Goal: Task Accomplishment & Management: Manage account settings

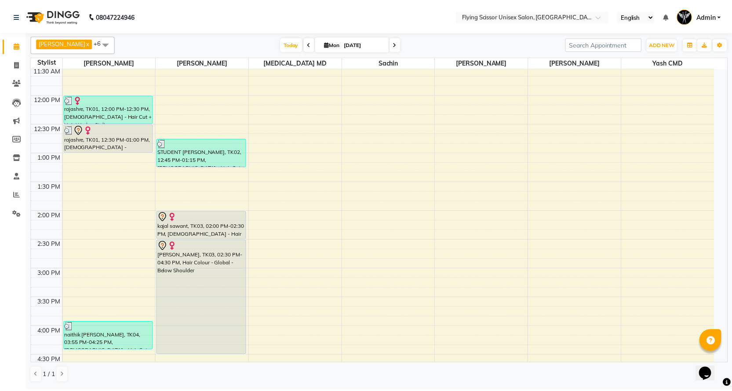
scroll to position [151, 0]
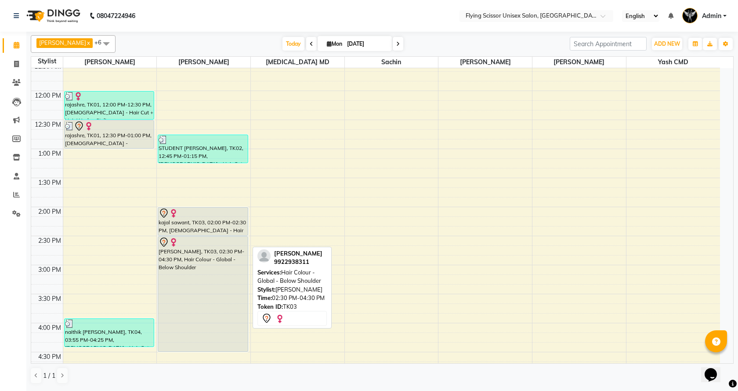
click at [196, 262] on div "[PERSON_NAME], TK03, 02:30 PM-04:30 PM, Hair Colour - Global - Below Shoulder" at bounding box center [202, 293] width 89 height 115
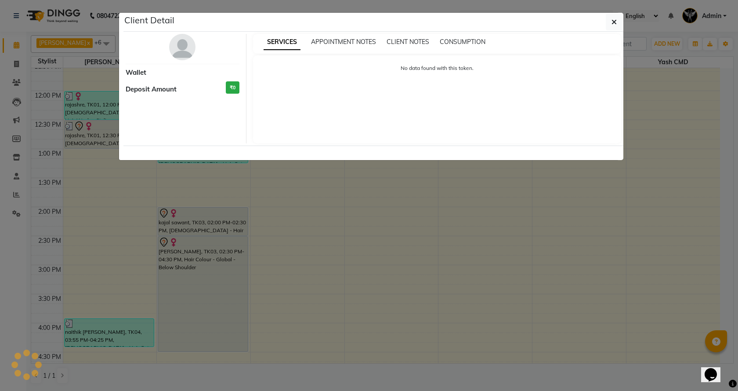
select select "7"
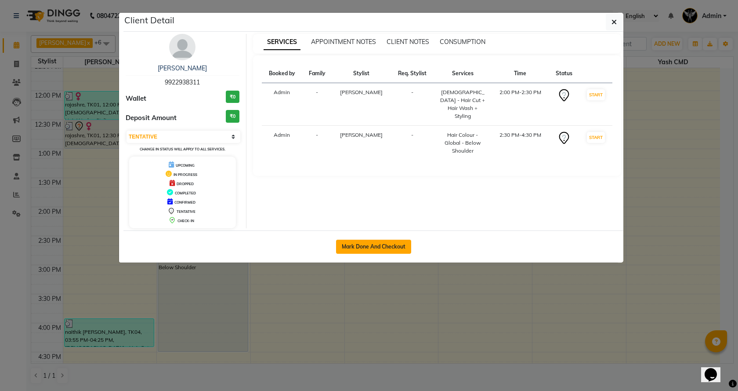
click at [359, 253] on button "Mark Done And Checkout" at bounding box center [373, 247] width 75 height 14
select select "46"
select select "service"
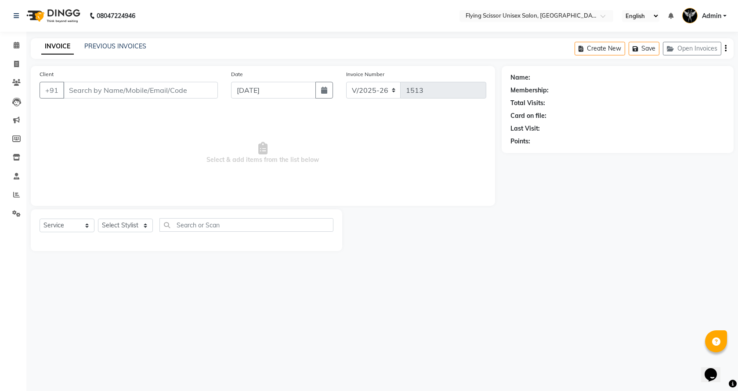
select select "3"
select select "membership"
type input "9922938311"
select select "18390"
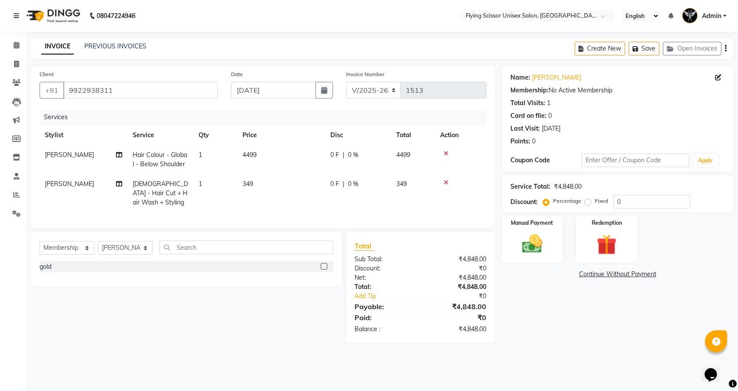
click at [55, 153] on span "[PERSON_NAME]" at bounding box center [69, 155] width 49 height 8
select select "18390"
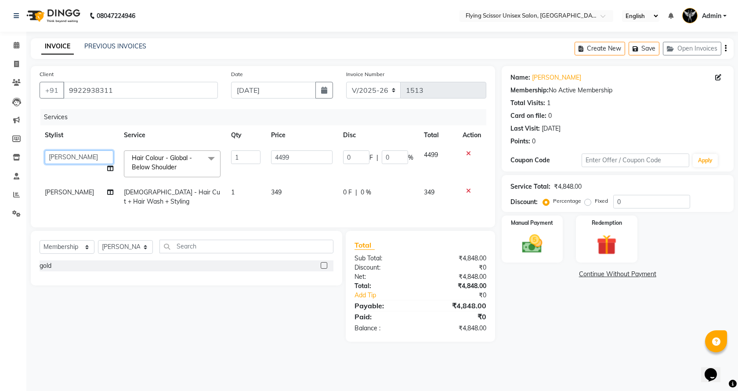
click at [55, 153] on select "[PERSON_NAME] J [PERSON_NAME][MEDICAL_DATA] MD [PERSON_NAME] L sachin [PERSON_N…" at bounding box center [79, 157] width 69 height 14
select select "1679"
click at [72, 190] on td "[PERSON_NAME]" at bounding box center [79, 196] width 79 height 29
select select "18390"
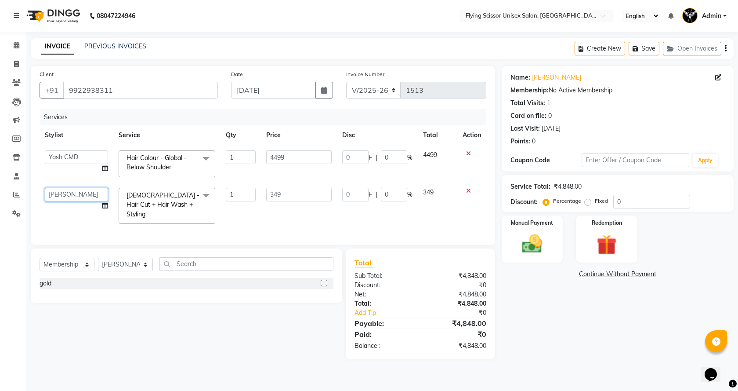
click at [65, 191] on select "[PERSON_NAME] J [PERSON_NAME][MEDICAL_DATA] MD [PERSON_NAME] L sachin [PERSON_N…" at bounding box center [76, 195] width 63 height 14
click at [45, 188] on select "[PERSON_NAME] J [PERSON_NAME][MEDICAL_DATA] MD [PERSON_NAME] L sachin [PERSON_N…" at bounding box center [76, 195] width 63 height 14
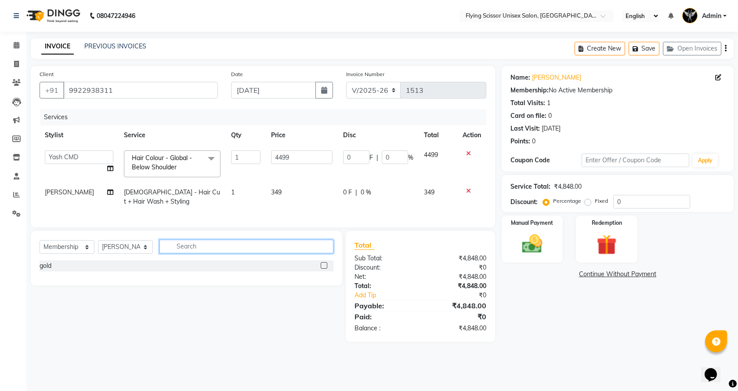
click at [185, 260] on div "Select Service Product Membership Package Voucher Prepaid Gift Card Select Styl…" at bounding box center [187, 250] width 294 height 21
click at [57, 254] on select "Select Service Product Membership Package Voucher Prepaid Gift Card" at bounding box center [67, 247] width 55 height 14
select select "service"
click at [40, 247] on select "Select Service Product Membership Package Voucher Prepaid Gift Card" at bounding box center [67, 247] width 55 height 14
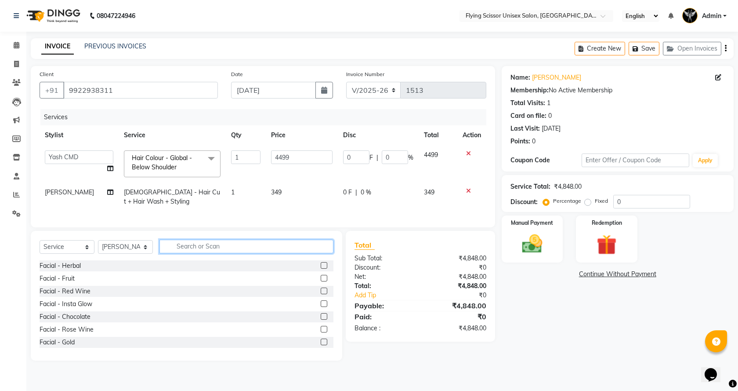
click at [232, 253] on input "text" at bounding box center [247, 247] width 174 height 14
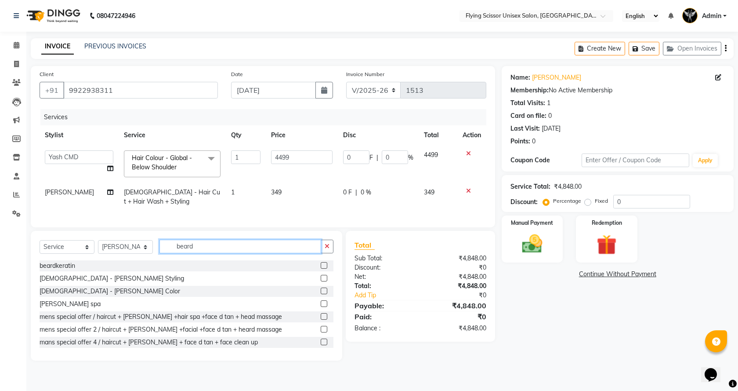
type input "beard"
click at [321, 281] on label at bounding box center [324, 278] width 7 height 7
click at [321, 281] on input "checkbox" at bounding box center [324, 279] width 6 height 6
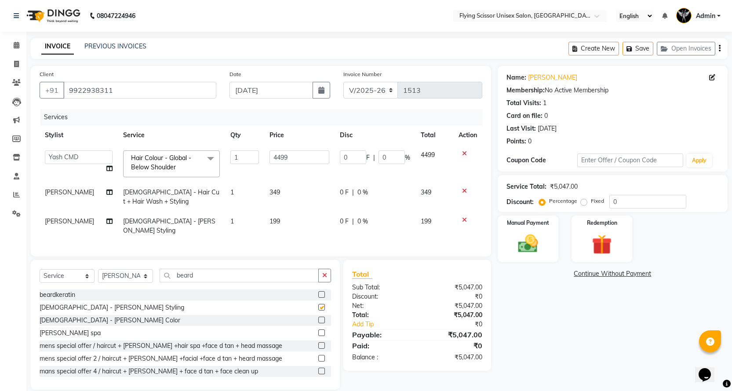
checkbox input "false"
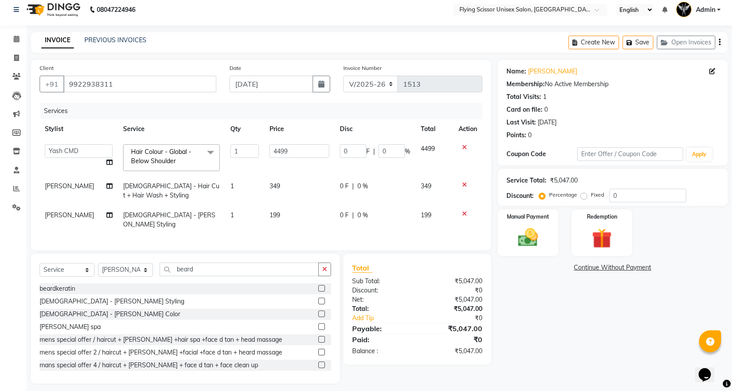
scroll to position [9, 0]
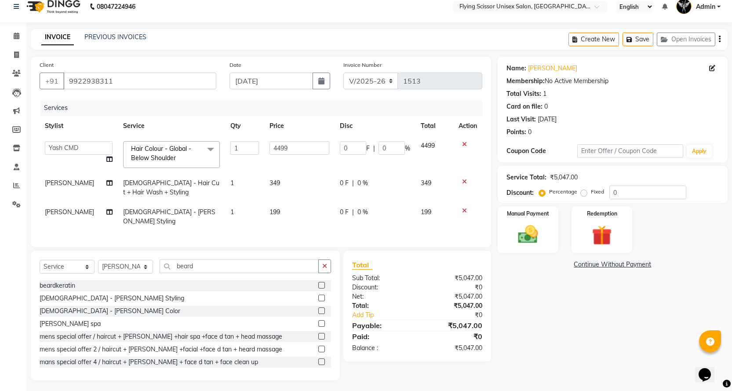
click at [353, 182] on div "0 F | 0 %" at bounding box center [375, 182] width 70 height 9
select select "18390"
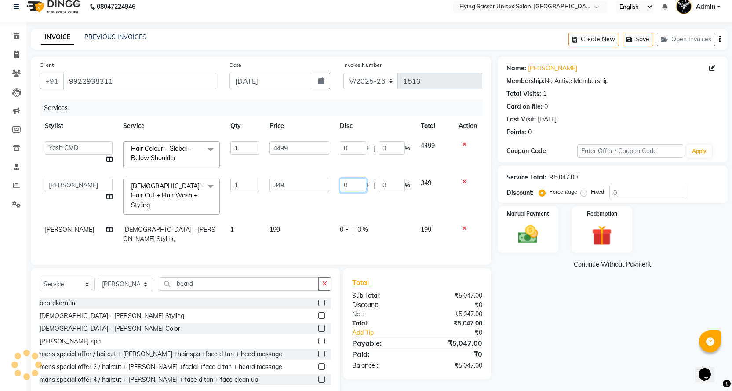
click at [353, 183] on input "0" at bounding box center [353, 185] width 26 height 14
type input "49"
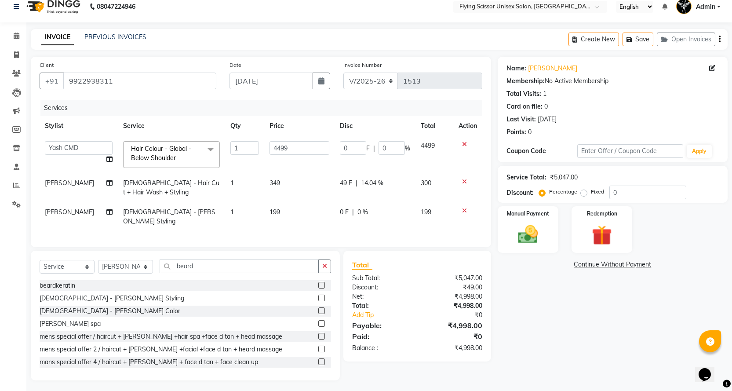
click at [378, 206] on tbody "Abhi B Ashish J Jayesh K mayuresh Nikita MD Raj L sachin Samiksha Adhatrao shra…" at bounding box center [261, 183] width 443 height 95
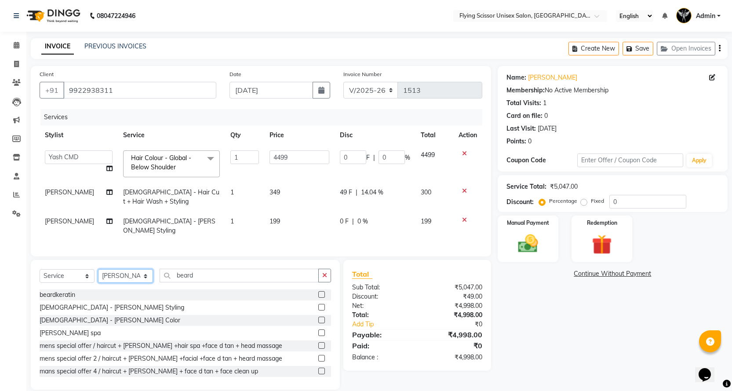
click at [115, 271] on select "Select Stylist Abhi B [PERSON_NAME] J [PERSON_NAME][MEDICAL_DATA] MD [PERSON_NA…" at bounding box center [125, 276] width 55 height 14
click at [115, 272] on select "Select Stylist Abhi B [PERSON_NAME] J [PERSON_NAME][MEDICAL_DATA] MD [PERSON_NA…" at bounding box center [125, 276] width 55 height 14
click at [232, 185] on td "1" at bounding box center [244, 196] width 39 height 29
select select "18390"
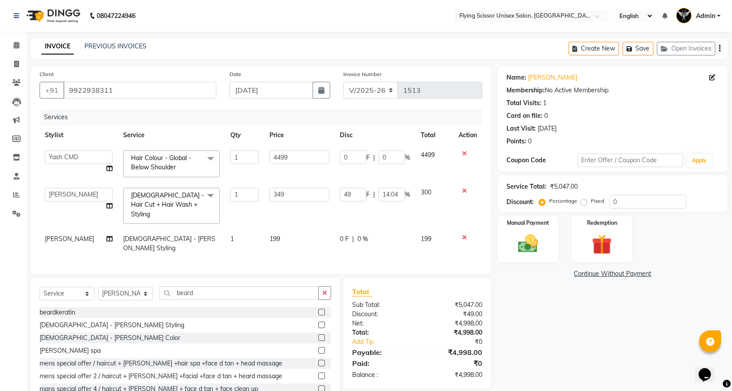
click at [202, 157] on span at bounding box center [211, 158] width 18 height 17
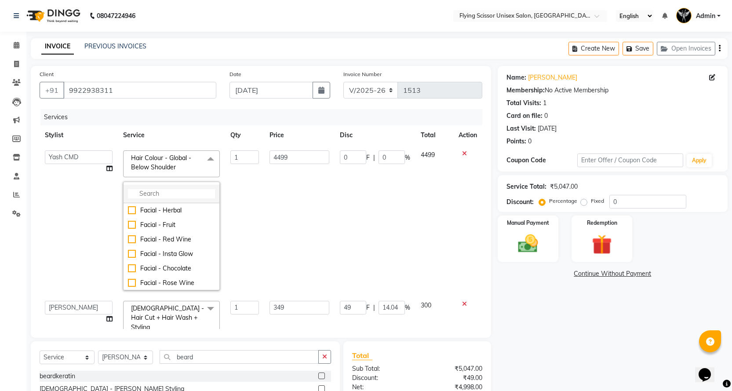
click at [179, 188] on li at bounding box center [172, 194] width 96 height 18
click at [170, 196] on input "multiselect-search" at bounding box center [171, 193] width 87 height 9
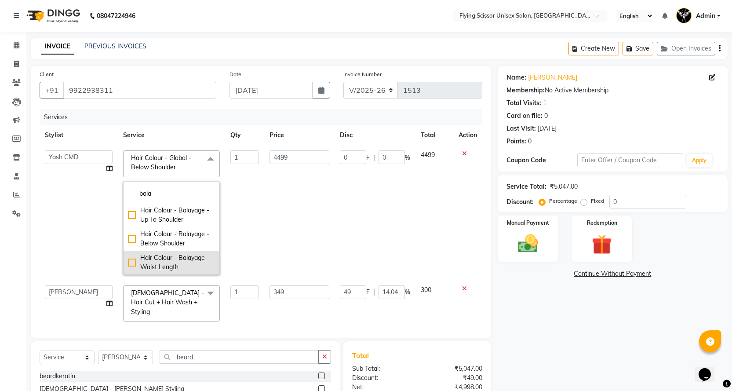
type input "bala"
click at [128, 262] on div "Hair Colour - Balayage - Waist Length" at bounding box center [171, 262] width 87 height 18
checkbox input "true"
type input "7999"
click at [298, 218] on td "7999" at bounding box center [299, 212] width 70 height 135
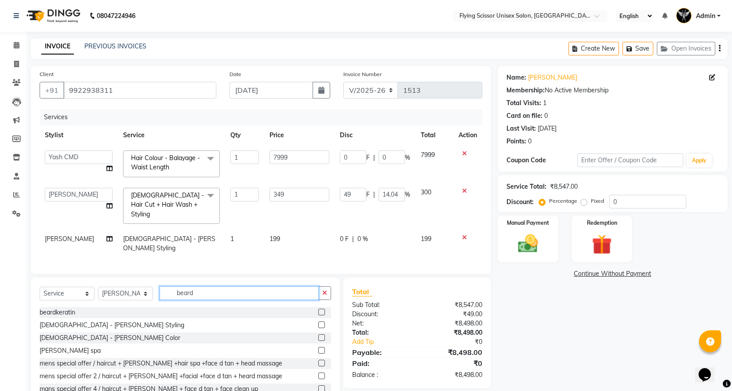
click at [211, 286] on input "beard" at bounding box center [239, 293] width 159 height 14
click at [140, 287] on select "Select Stylist Abhi B [PERSON_NAME] J [PERSON_NAME][MEDICAL_DATA] MD [PERSON_NA…" at bounding box center [125, 294] width 55 height 14
select select "1679"
click at [98, 287] on select "Select Stylist Abhi B [PERSON_NAME] J [PERSON_NAME][MEDICAL_DATA] MD [PERSON_NA…" at bounding box center [125, 294] width 55 height 14
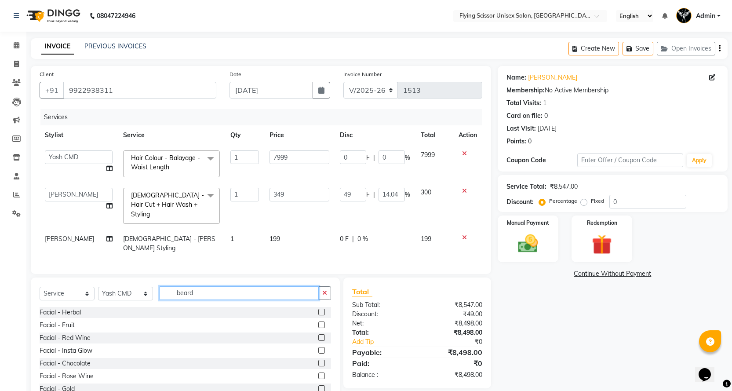
click at [207, 286] on input "beard" at bounding box center [239, 293] width 159 height 14
type input "b"
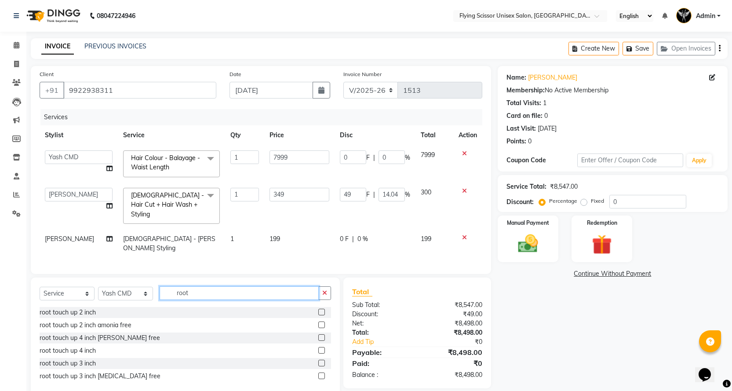
type input "root"
click at [319, 334] on label at bounding box center [321, 337] width 7 height 7
click at [319, 335] on input "checkbox" at bounding box center [321, 338] width 6 height 6
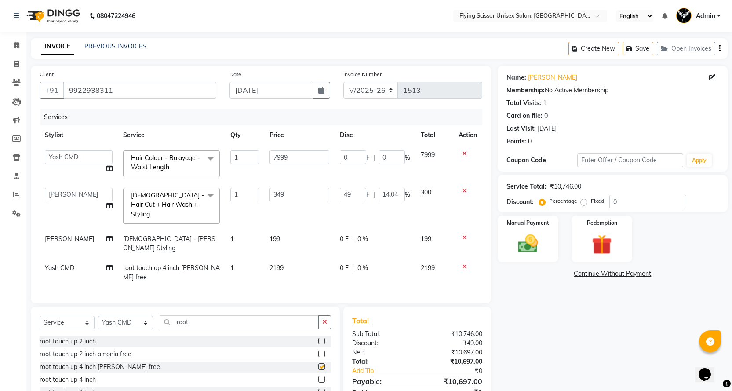
checkbox input "false"
click at [303, 258] on td "2199" at bounding box center [299, 272] width 70 height 29
select select "1679"
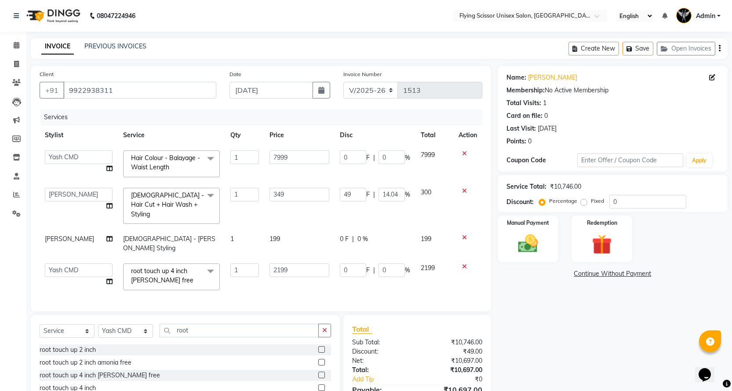
scroll to position [43, 0]
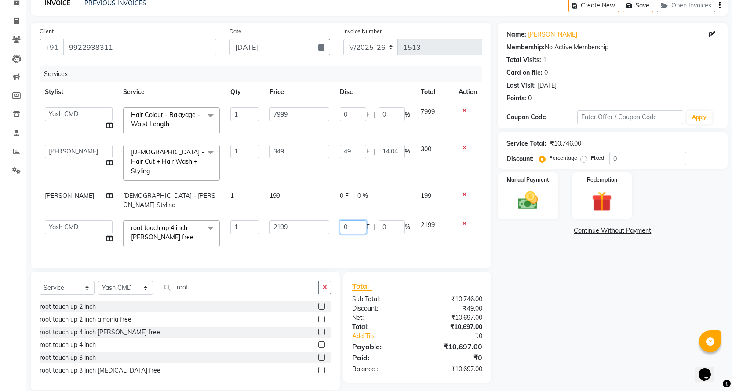
click at [342, 220] on input "0" at bounding box center [353, 227] width 26 height 14
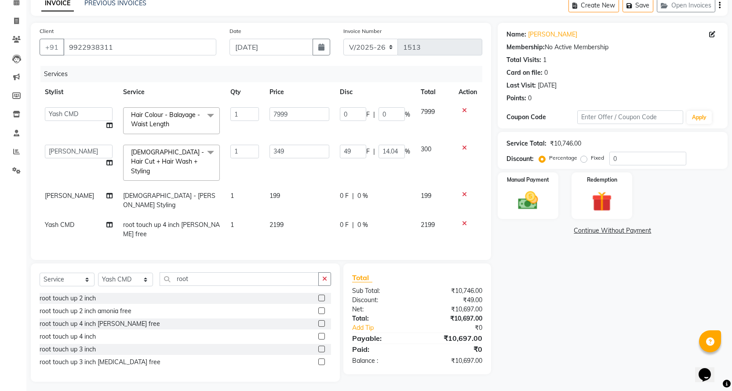
scroll to position [26, 0]
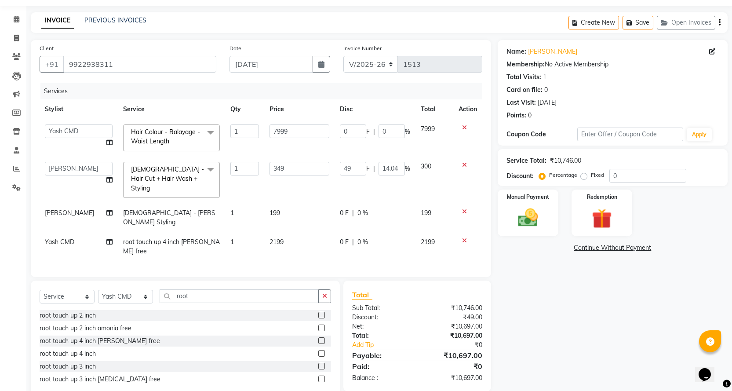
click at [279, 232] on td "2199" at bounding box center [299, 246] width 70 height 29
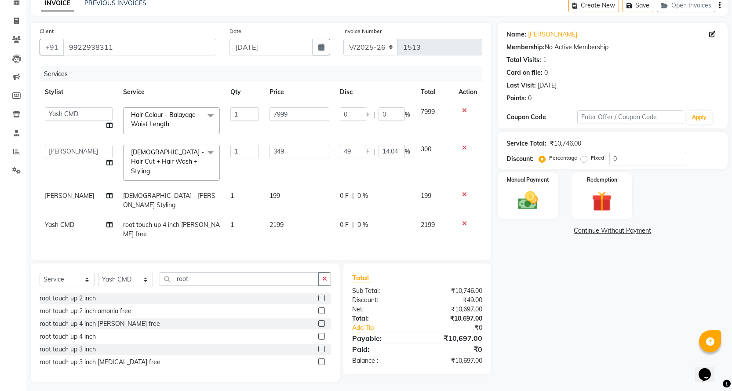
select select "1679"
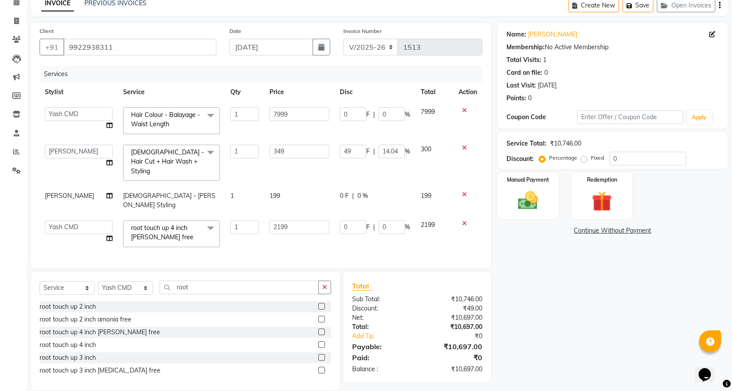
click at [367, 222] on span "F" at bounding box center [368, 226] width 4 height 9
click at [361, 220] on input "0" at bounding box center [353, 227] width 26 height 14
type input "1199"
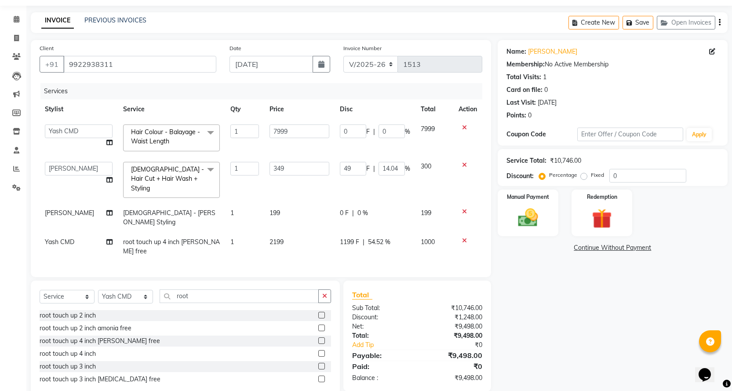
click at [410, 232] on td "1199 F | 54.52 %" at bounding box center [374, 246] width 81 height 29
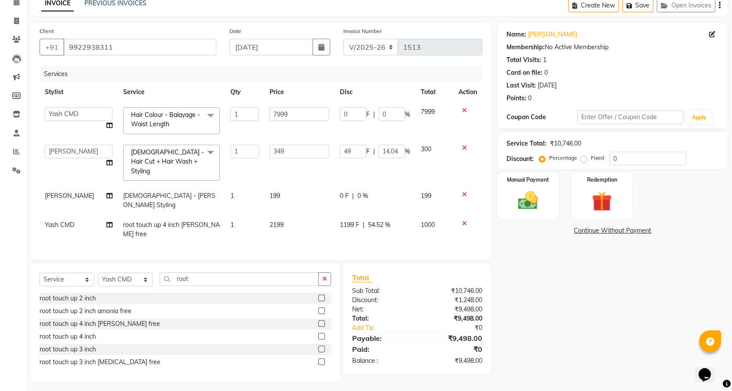
select select "1679"
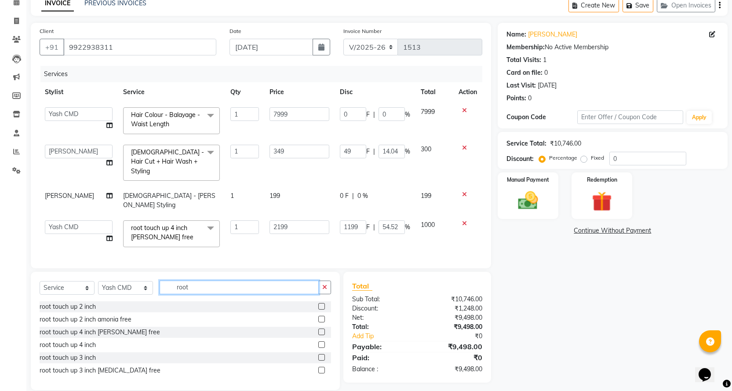
click at [201, 280] on input "root" at bounding box center [239, 287] width 159 height 14
type input "r"
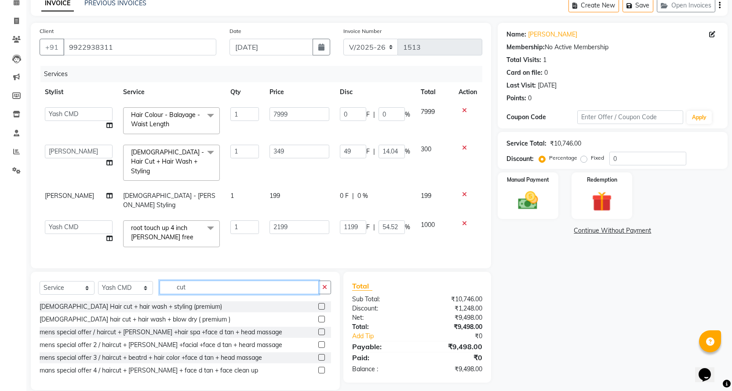
type input "cut"
click at [319, 303] on label at bounding box center [321, 306] width 7 height 7
click at [319, 304] on input "checkbox" at bounding box center [321, 307] width 6 height 6
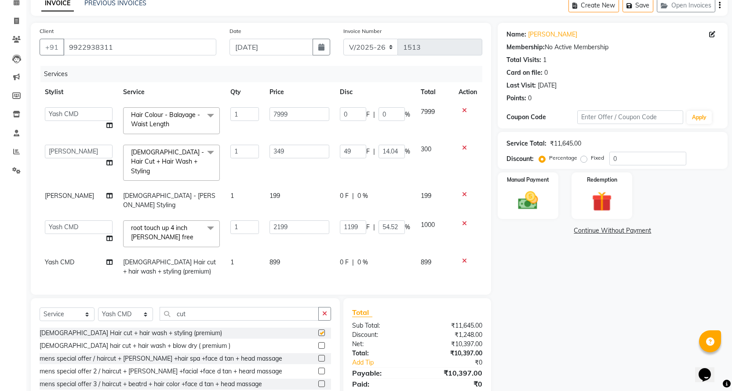
checkbox input "false"
click at [180, 258] on span "[DEMOGRAPHIC_DATA] Hair cut + hair wash + styling (premium)" at bounding box center [169, 266] width 93 height 17
select select "1679"
click at [202, 258] on span at bounding box center [211, 266] width 18 height 17
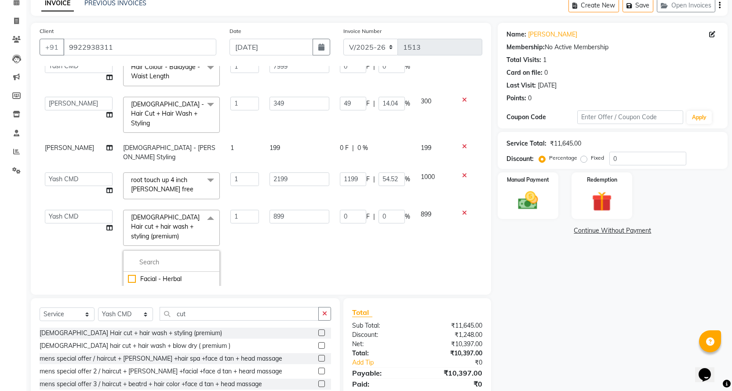
scroll to position [132, 0]
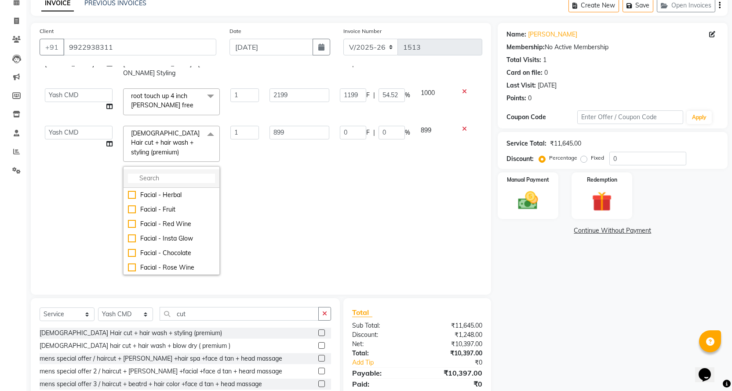
click at [144, 174] on input "multiselect-search" at bounding box center [171, 178] width 87 height 9
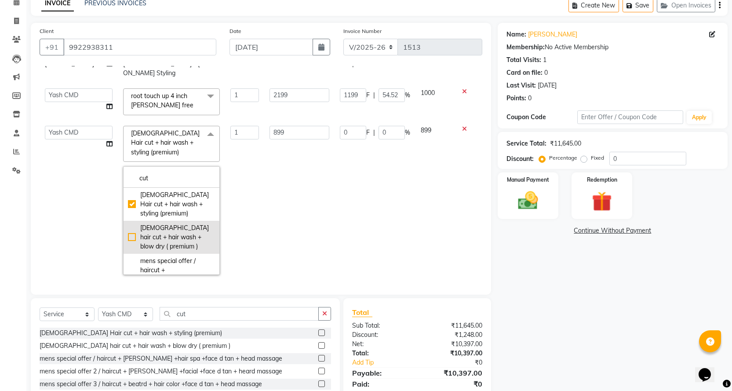
type input "cut"
click at [128, 223] on div "[DEMOGRAPHIC_DATA] hair cut + hair wash + blow dry ( premium )" at bounding box center [171, 237] width 87 height 28
checkbox input "false"
checkbox input "true"
type input "999"
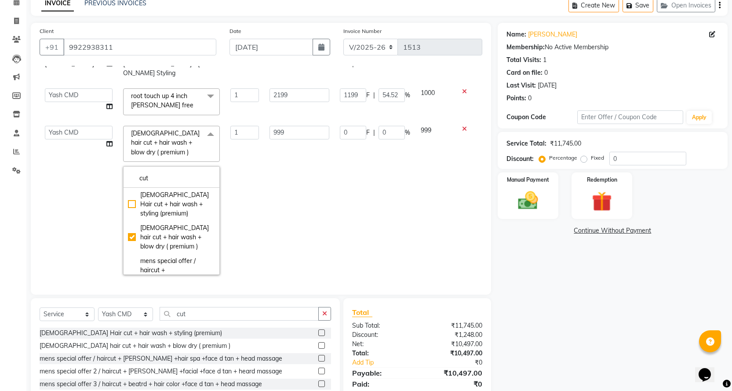
click at [303, 173] on td "999" at bounding box center [299, 200] width 70 height 160
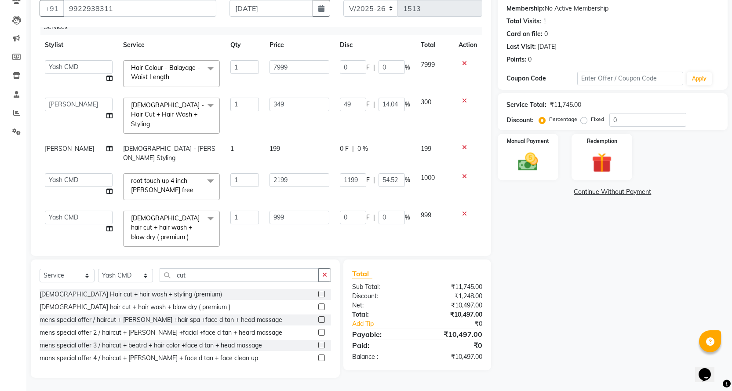
scroll to position [38, 0]
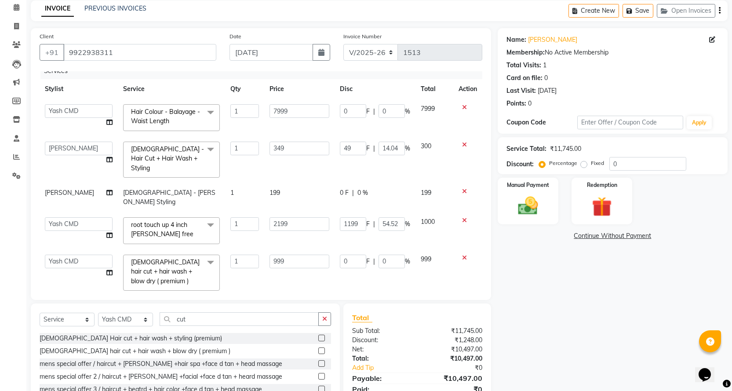
click at [348, 215] on td "1199 F | 54.52 %" at bounding box center [374, 230] width 81 height 37
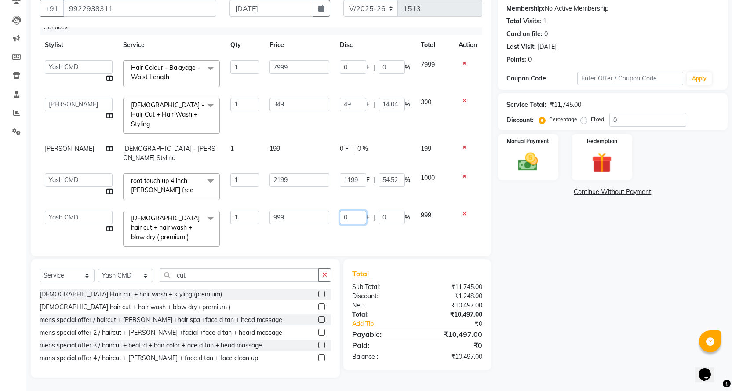
click at [344, 211] on input "0" at bounding box center [353, 218] width 26 height 14
type input "999"
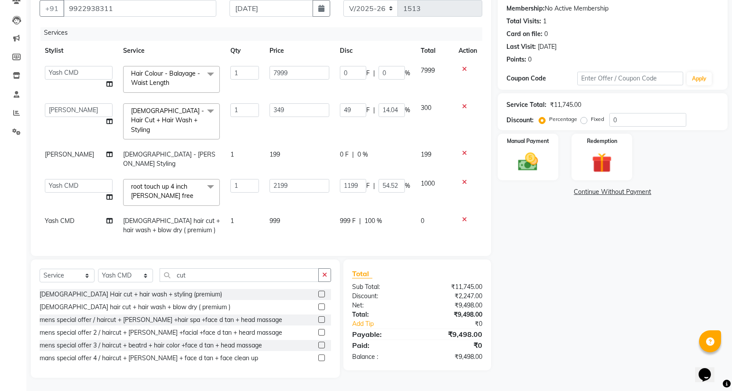
scroll to position [0, 0]
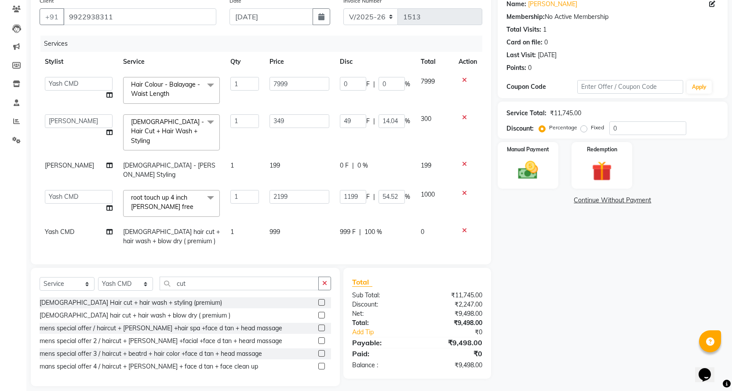
click at [362, 225] on td "999 F | 100 %" at bounding box center [374, 236] width 81 height 29
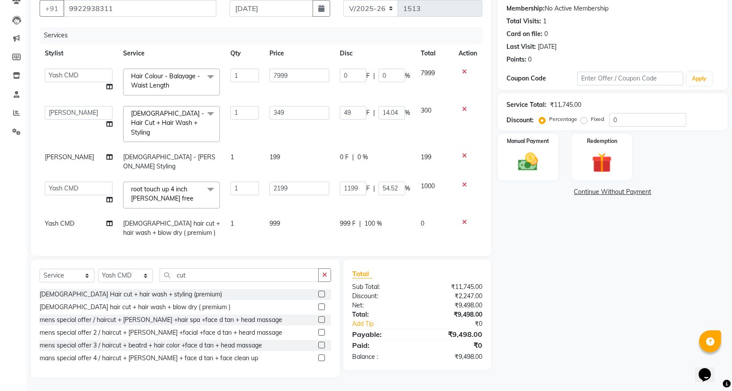
select select "1679"
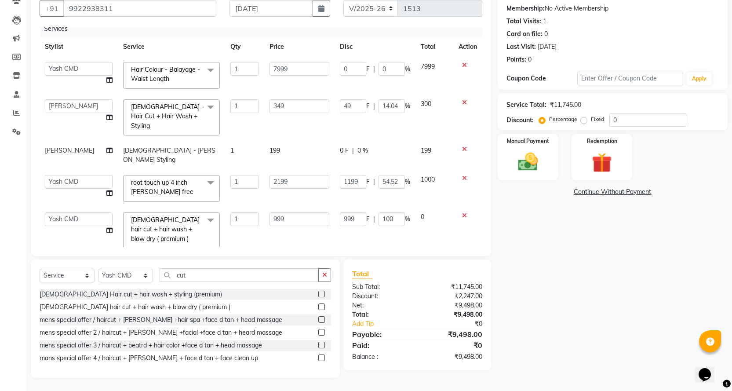
scroll to position [8, 0]
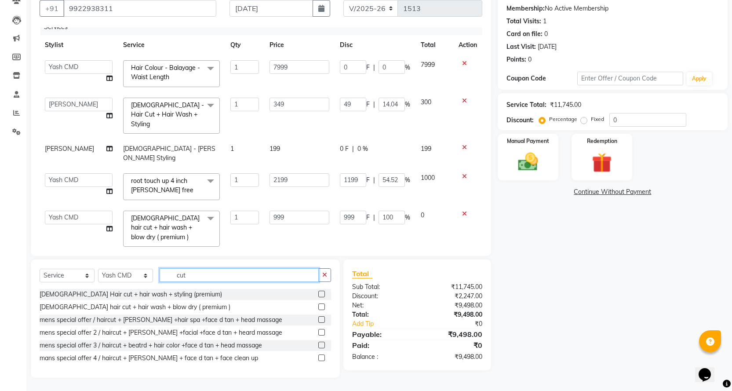
click at [192, 280] on input "cut" at bounding box center [239, 275] width 159 height 14
type input "c"
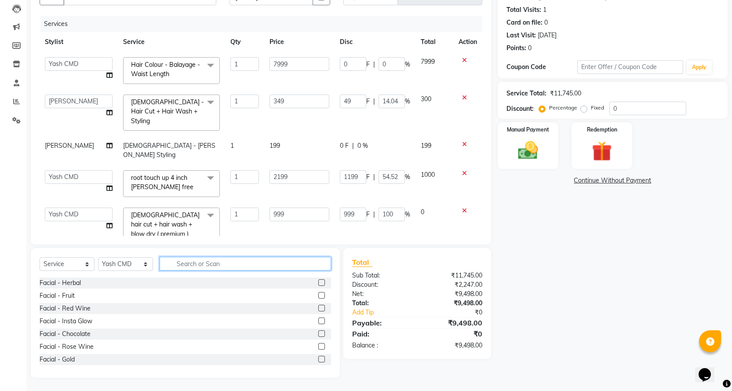
scroll to position [0, 0]
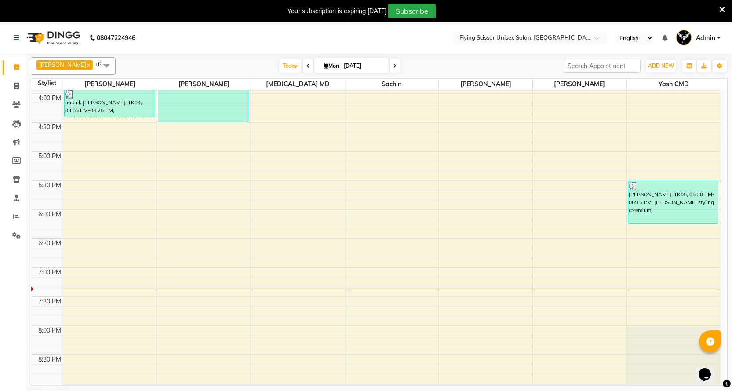
scroll to position [459, 0]
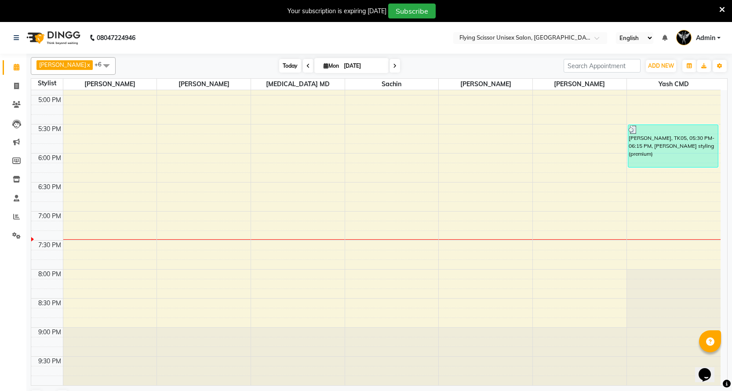
click at [284, 70] on span "Today" at bounding box center [290, 66] width 22 height 14
click at [13, 86] on span at bounding box center [16, 86] width 15 height 10
select select "46"
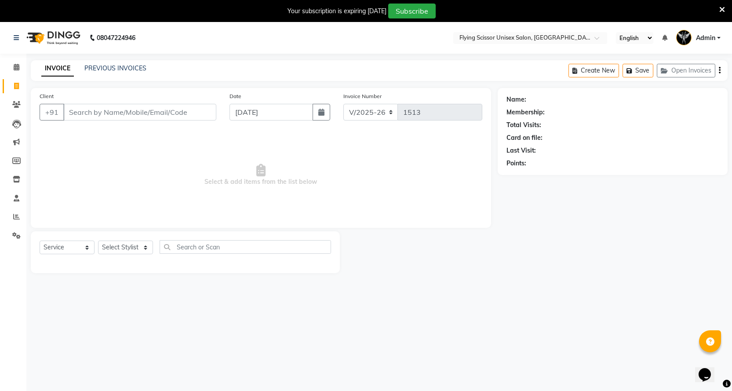
select select "membership"
select select "18390"
click at [18, 211] on link "Reports" at bounding box center [13, 217] width 21 height 15
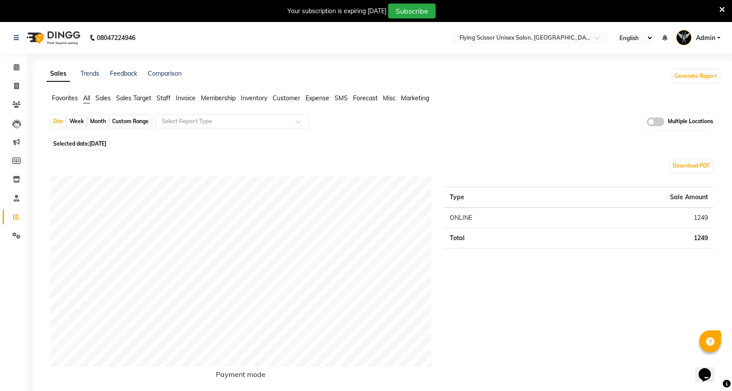
click at [94, 120] on div "Month" at bounding box center [98, 121] width 20 height 12
select select "9"
select select "2025"
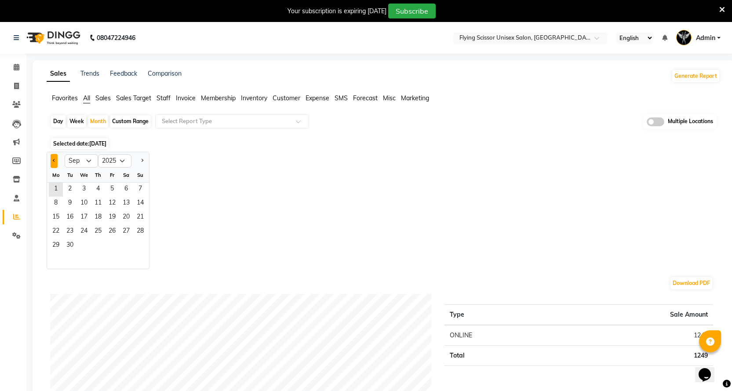
click at [55, 161] on span "Previous month" at bounding box center [54, 160] width 3 height 3
select select "8"
click at [111, 186] on span "1" at bounding box center [112, 189] width 14 height 14
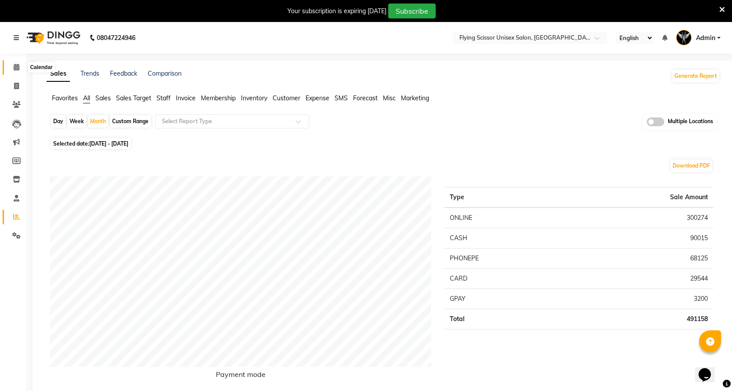
click at [11, 70] on span at bounding box center [16, 67] width 15 height 10
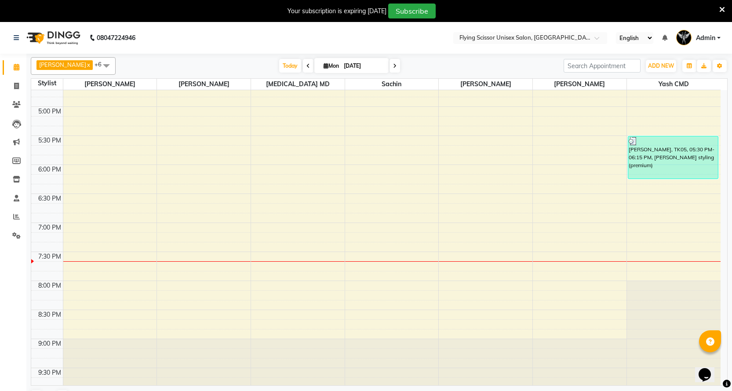
scroll to position [459, 0]
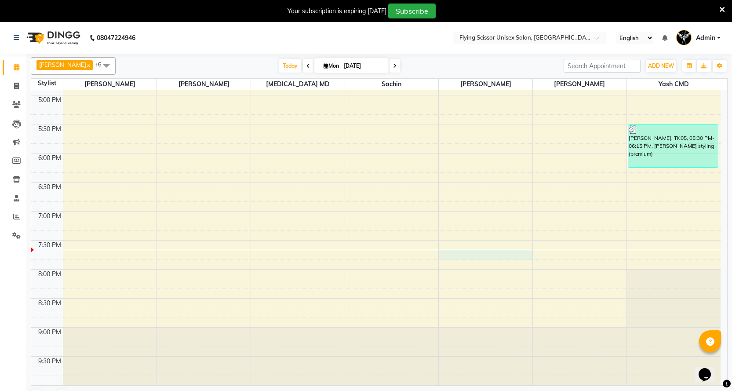
click at [463, 251] on div "9:00 AM 9:30 AM 10:00 AM 10:30 AM 11:00 AM 11:30 AM 12:00 PM 12:30 PM 1:00 PM 1…" at bounding box center [375, 8] width 689 height 754
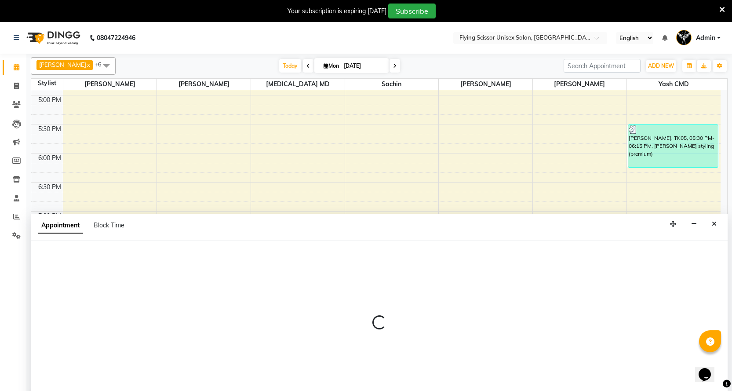
scroll to position [11, 0]
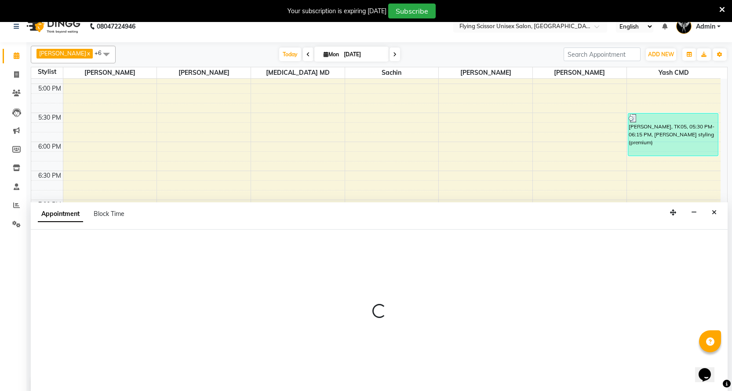
select select "70618"
select select "1185"
select select "tentative"
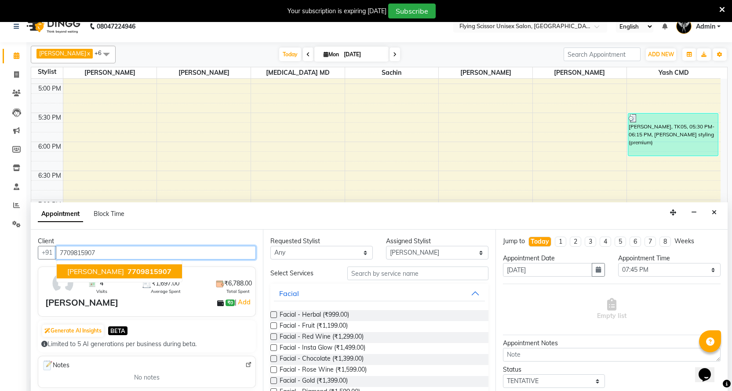
drag, startPoint x: 115, startPoint y: 268, endPoint x: 155, endPoint y: 270, distance: 40.5
click at [127, 270] on span "7709815907" at bounding box center [149, 271] width 44 height 9
type input "7709815907"
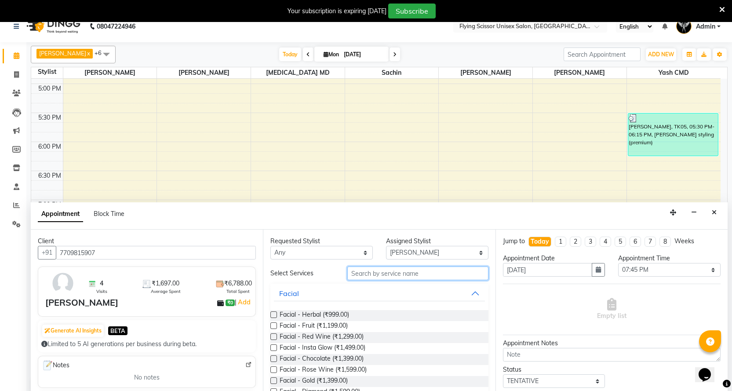
click at [363, 273] on input "text" at bounding box center [417, 273] width 141 height 14
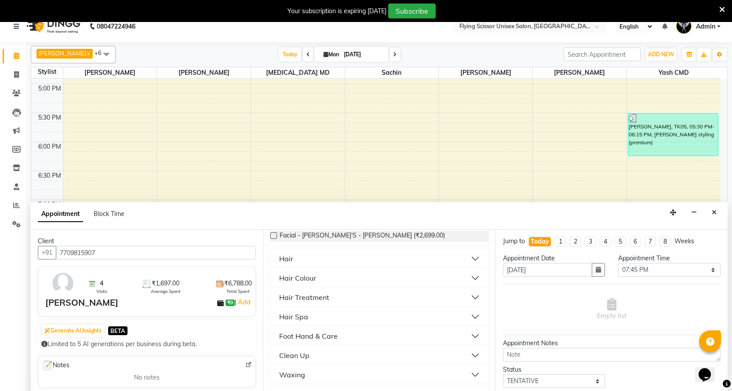
scroll to position [88, 0]
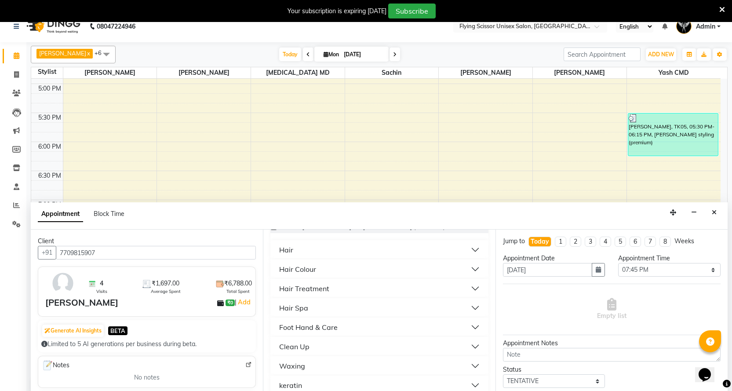
type input "699"
click at [311, 254] on button "Hair" at bounding box center [379, 250] width 211 height 16
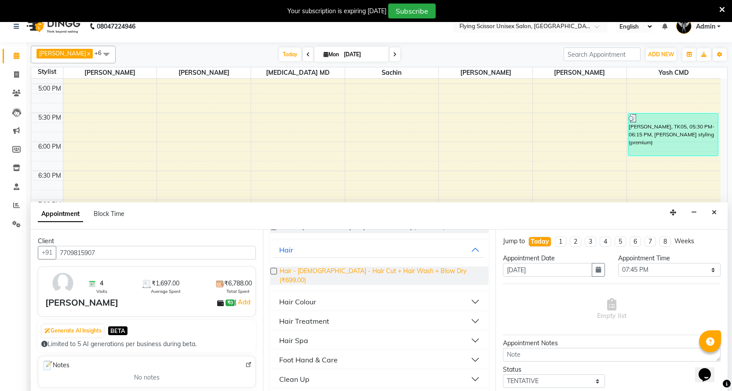
click at [314, 277] on span "Hair - [DEMOGRAPHIC_DATA] - Hair Cut + Hair Wash + Blow Dry (₹699.00)" at bounding box center [380, 275] width 201 height 18
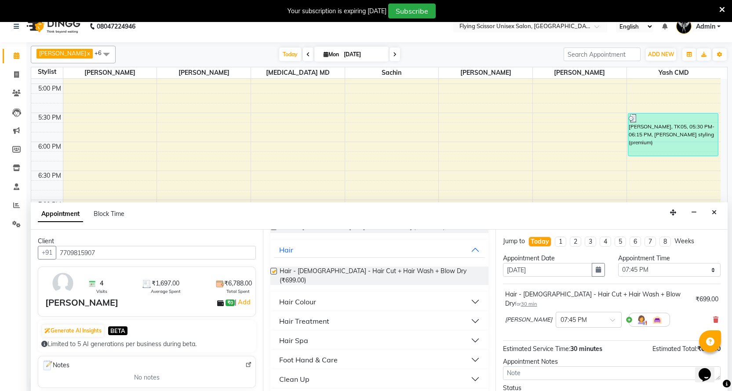
checkbox input "false"
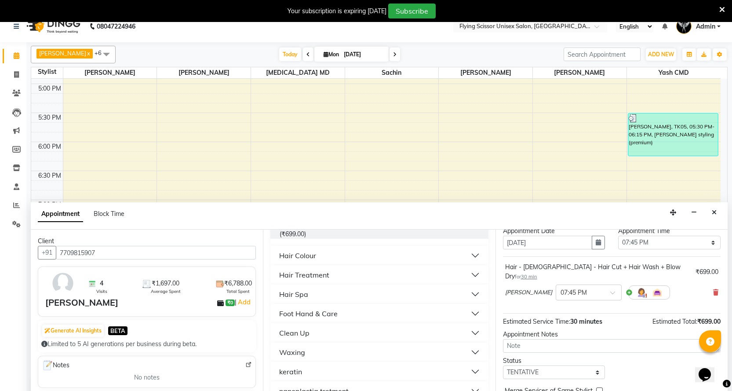
scroll to position [52, 0]
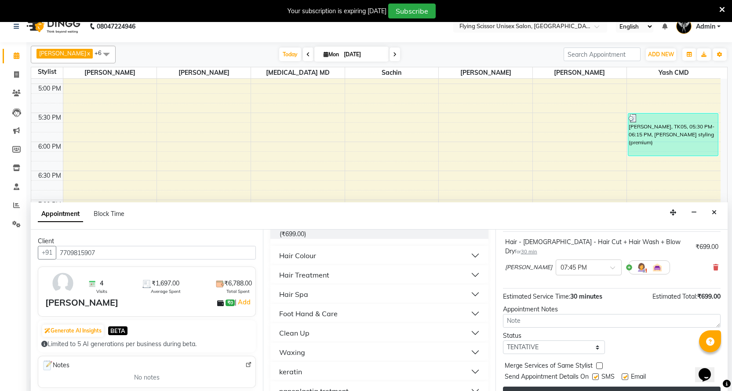
click at [563, 388] on button "Book" at bounding box center [612, 394] width 218 height 16
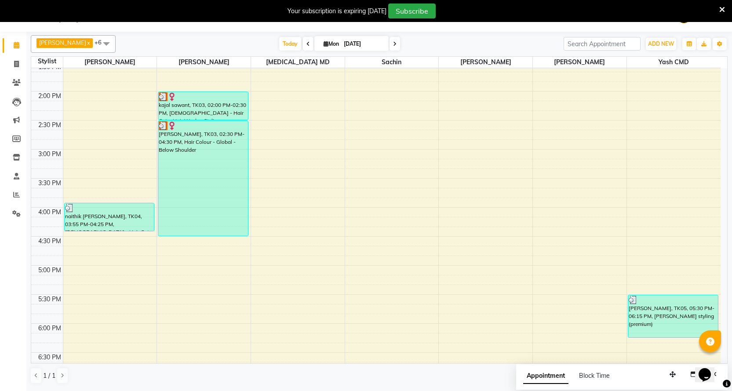
scroll to position [264, 0]
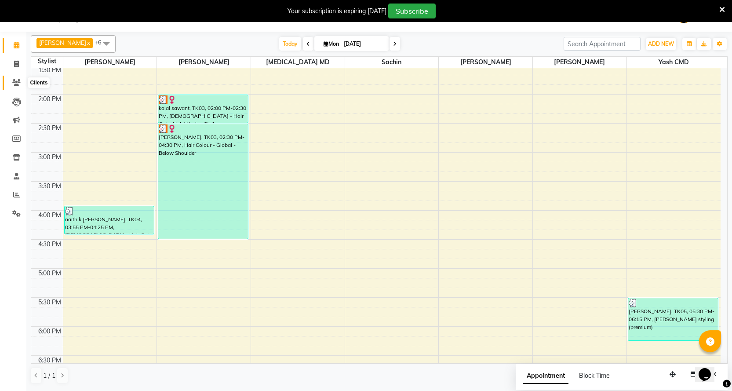
click at [19, 81] on icon at bounding box center [16, 82] width 8 height 7
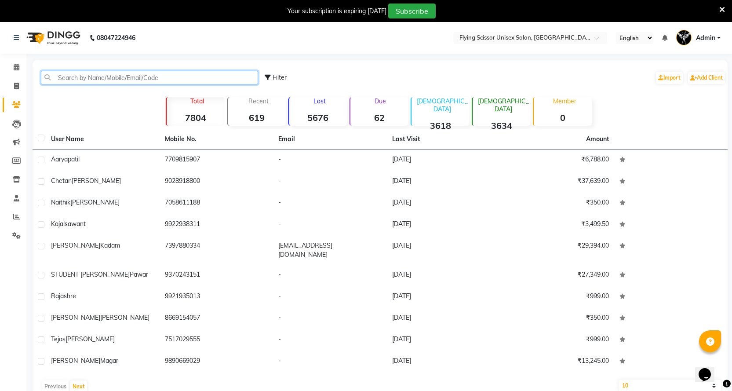
click at [61, 77] on input "text" at bounding box center [149, 78] width 217 height 14
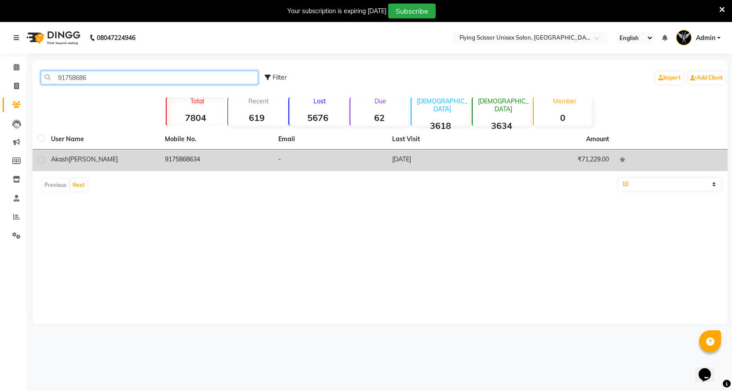
type input "91758686"
click at [174, 164] on td "9175868634" at bounding box center [217, 160] width 114 height 22
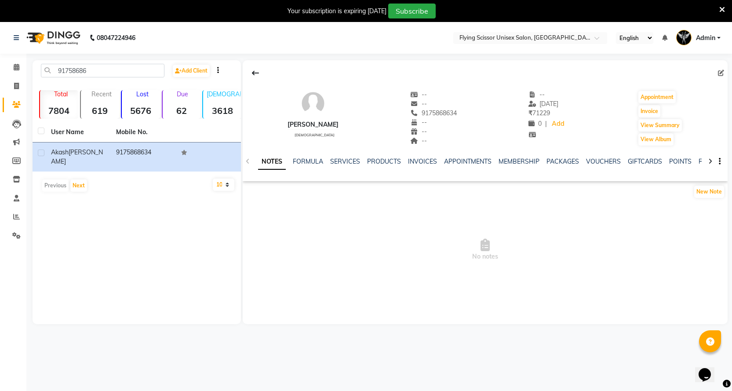
click at [301, 167] on div "NOTES FORMULA SERVICES PRODUCTS INVOICES APPOINTMENTS MEMBERSHIP PACKAGES VOUCH…" at bounding box center [474, 165] width 433 height 16
click at [332, 159] on link "SERVICES" at bounding box center [345, 161] width 30 height 8
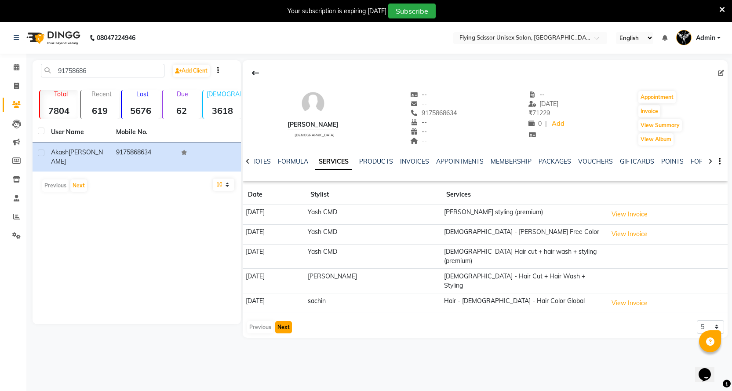
click at [285, 321] on button "Next" at bounding box center [283, 327] width 17 height 12
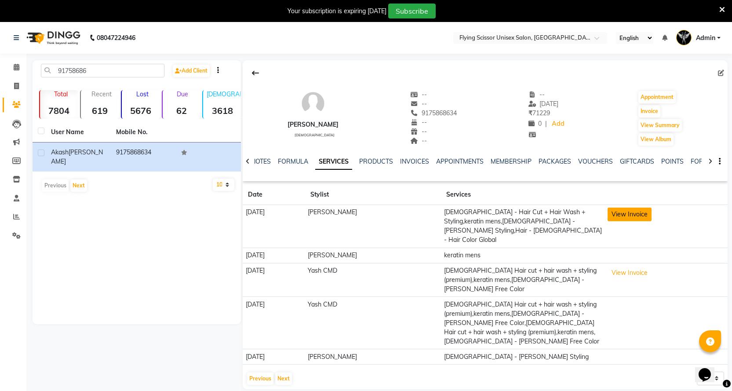
click at [625, 214] on button "View Invoice" at bounding box center [629, 214] width 44 height 14
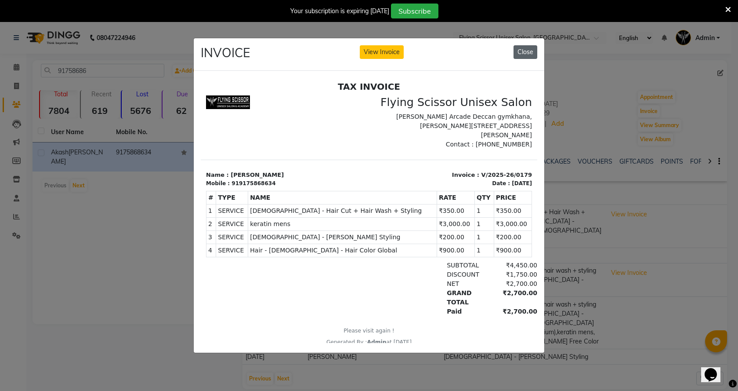
click at [529, 46] on button "Close" at bounding box center [526, 52] width 24 height 14
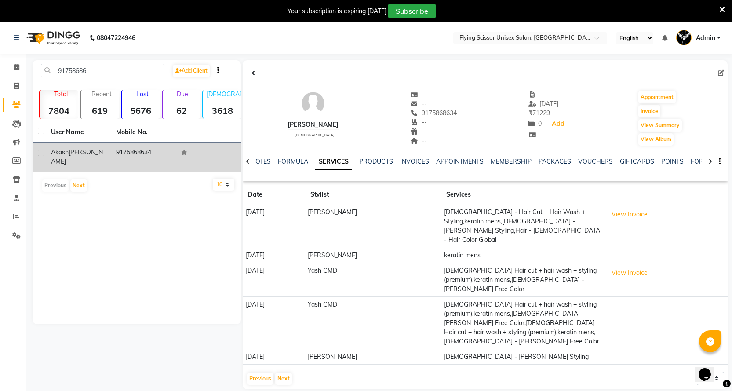
click at [154, 149] on td "9175868634" at bounding box center [143, 156] width 65 height 29
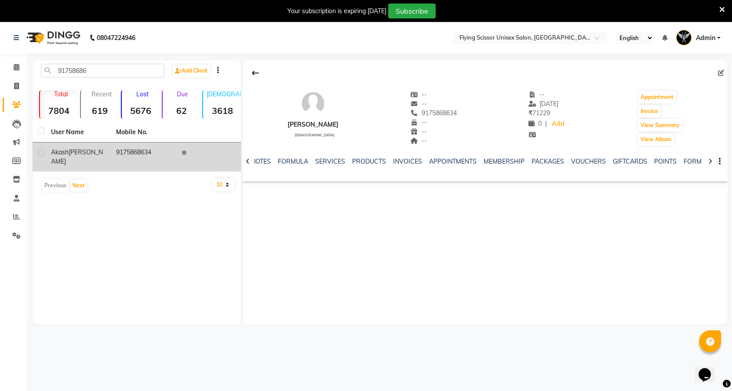
click at [154, 149] on td "9175868634" at bounding box center [143, 156] width 65 height 29
click at [152, 150] on td "9175868634" at bounding box center [143, 156] width 65 height 29
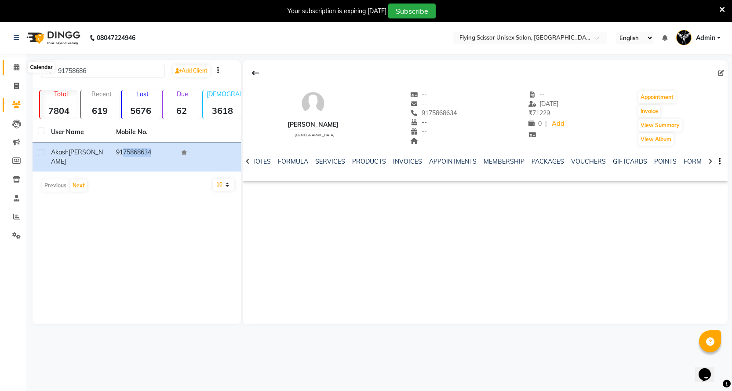
click at [14, 67] on icon at bounding box center [17, 67] width 6 height 7
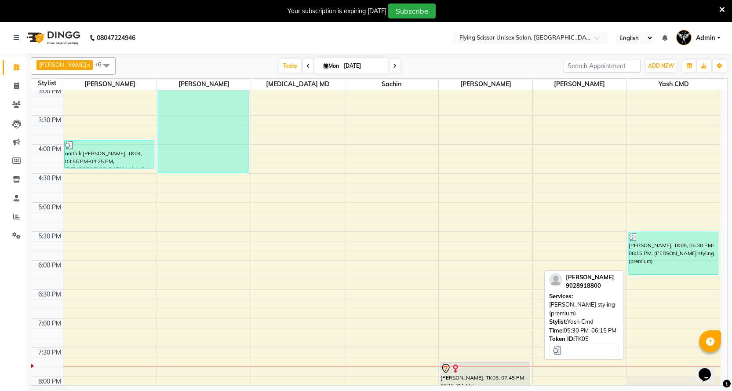
scroll to position [459, 0]
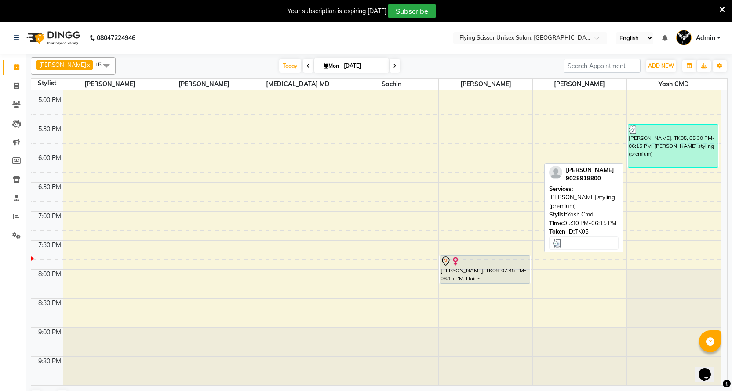
click at [632, 162] on div "[PERSON_NAME], TK05, 05:30 PM-06:15 PM, [PERSON_NAME] styling (premium)" at bounding box center [673, 146] width 90 height 42
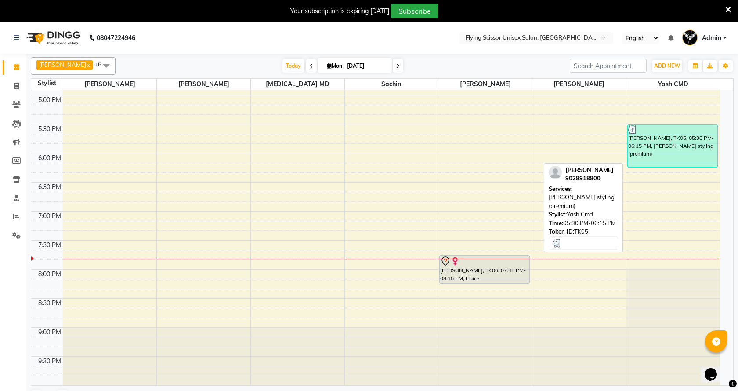
select select "3"
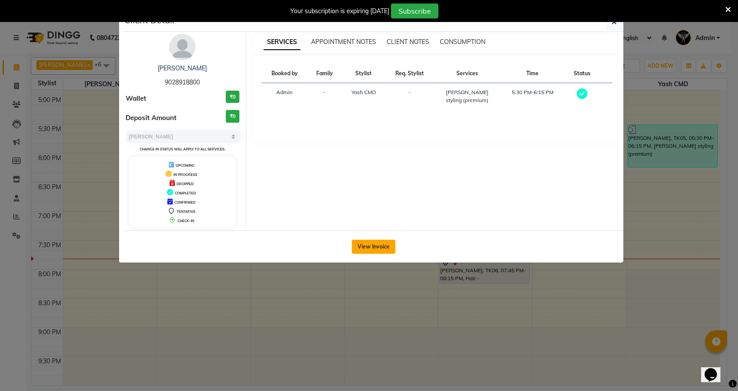
click at [367, 247] on button "View Invoice" at bounding box center [374, 247] width 44 height 14
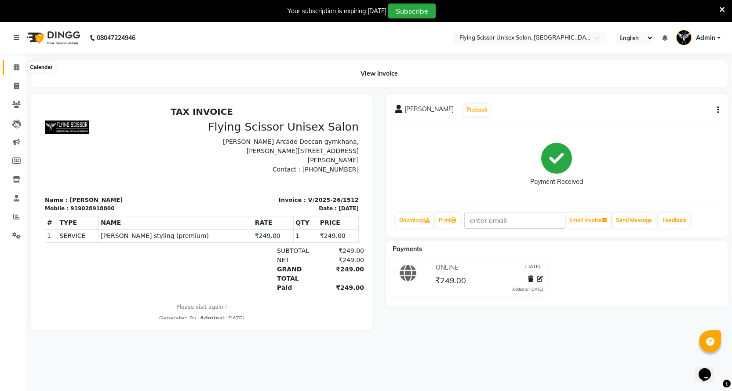
click at [13, 71] on span at bounding box center [16, 67] width 15 height 10
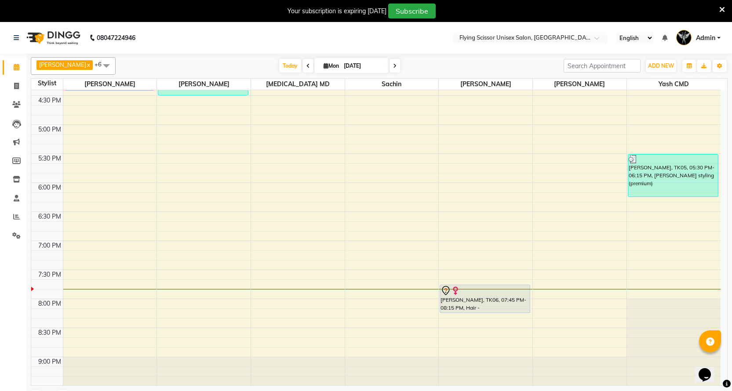
scroll to position [459, 0]
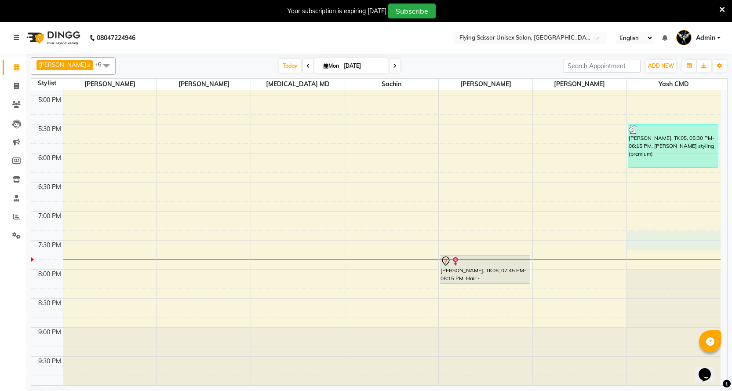
click at [661, 240] on div "9:00 AM 9:30 AM 10:00 AM 10:30 AM 11:00 AM 11:30 AM 12:00 PM 12:30 PM 1:00 PM 1…" at bounding box center [375, 8] width 689 height 754
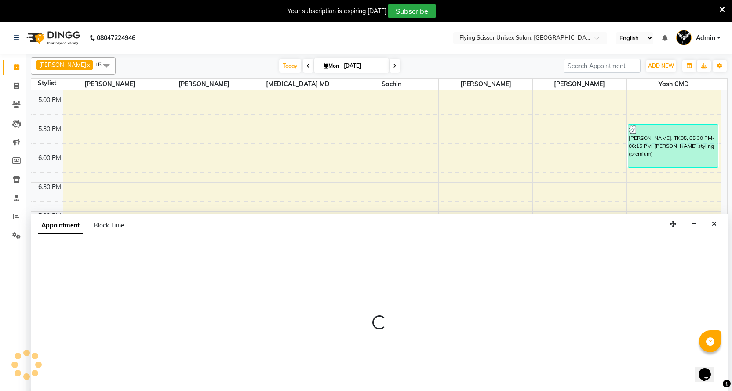
scroll to position [2, 0]
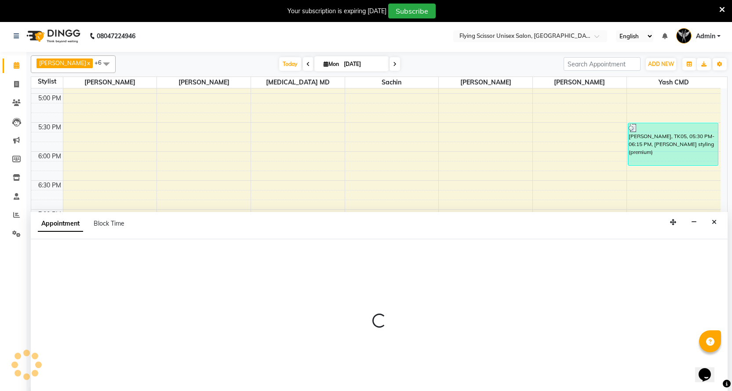
select select "1679"
select select "1155"
select select "tentative"
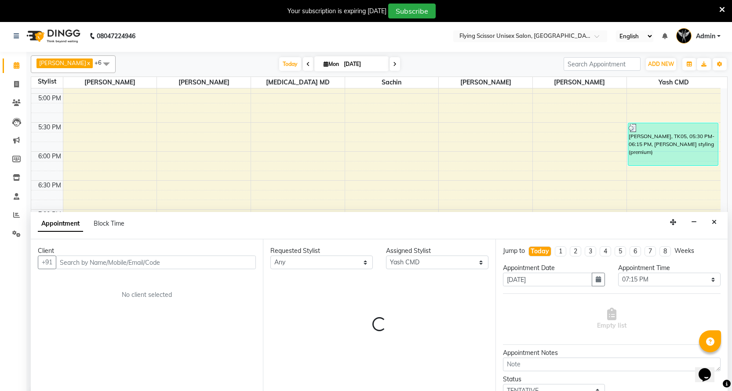
click at [716, 224] on icon "Close" at bounding box center [714, 222] width 5 height 6
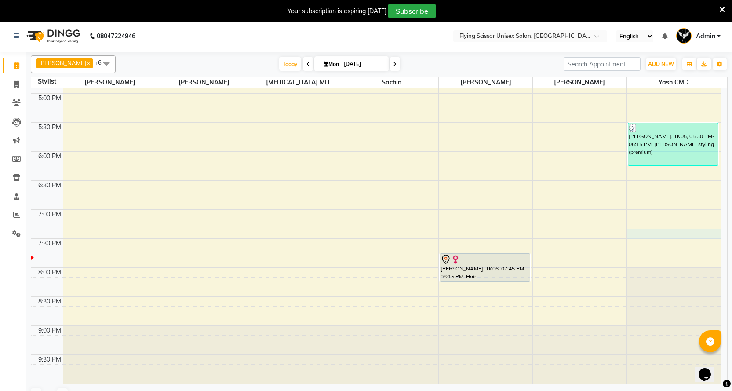
click at [632, 236] on div "9:00 AM 9:30 AM 10:00 AM 10:30 AM 11:00 AM 11:30 AM 12:00 PM 12:30 PM 1:00 PM 1…" at bounding box center [375, 6] width 689 height 754
select select "1679"
select select "1155"
select select "tentative"
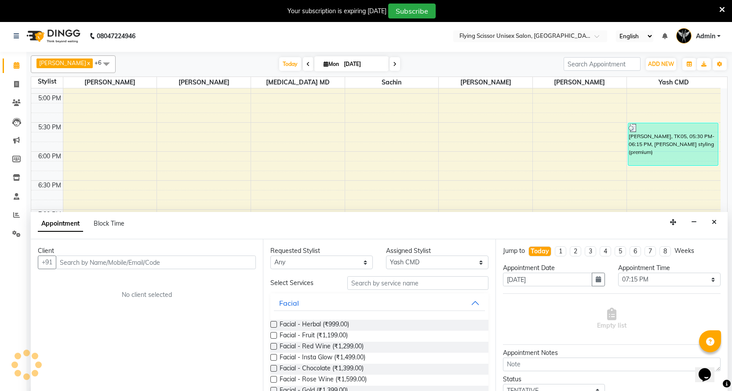
scroll to position [13, 0]
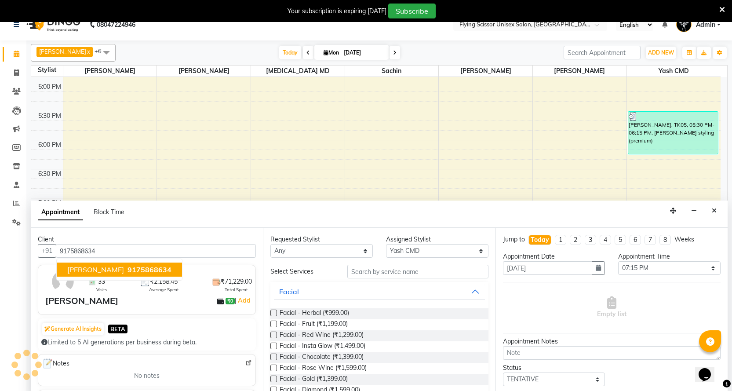
click at [108, 270] on span "[PERSON_NAME]" at bounding box center [95, 269] width 57 height 9
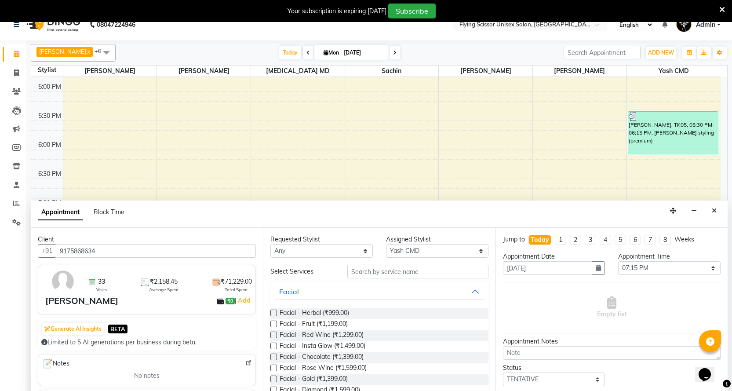
type input "9175868634"
click at [367, 269] on input "text" at bounding box center [417, 272] width 141 height 14
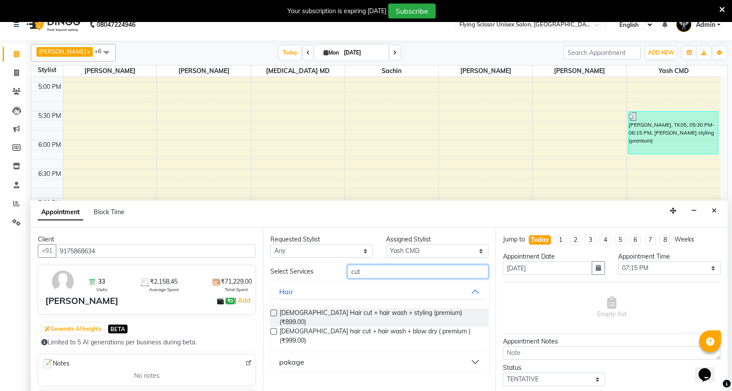
type input "cut"
click at [272, 315] on label at bounding box center [273, 312] width 7 height 7
click at [272, 315] on input "checkbox" at bounding box center [273, 314] width 6 height 6
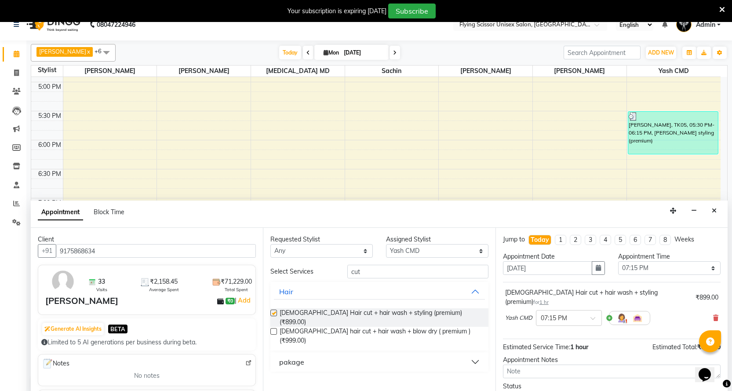
checkbox input "false"
click at [378, 273] on input "cut" at bounding box center [417, 272] width 141 height 14
type input "c"
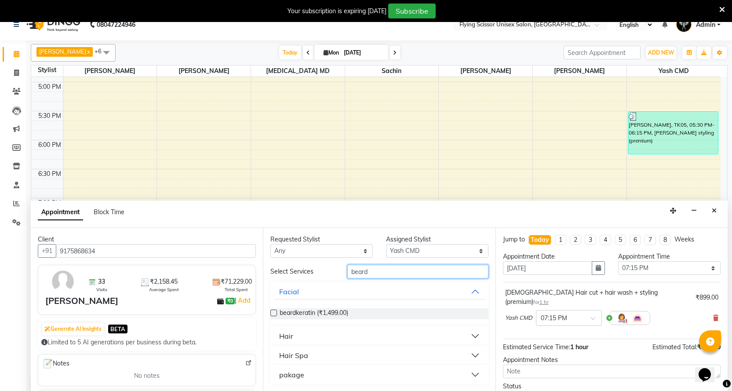
type input "beard"
click at [302, 334] on button "Hair" at bounding box center [379, 336] width 211 height 16
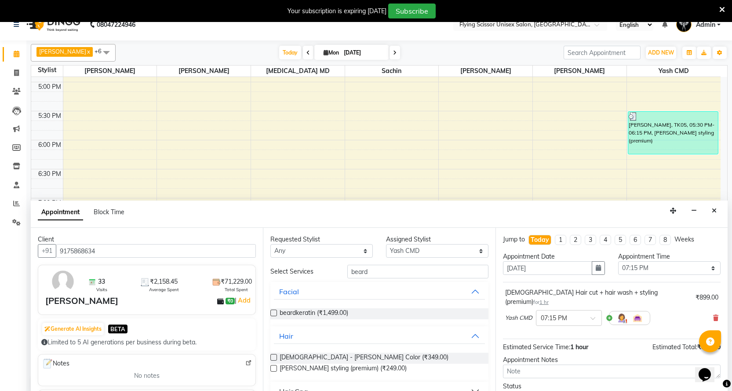
click at [273, 369] on label at bounding box center [273, 368] width 7 height 7
click at [273, 369] on input "checkbox" at bounding box center [273, 369] width 6 height 6
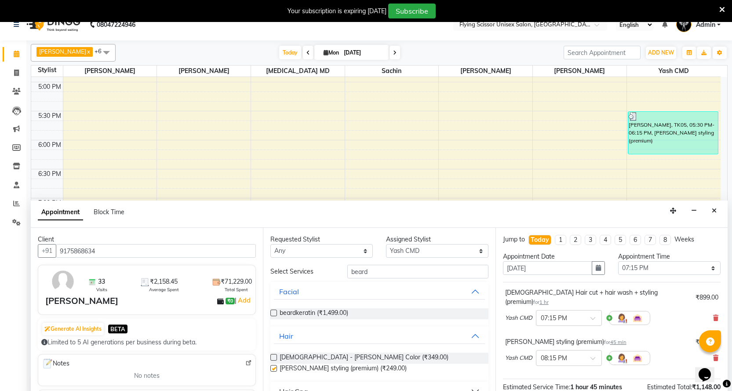
checkbox input "false"
click at [370, 271] on input "beard" at bounding box center [417, 272] width 141 height 14
type input "b"
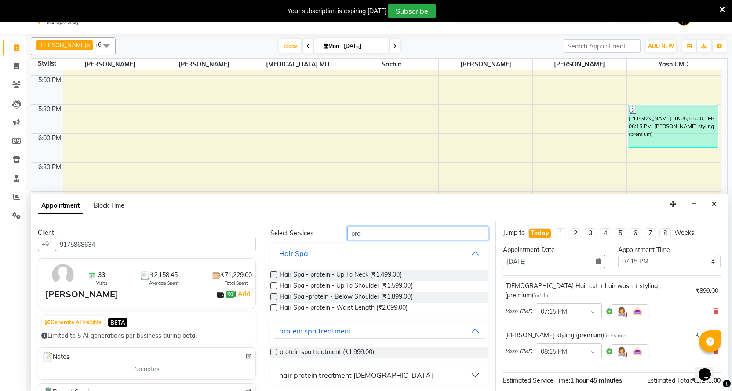
scroll to position [22, 0]
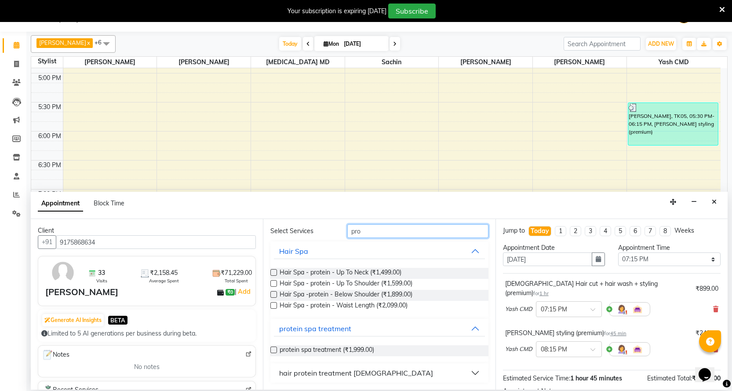
type input "pro"
click at [280, 373] on div "hair protein treatment [DEMOGRAPHIC_DATA]" at bounding box center [356, 372] width 154 height 11
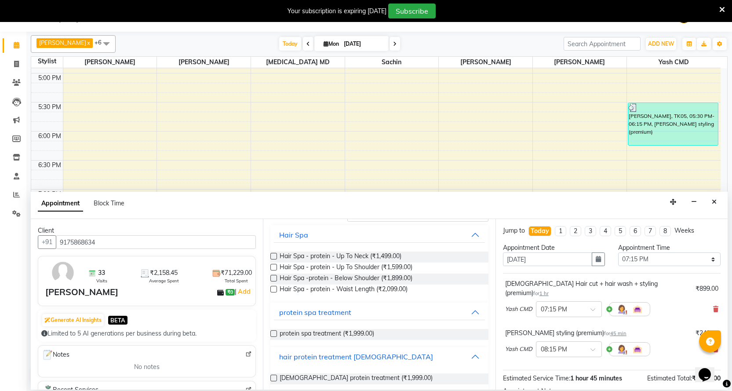
scroll to position [57, 0]
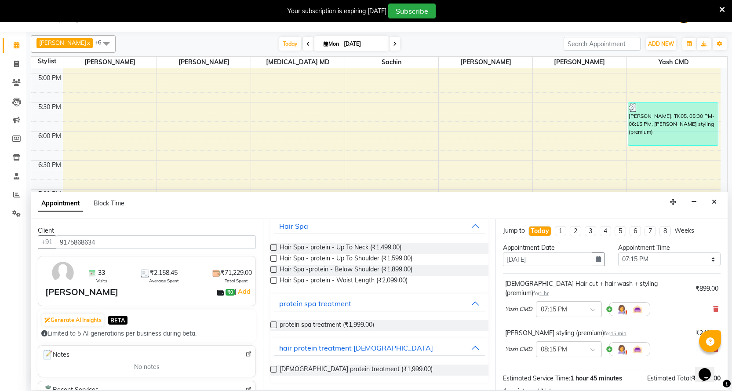
click at [272, 369] on label at bounding box center [273, 369] width 7 height 7
click at [272, 369] on input "checkbox" at bounding box center [273, 370] width 6 height 6
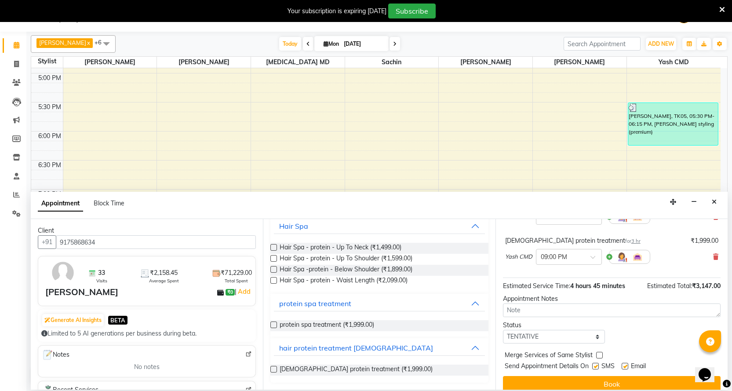
checkbox input "false"
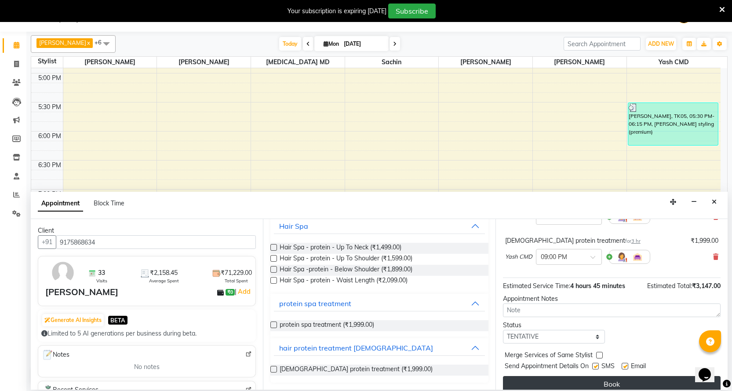
click at [663, 376] on button "Book" at bounding box center [612, 384] width 218 height 16
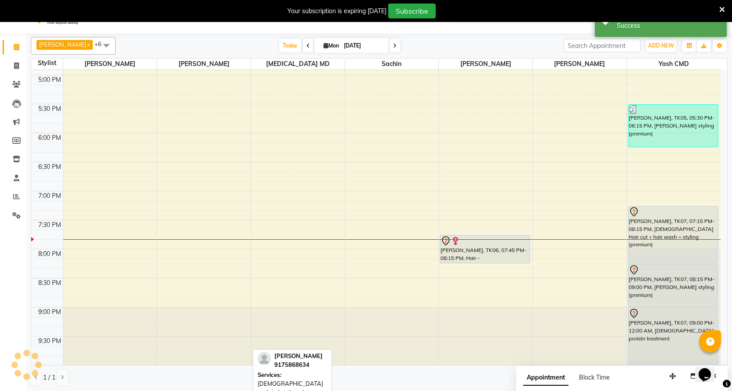
scroll to position [0, 0]
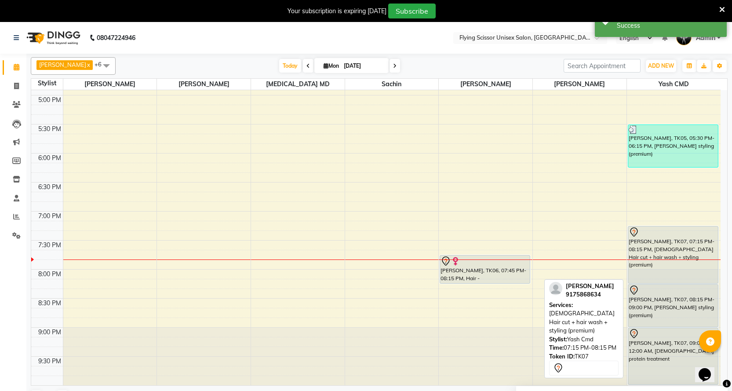
click at [648, 239] on div "[PERSON_NAME], TK07, 07:15 PM-08:15 PM, [DEMOGRAPHIC_DATA] Hair cut + hair wash…" at bounding box center [673, 254] width 90 height 57
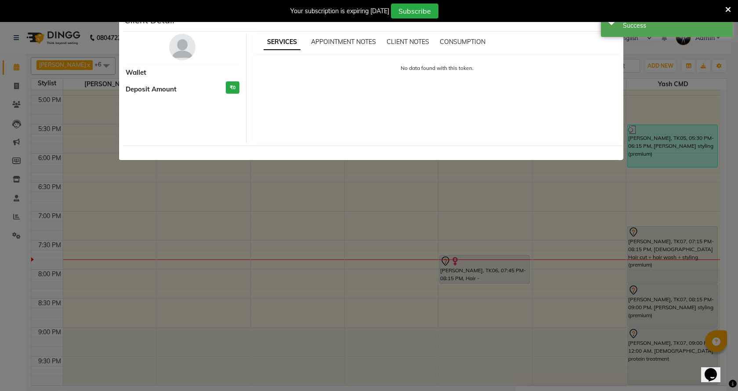
select select "7"
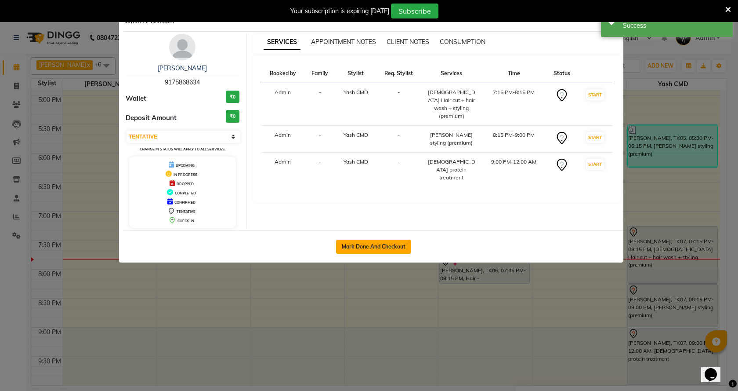
click at [356, 244] on button "Mark Done And Checkout" at bounding box center [373, 247] width 75 height 14
select select "service"
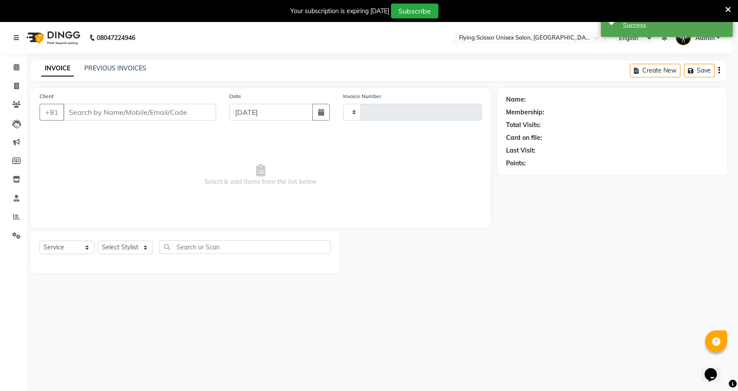
type input "1513"
select select "select"
select select "46"
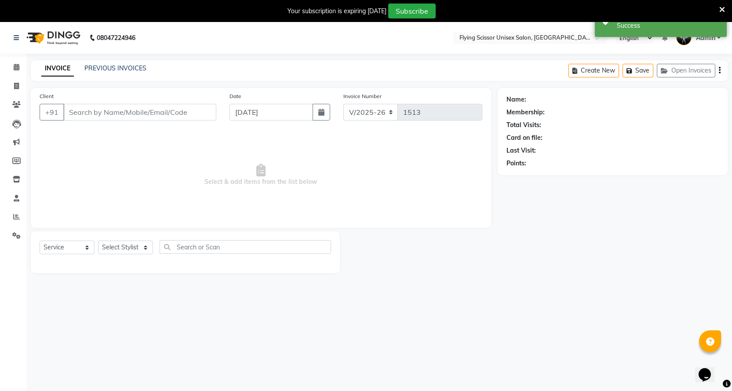
select select "membership"
select select "18390"
type input "9175868634"
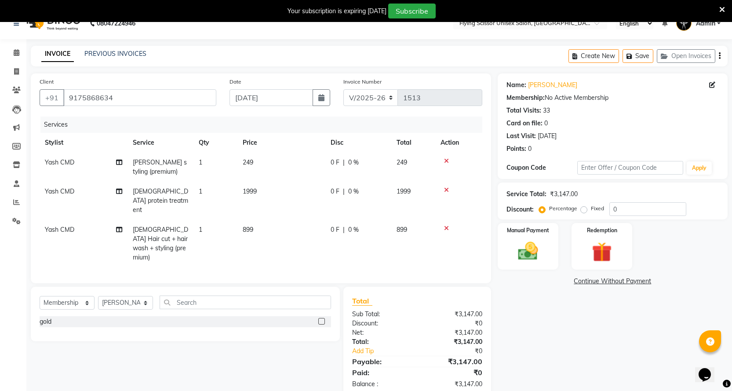
scroll to position [22, 0]
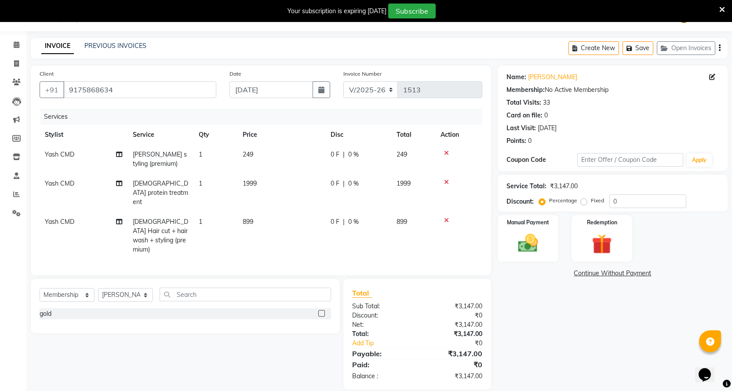
click at [47, 155] on span "Yash CMD" at bounding box center [59, 154] width 29 height 8
select select "1679"
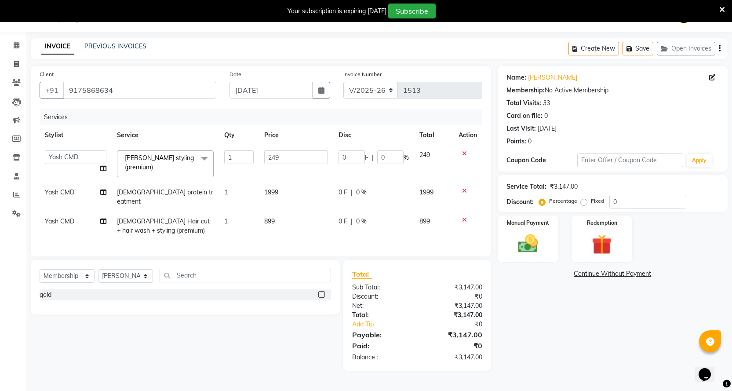
scroll to position [22, 0]
click at [47, 155] on select "[PERSON_NAME] J [PERSON_NAME][MEDICAL_DATA] MD [PERSON_NAME] L sachin [PERSON_N…" at bounding box center [76, 157] width 62 height 14
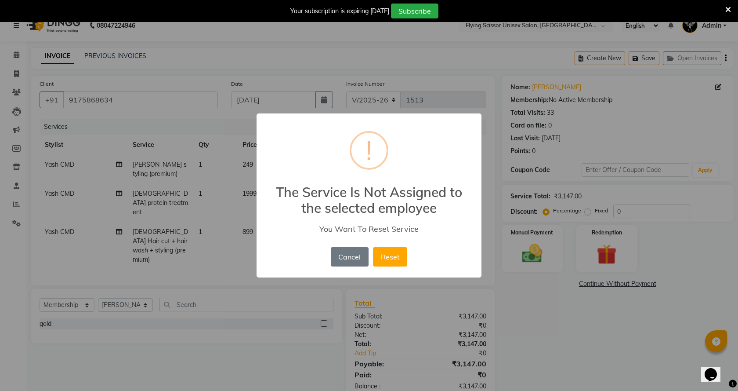
drag, startPoint x: 389, startPoint y: 258, endPoint x: 384, endPoint y: 259, distance: 5.4
click at [389, 258] on button "Reset" at bounding box center [390, 256] width 34 height 19
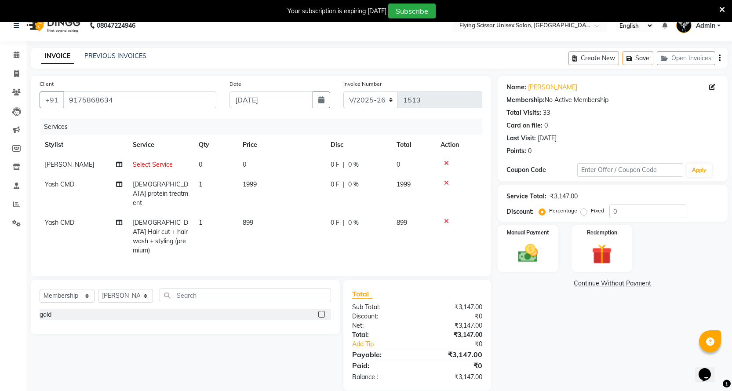
click at [175, 164] on td "Select Service" at bounding box center [160, 165] width 66 height 20
select select "15730"
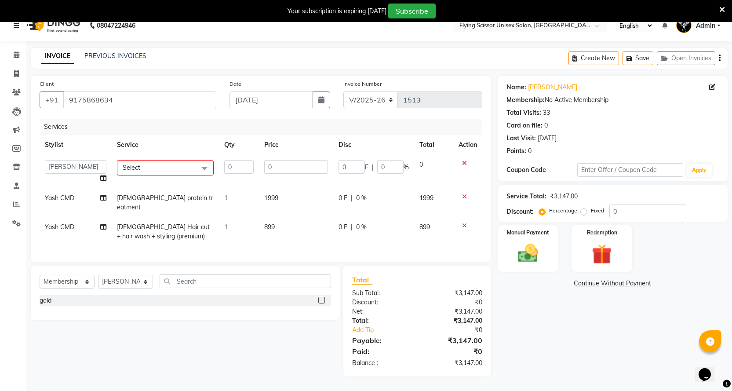
click at [173, 166] on span "Select" at bounding box center [165, 167] width 97 height 15
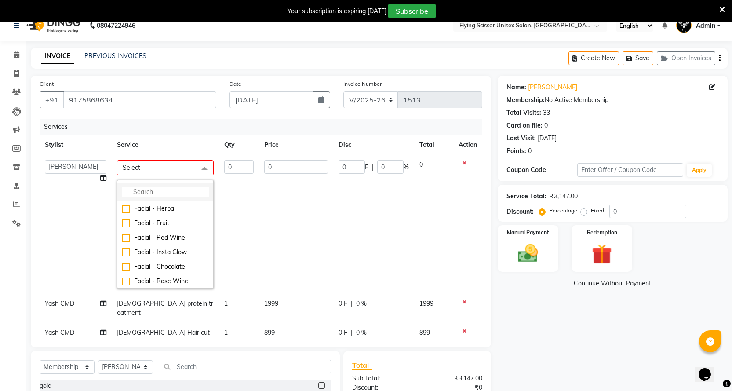
click at [154, 189] on input "multiselect-search" at bounding box center [165, 191] width 87 height 9
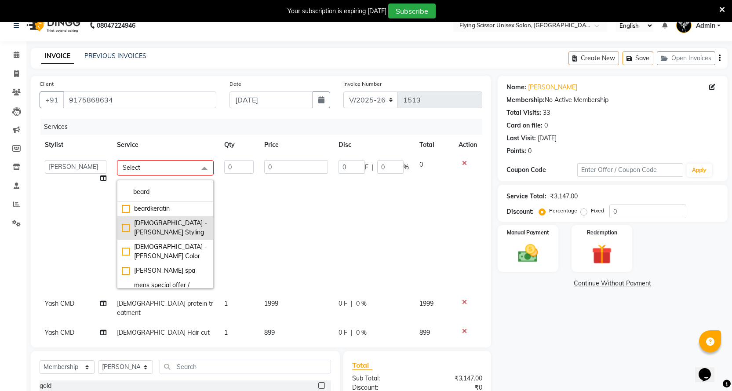
type input "beard"
click at [124, 223] on div "[DEMOGRAPHIC_DATA] - [PERSON_NAME] Styling" at bounding box center [165, 227] width 87 height 18
checkbox input "true"
type input "1"
type input "199"
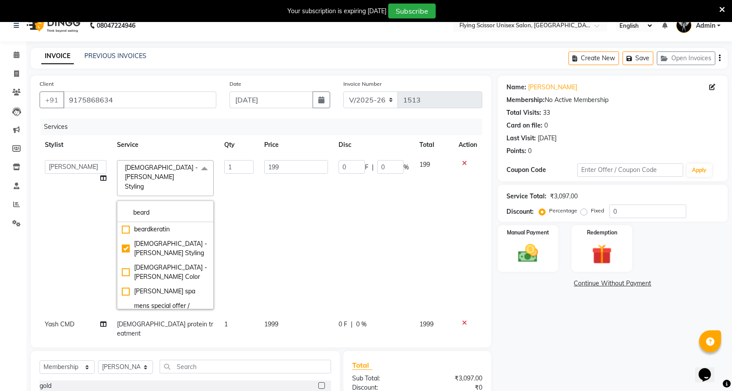
click at [269, 213] on td "199" at bounding box center [296, 235] width 74 height 160
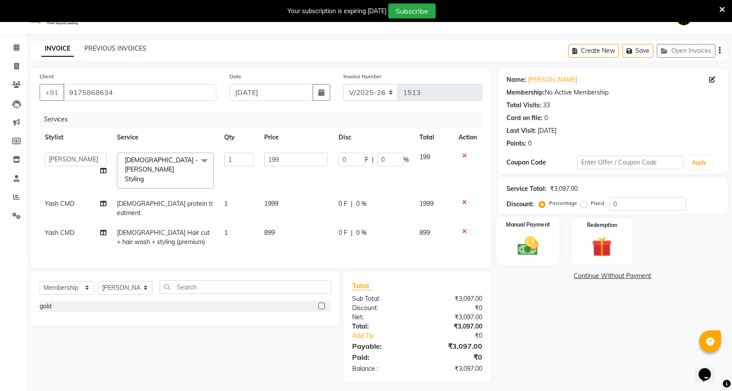
scroll to position [22, 0]
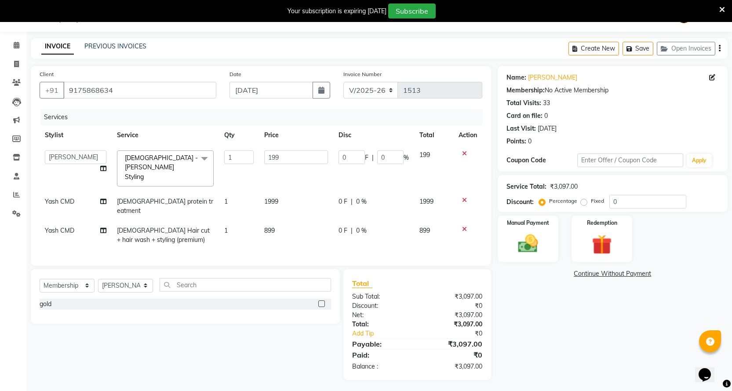
click at [324, 197] on td "1999" at bounding box center [296, 206] width 74 height 29
select select "1679"
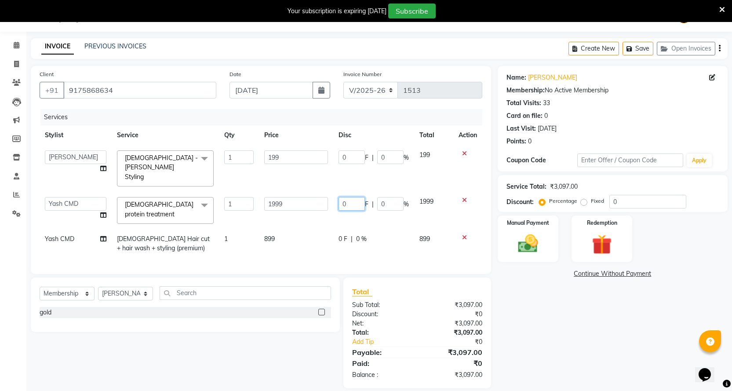
click at [359, 197] on input "0" at bounding box center [351, 204] width 26 height 14
type input "500"
click at [389, 204] on tbody "[PERSON_NAME] J [PERSON_NAME] [PERSON_NAME] MD [PERSON_NAME] L sachin [PERSON_N…" at bounding box center [261, 201] width 443 height 113
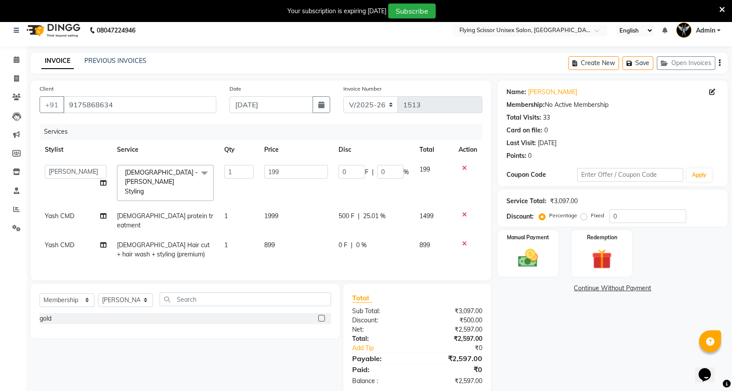
scroll to position [0, 0]
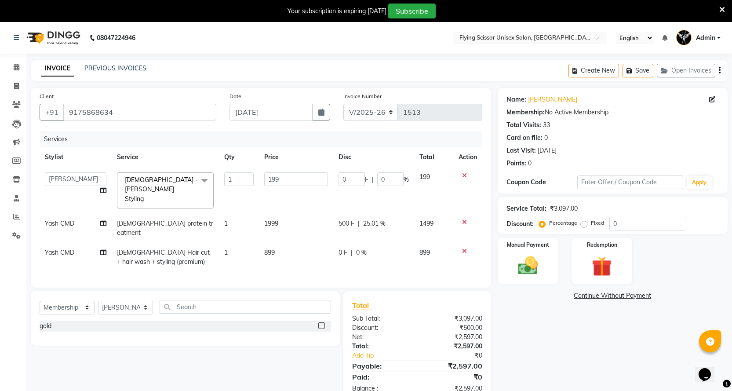
click at [337, 243] on td "0 F | 0 %" at bounding box center [373, 257] width 81 height 29
select select "1679"
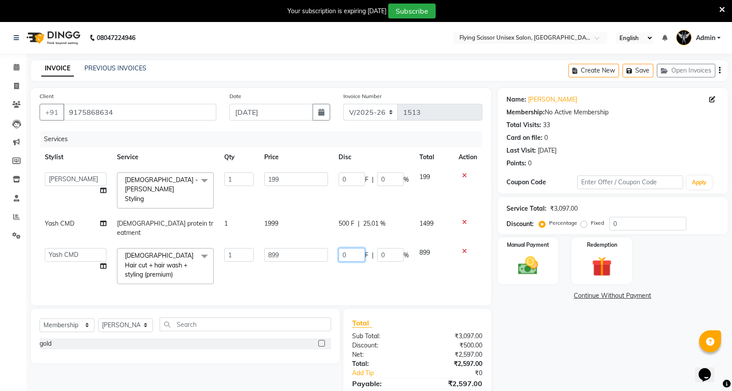
click at [350, 248] on input "0" at bounding box center [351, 255] width 26 height 14
type input "399"
click at [357, 248] on td "399 F | 0 %" at bounding box center [373, 266] width 81 height 47
select select "1679"
click at [353, 179] on input "0" at bounding box center [351, 179] width 26 height 14
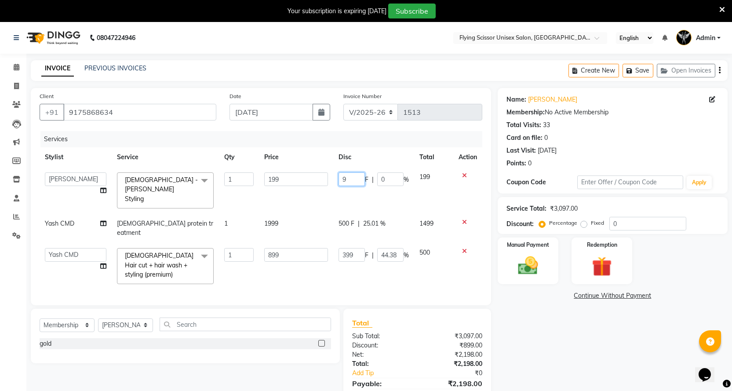
type input "99"
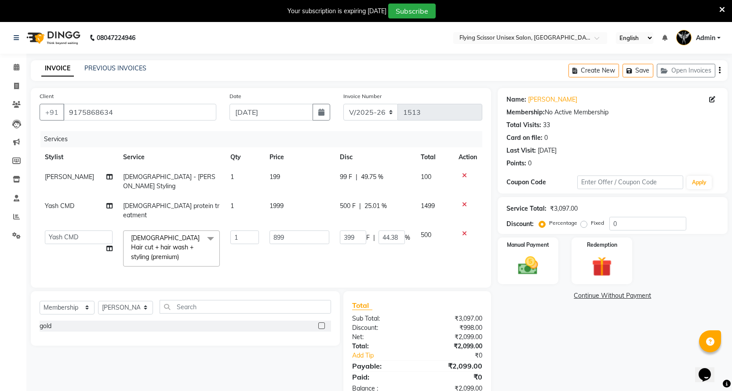
click at [382, 217] on tbody "Ashish J [DEMOGRAPHIC_DATA] - [PERSON_NAME] Styling 1 199 99 F | 49.75 % 100 Ya…" at bounding box center [261, 219] width 443 height 105
click at [349, 230] on input "399" at bounding box center [353, 237] width 26 height 14
click at [345, 230] on input "399" at bounding box center [353, 237] width 26 height 14
click at [345, 197] on td "500 F | 25.01 %" at bounding box center [374, 210] width 81 height 29
select select "1679"
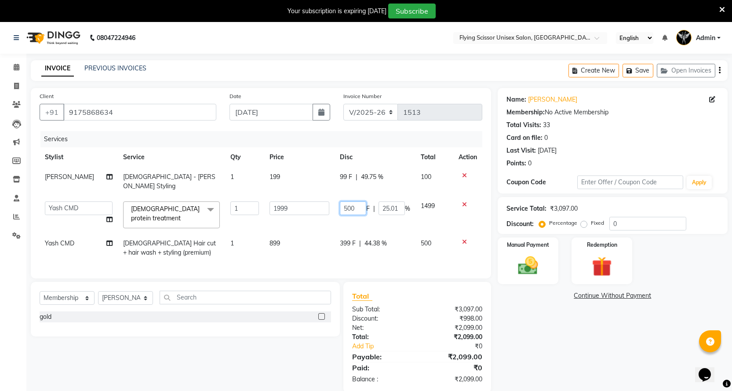
click at [349, 201] on input "500" at bounding box center [353, 208] width 26 height 14
click at [359, 204] on input "500" at bounding box center [353, 208] width 26 height 14
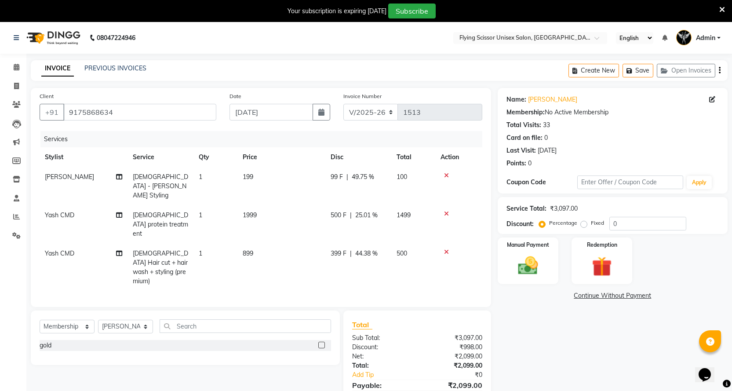
click at [335, 205] on td "500 F | 25.01 %" at bounding box center [358, 224] width 66 height 38
select select "1679"
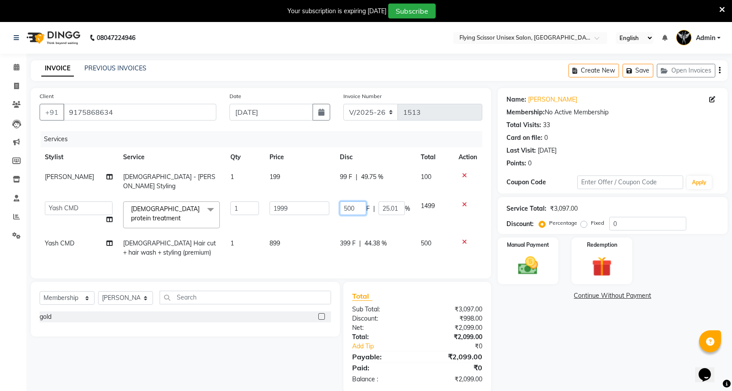
click at [343, 201] on input "500" at bounding box center [353, 208] width 26 height 14
click at [347, 201] on input "500" at bounding box center [353, 208] width 26 height 14
click at [353, 201] on input "500" at bounding box center [353, 208] width 26 height 14
type input "599"
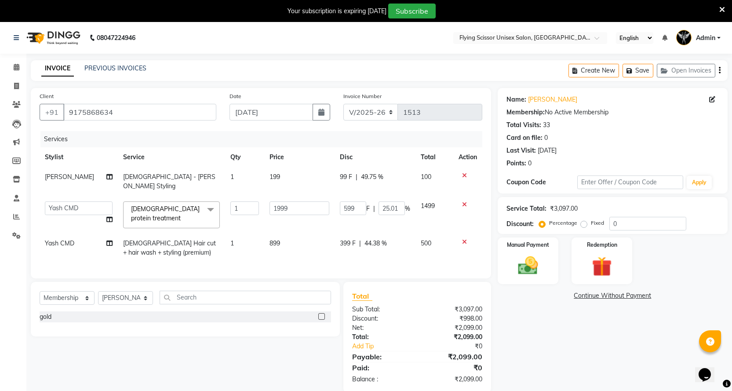
click at [354, 213] on td "599 F | 25.01 %" at bounding box center [374, 214] width 81 height 37
select select "1679"
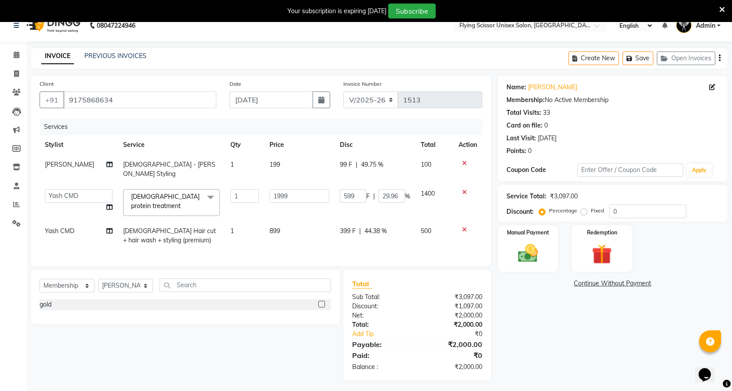
scroll to position [22, 0]
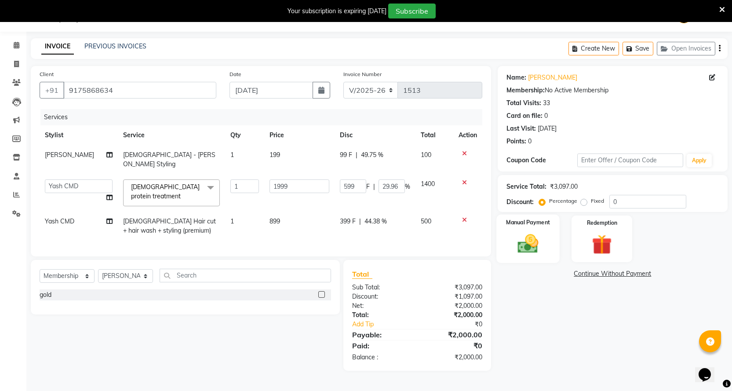
click at [531, 230] on div "Manual Payment" at bounding box center [527, 238] width 63 height 49
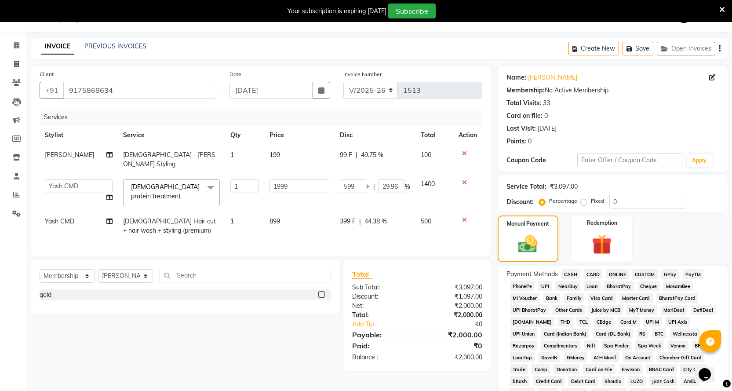
click at [517, 285] on span "PhonePe" at bounding box center [522, 286] width 25 height 10
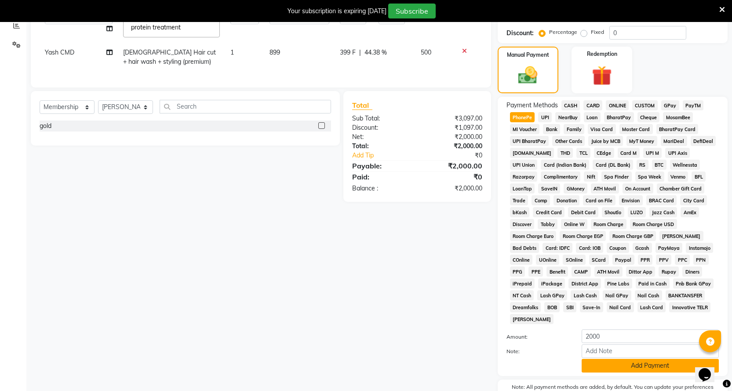
scroll to position [229, 0]
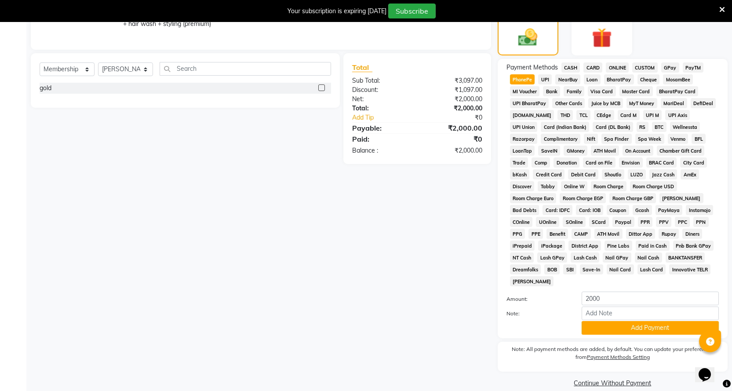
click at [569, 69] on span "CASH" at bounding box center [570, 67] width 19 height 10
click at [596, 321] on button "Add Payment" at bounding box center [650, 328] width 137 height 14
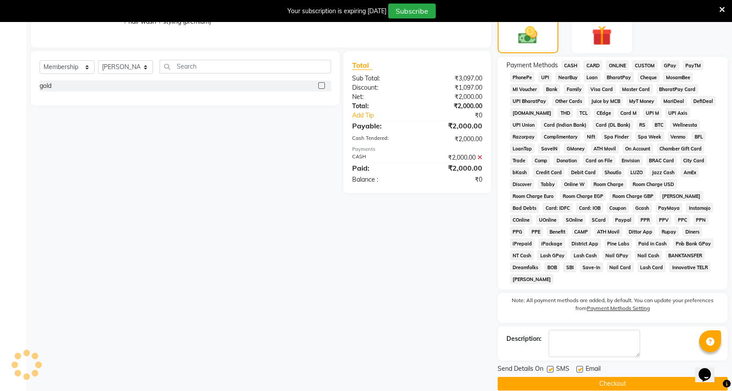
scroll to position [232, 0]
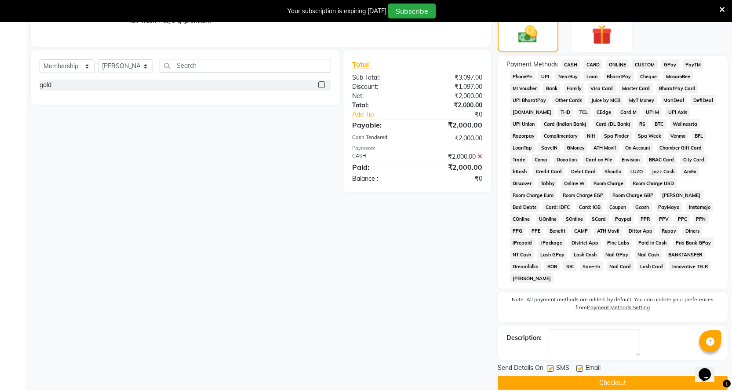
click at [589, 376] on button "Checkout" at bounding box center [613, 383] width 230 height 14
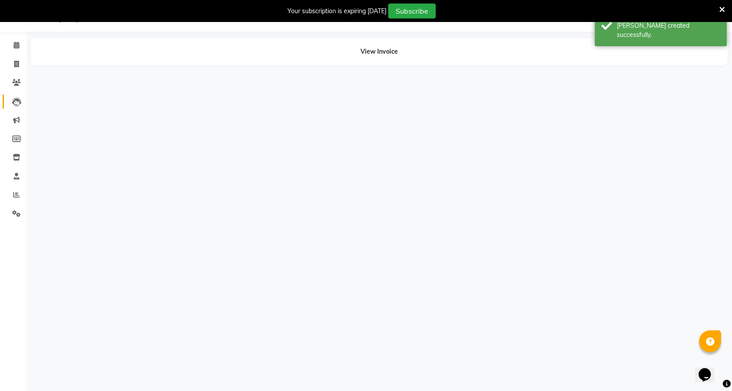
scroll to position [22, 0]
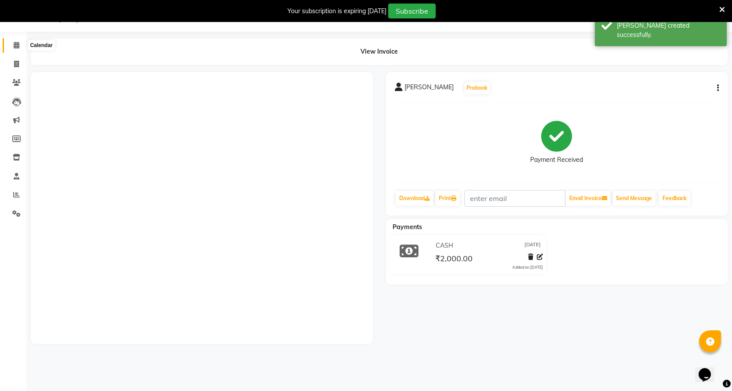
click at [17, 42] on icon at bounding box center [17, 45] width 6 height 7
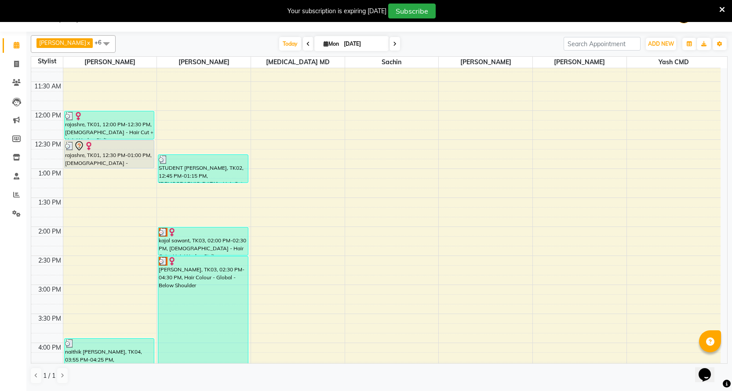
scroll to position [220, 0]
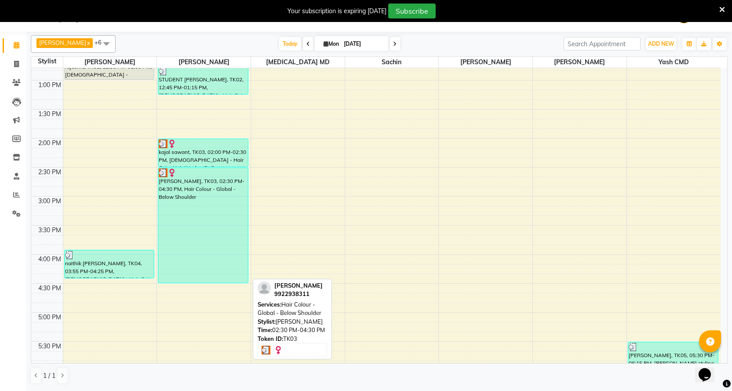
click at [185, 241] on div "[PERSON_NAME], TK03, 02:30 PM-04:30 PM, Hair Colour - Global - Below Shoulder" at bounding box center [202, 225] width 89 height 115
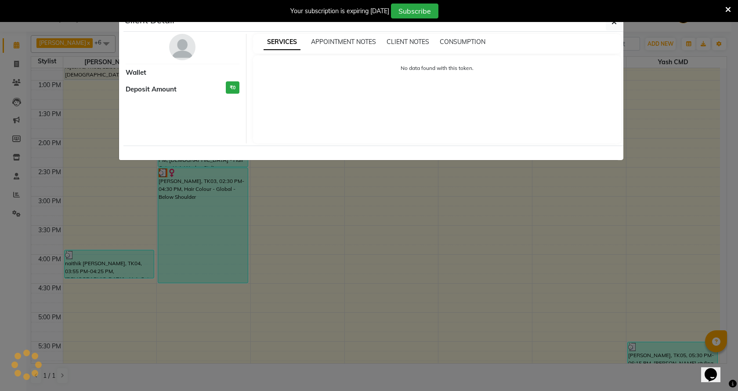
select select "3"
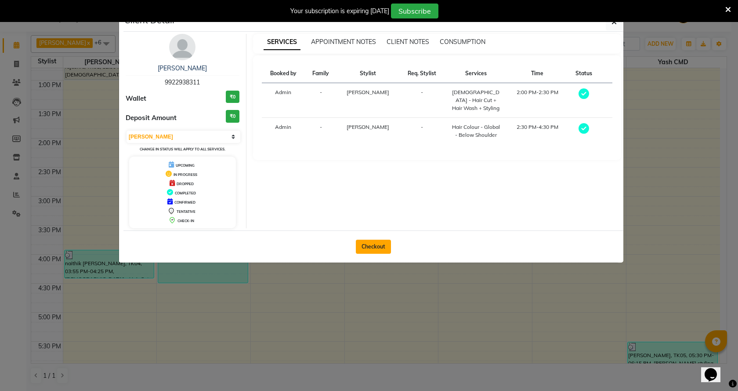
click at [382, 245] on button "Checkout" at bounding box center [373, 247] width 35 height 14
select select "service"
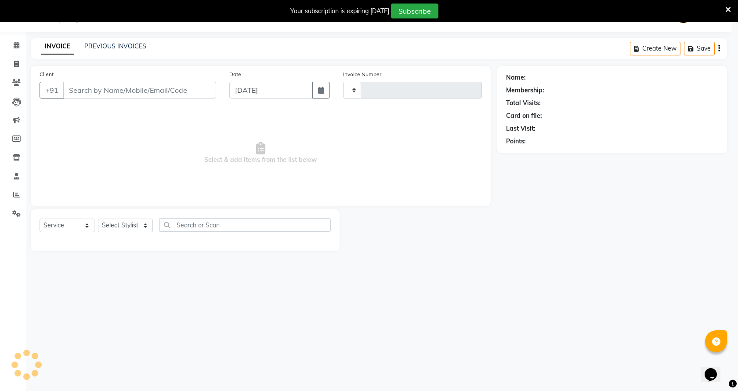
type input "1514"
select select "46"
select select "membership"
type input "9922938311"
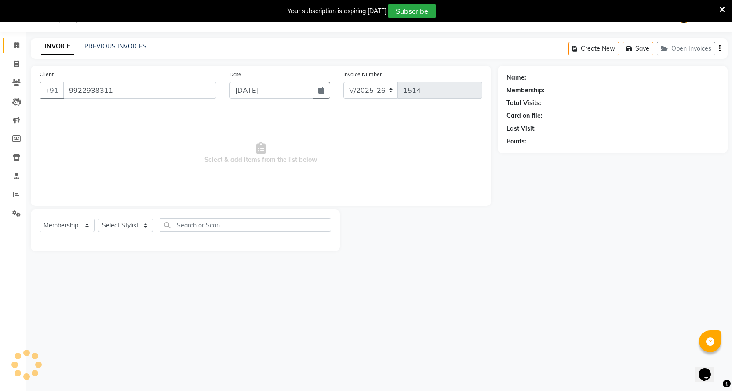
select select "18390"
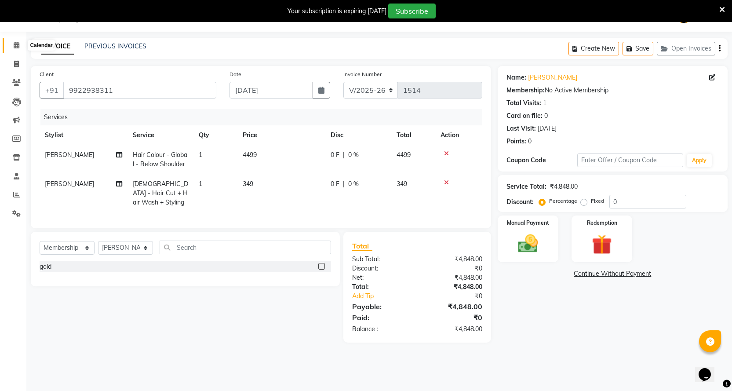
click at [18, 47] on icon at bounding box center [17, 45] width 6 height 7
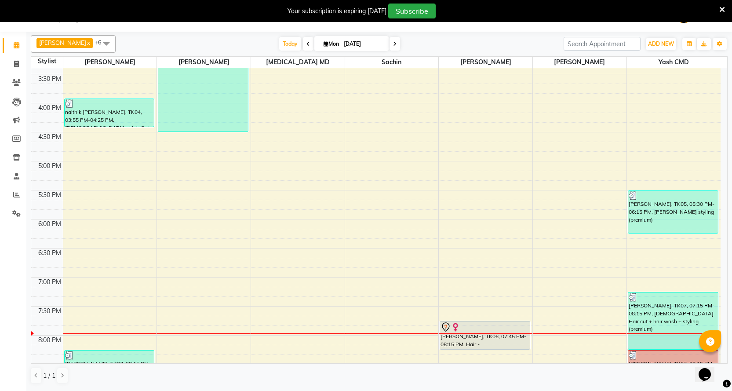
scroll to position [459, 0]
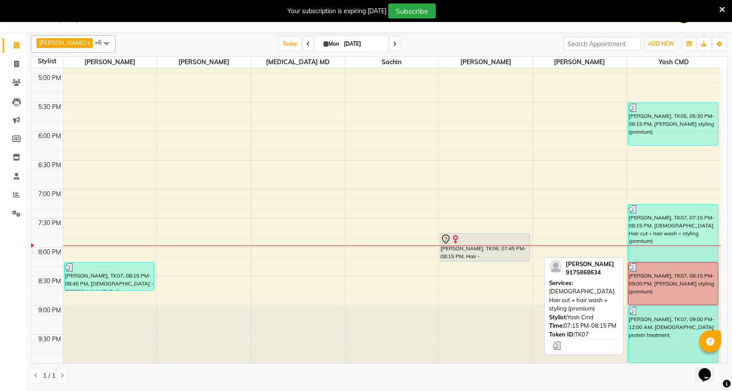
click at [657, 222] on div "[PERSON_NAME], TK07, 07:15 PM-08:15 PM, [DEMOGRAPHIC_DATA] Hair cut + hair wash…" at bounding box center [673, 232] width 90 height 57
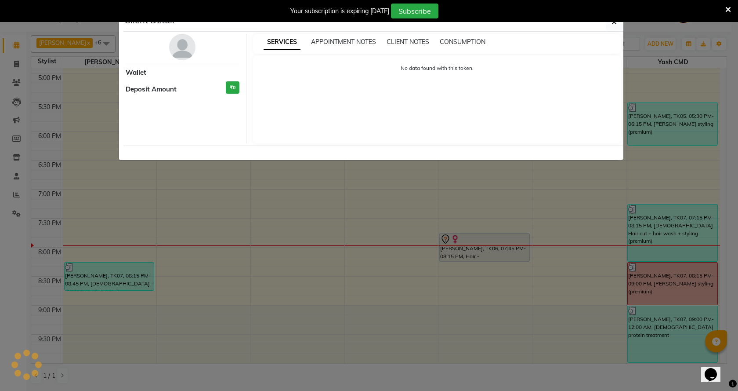
select select "3"
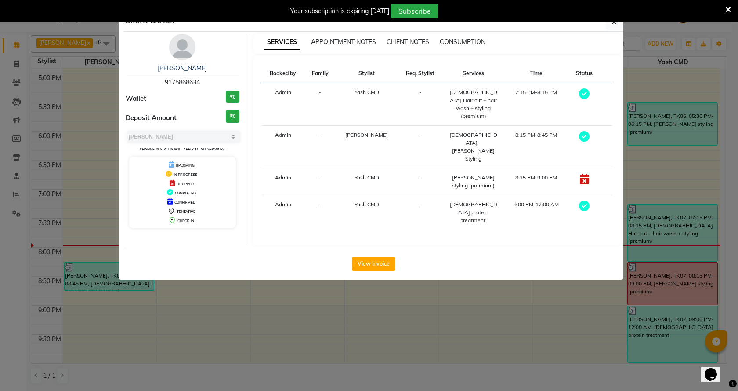
click at [399, 272] on ngb-modal-window "Client Detail [PERSON_NAME] 9175868634 Wallet ₹0 Deposit Amount ₹0 Select MARK …" at bounding box center [369, 195] width 738 height 391
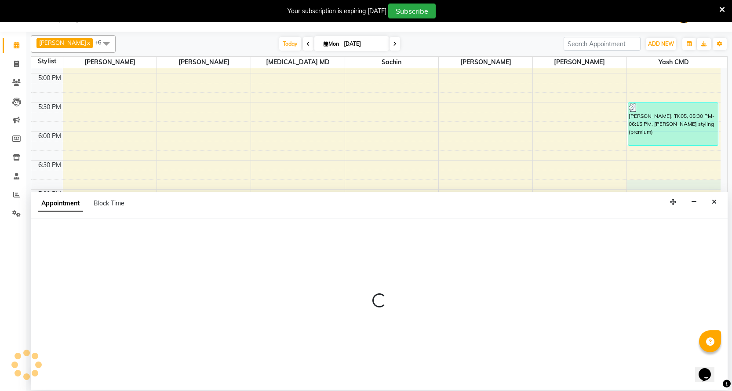
select select "1679"
select select "1125"
select select "tentative"
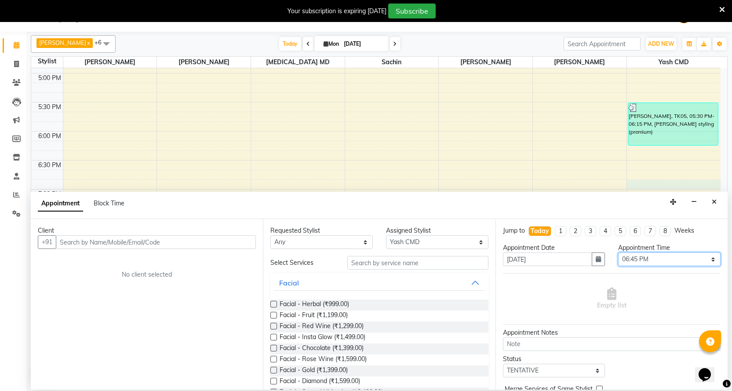
click at [629, 262] on select "Select 10:00 AM 10:15 AM 10:30 AM 10:45 AM 11:00 AM 11:15 AM 11:30 AM 11:45 AM …" at bounding box center [669, 259] width 102 height 14
select select "1170"
click at [618, 252] on select "Select 10:00 AM 10:15 AM 10:30 AM 10:45 AM 11:00 AM 11:15 AM 11:30 AM 11:45 AM …" at bounding box center [669, 259] width 102 height 14
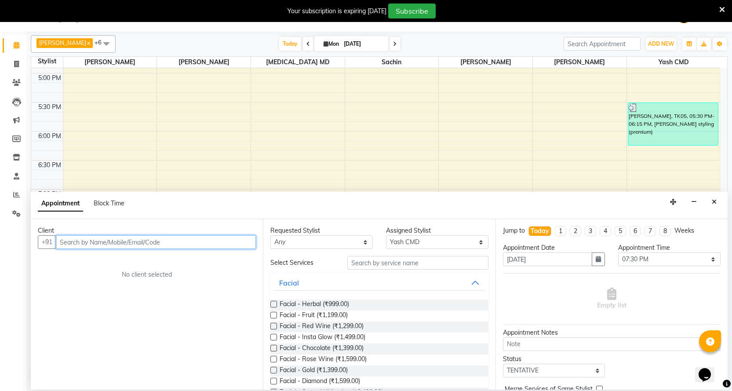
click at [92, 242] on input "text" at bounding box center [156, 242] width 200 height 14
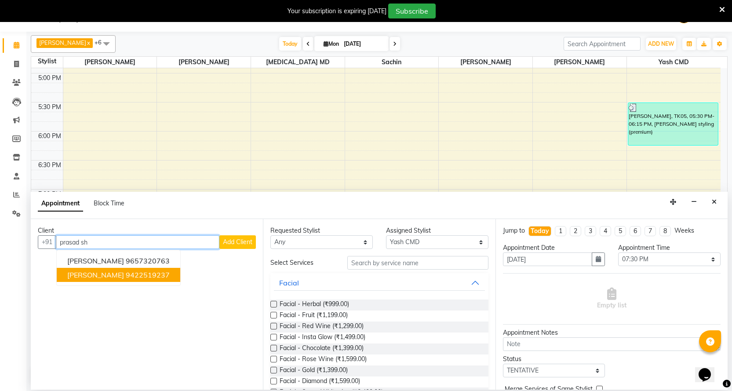
click at [95, 272] on span "[PERSON_NAME]" at bounding box center [95, 274] width 57 height 9
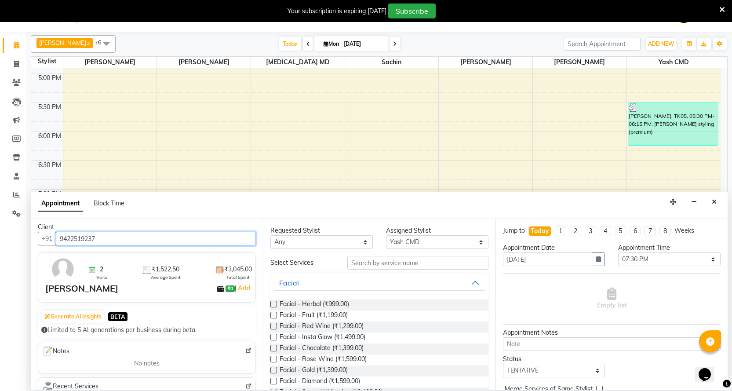
scroll to position [0, 0]
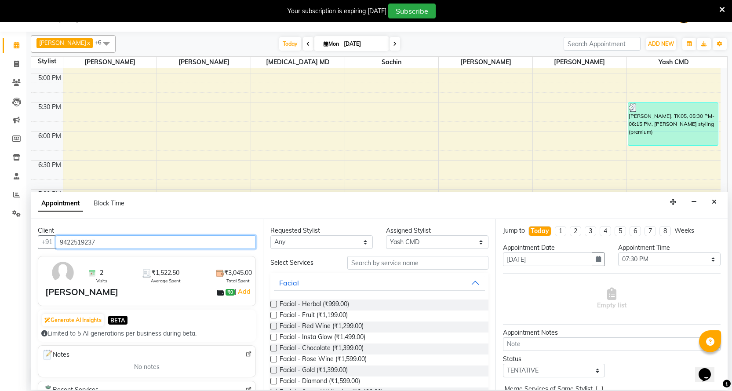
click at [142, 238] on input "9422519237" at bounding box center [156, 242] width 200 height 14
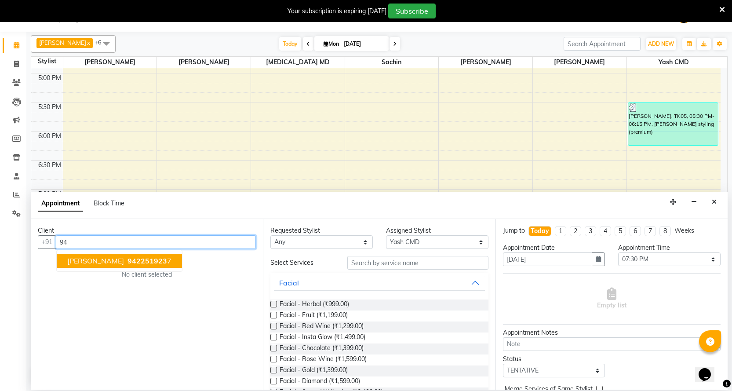
type input "9"
click at [144, 260] on ngb-highlight "9657320763" at bounding box center [148, 260] width 44 height 9
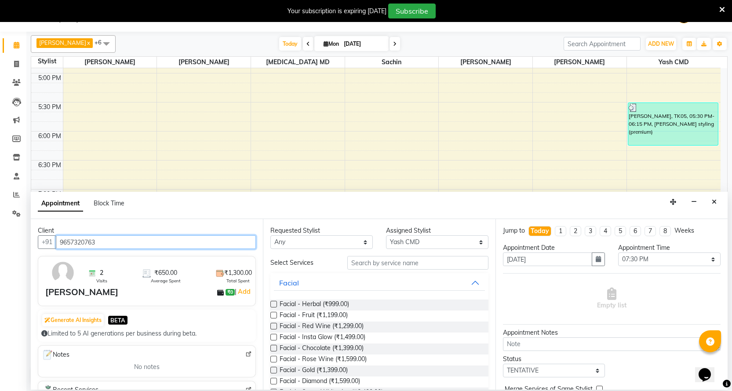
click at [133, 239] on input "9657320763" at bounding box center [156, 242] width 200 height 14
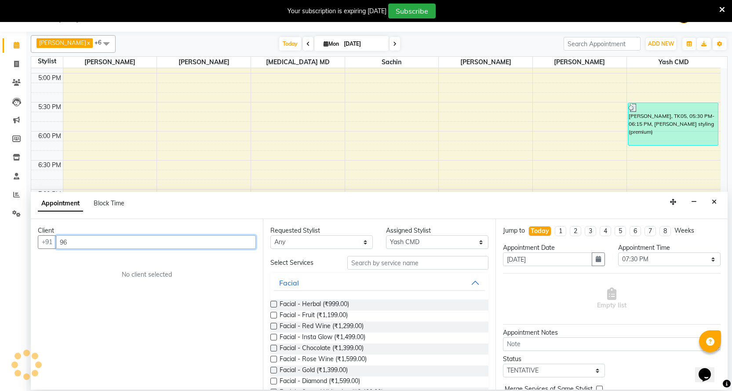
type input "9"
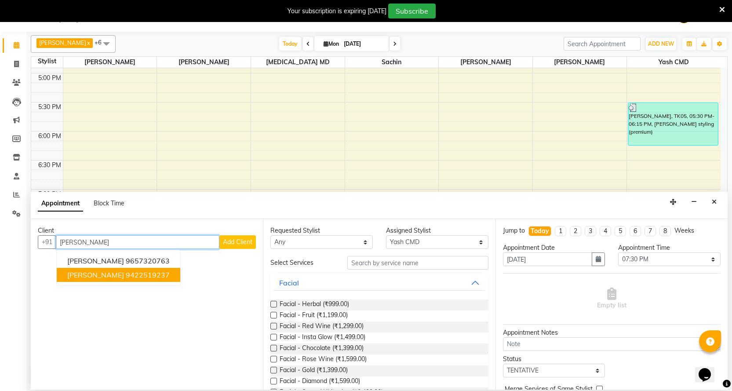
click at [126, 274] on ngb-highlight "9422519237" at bounding box center [148, 274] width 44 height 9
type input "9"
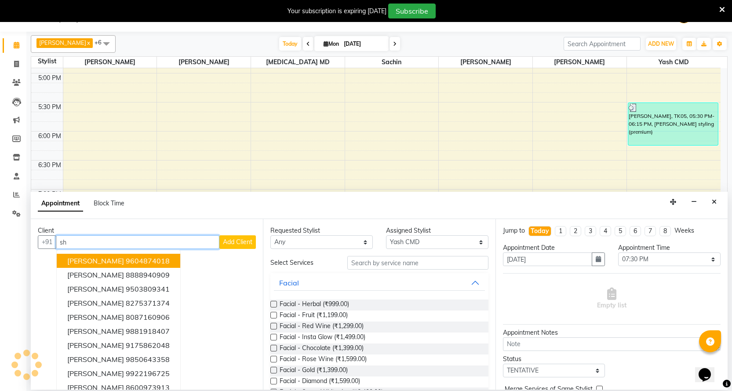
type input "s"
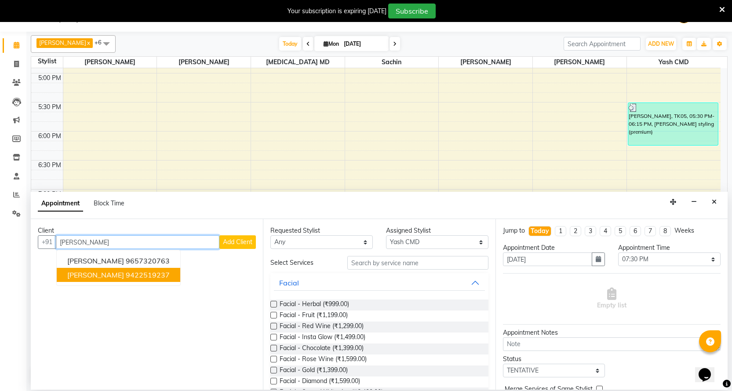
click at [155, 271] on ngb-highlight "9422519237" at bounding box center [148, 274] width 44 height 9
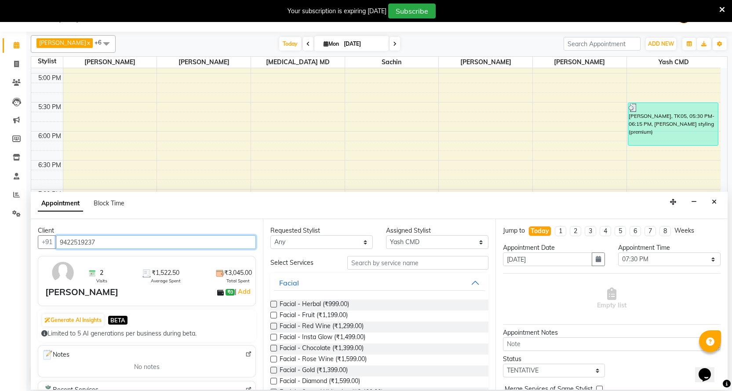
click at [127, 243] on input "9422519237" at bounding box center [156, 242] width 200 height 14
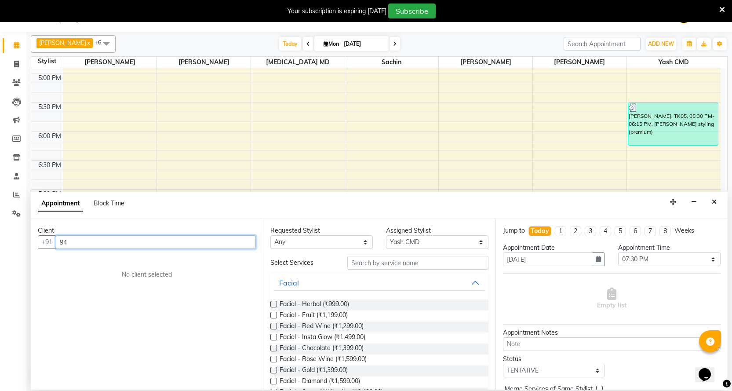
type input "9"
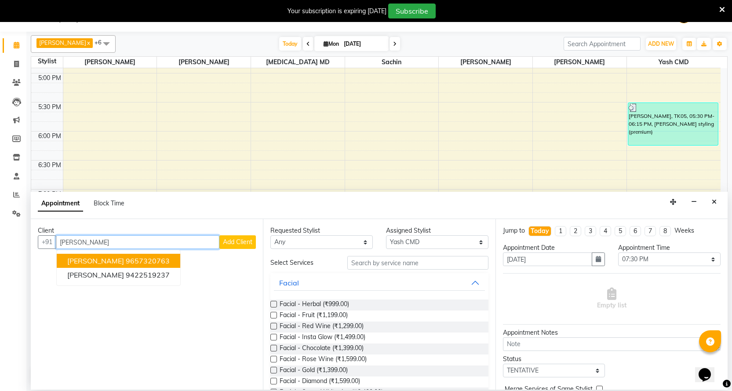
click at [141, 264] on ngb-highlight "9657320763" at bounding box center [148, 260] width 44 height 9
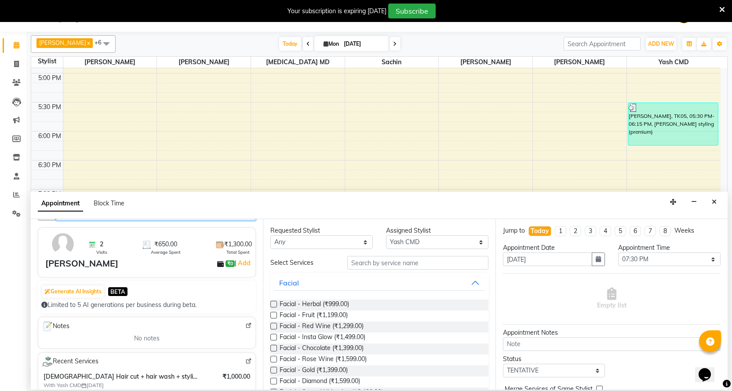
scroll to position [44, 0]
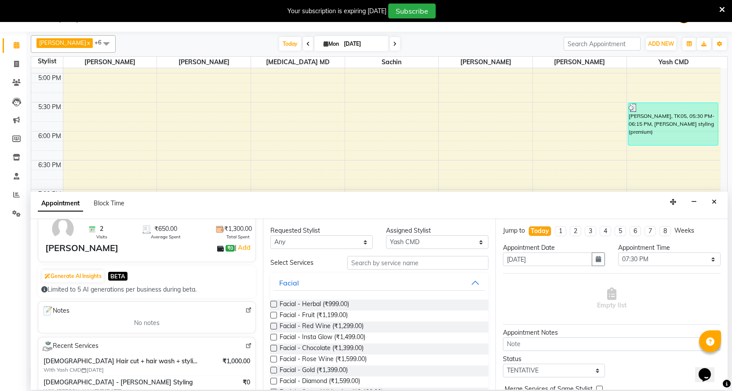
type input "9657320763"
click at [395, 261] on input "text" at bounding box center [417, 263] width 141 height 14
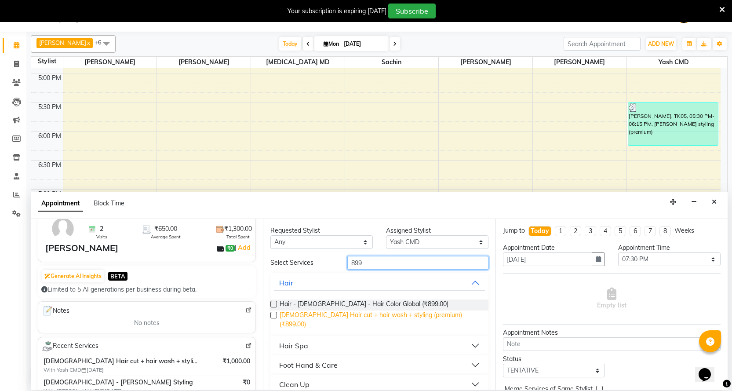
type input "899"
click at [395, 313] on span "[DEMOGRAPHIC_DATA] Hair cut + hair wash + styling (premium) (₹899.00)" at bounding box center [380, 319] width 201 height 18
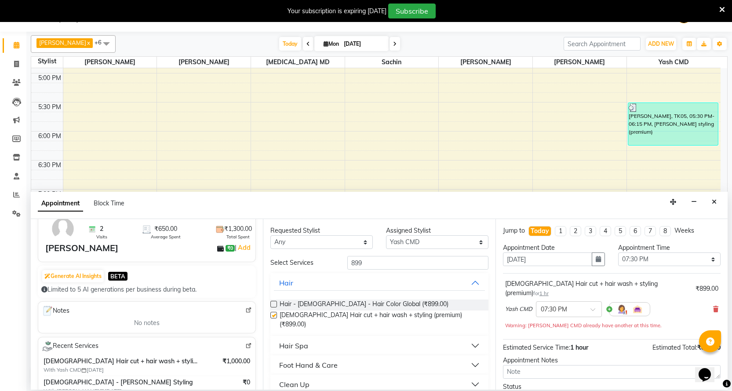
checkbox input "false"
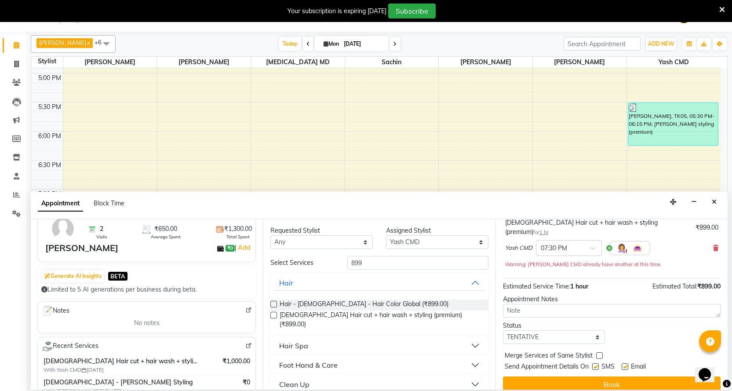
scroll to position [62, 0]
click at [589, 376] on button "Book" at bounding box center [612, 384] width 218 height 16
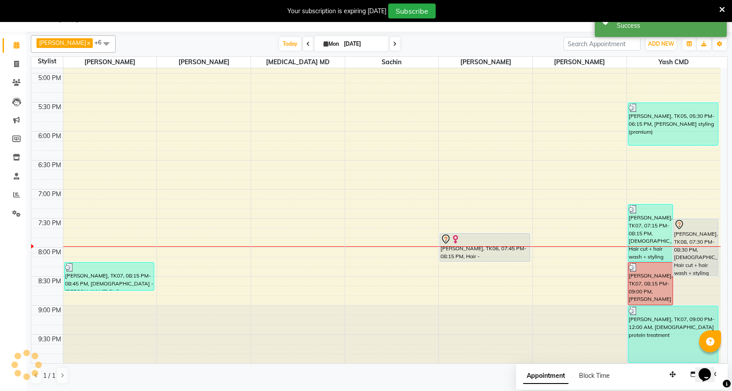
scroll to position [0, 0]
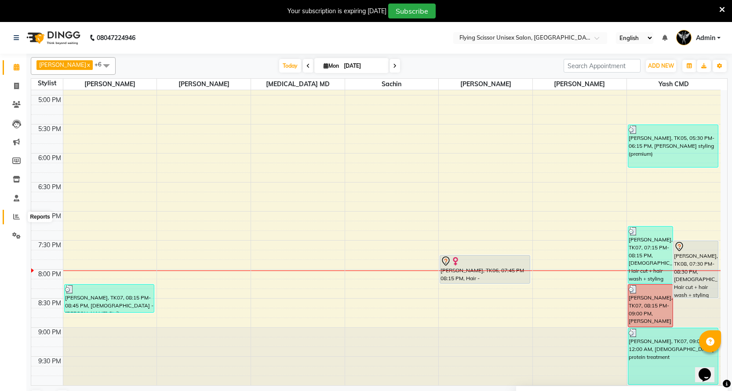
click at [17, 214] on icon at bounding box center [16, 216] width 7 height 7
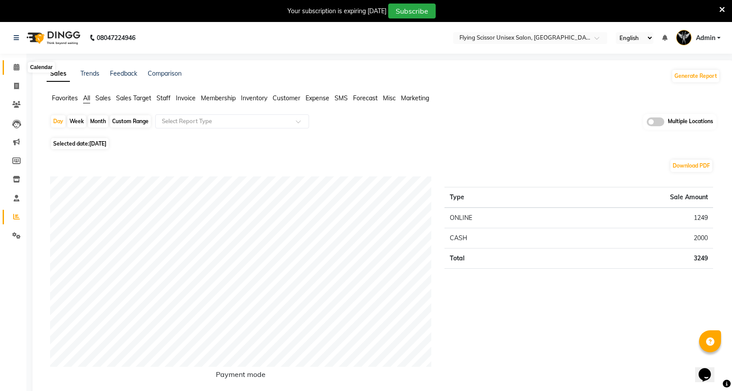
click at [21, 71] on span at bounding box center [16, 67] width 15 height 10
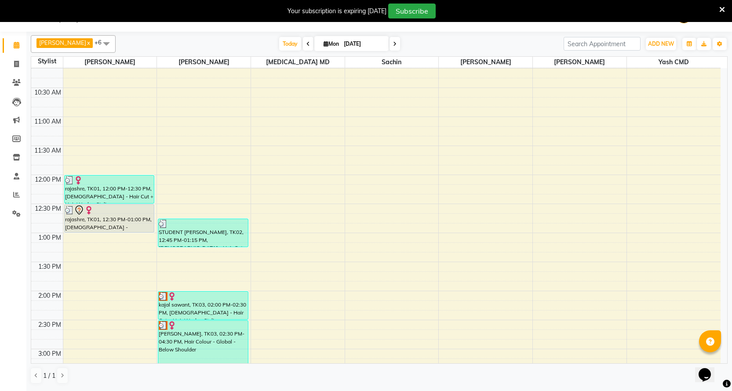
scroll to position [63, 0]
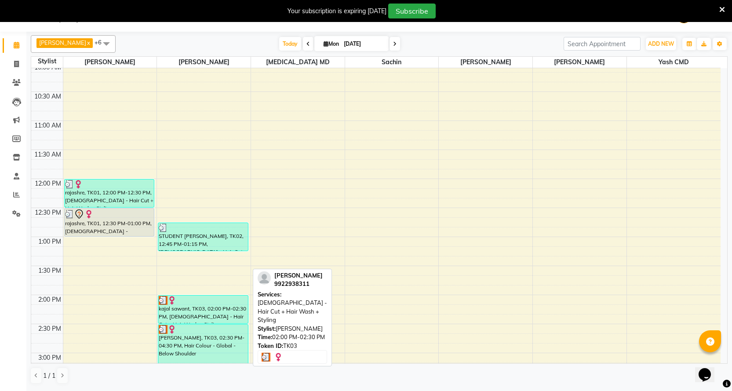
click at [244, 304] on div at bounding box center [203, 300] width 88 height 9
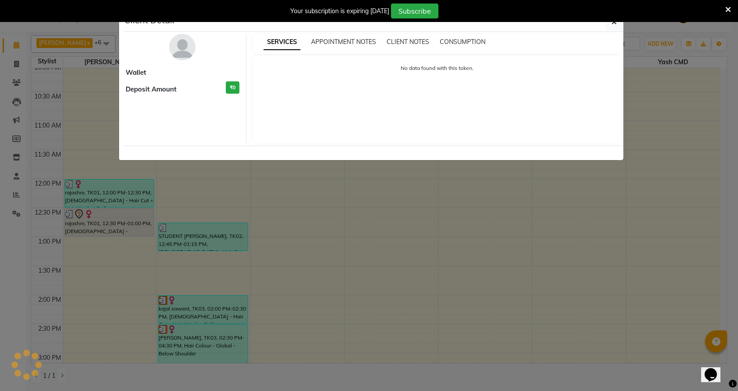
select select "3"
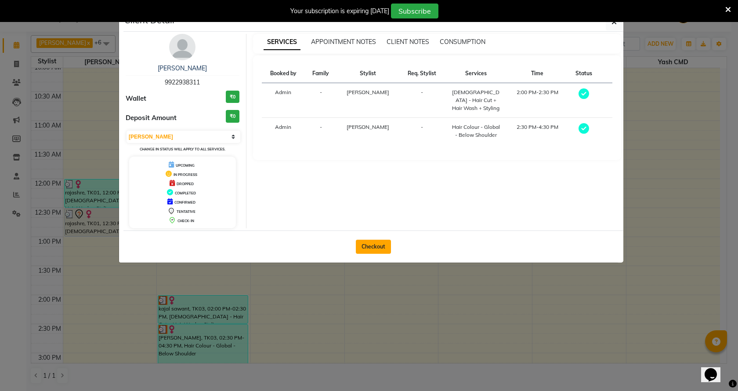
click at [366, 249] on button "Checkout" at bounding box center [373, 247] width 35 height 14
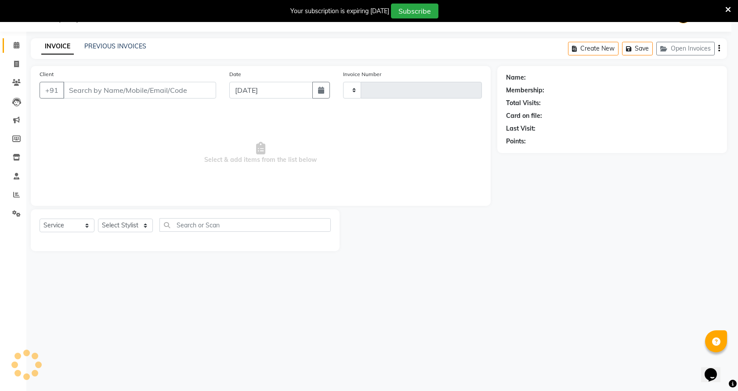
select select "membership"
type input "9922938311"
select select "18390"
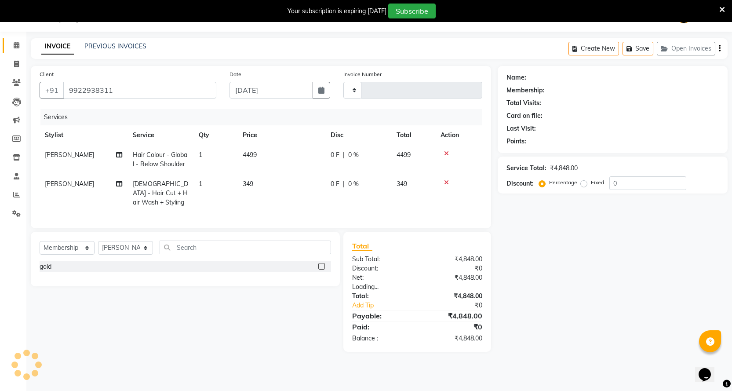
type input "1514"
select select "46"
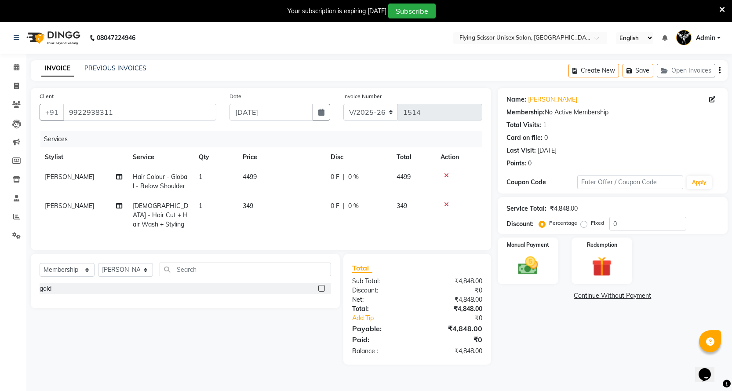
click at [179, 186] on span "Hair Colour - Global - Below Shoulder" at bounding box center [160, 181] width 55 height 17
select select "18390"
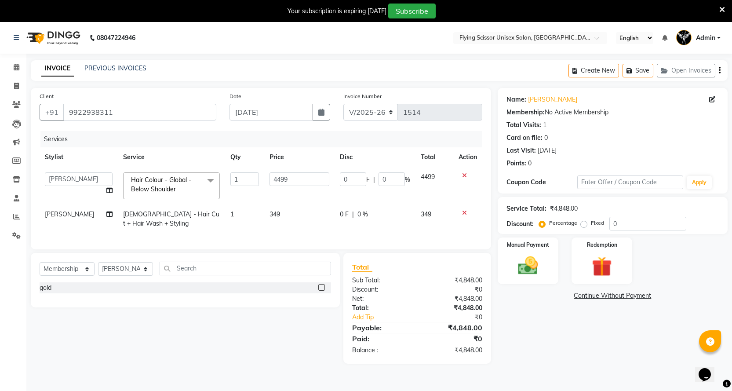
click at [179, 186] on span "Hair Colour - Global - Below Shoulder x" at bounding box center [167, 184] width 77 height 19
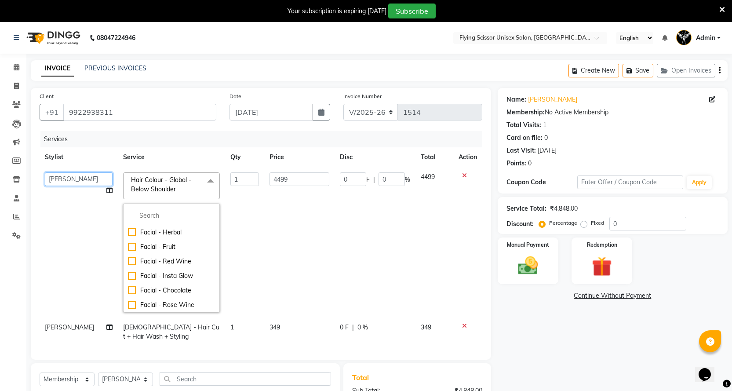
click at [94, 179] on select "[PERSON_NAME] J [PERSON_NAME][MEDICAL_DATA] MD [PERSON_NAME] L sachin [PERSON_N…" at bounding box center [79, 179] width 68 height 14
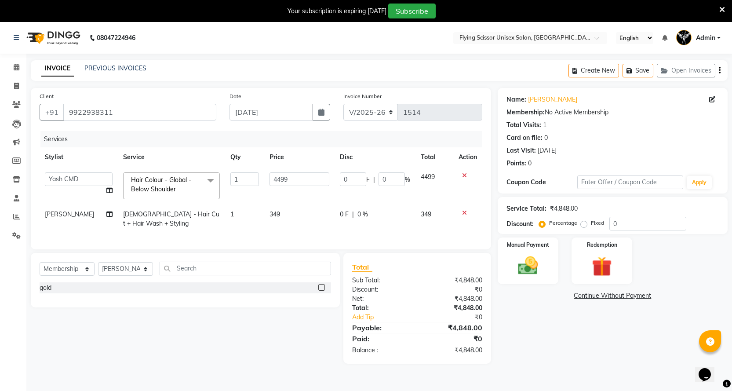
select select "1679"
click at [176, 186] on link "x" at bounding box center [178, 189] width 4 height 8
type input "0"
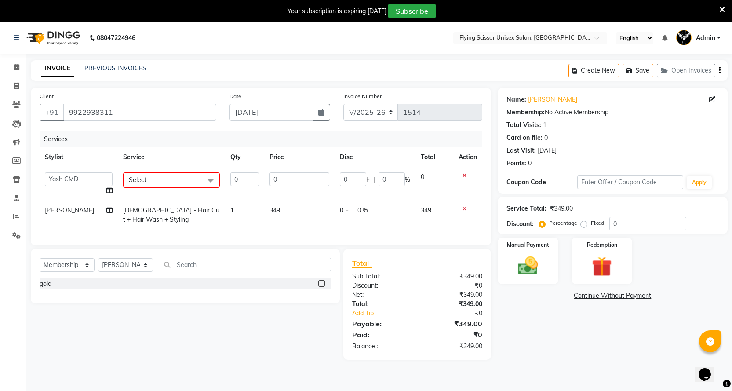
click at [150, 183] on span "Select" at bounding box center [171, 179] width 97 height 15
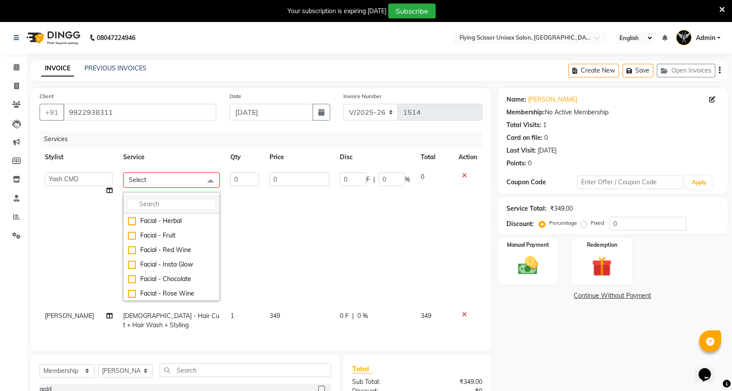
click at [143, 206] on input "multiselect-search" at bounding box center [171, 204] width 87 height 9
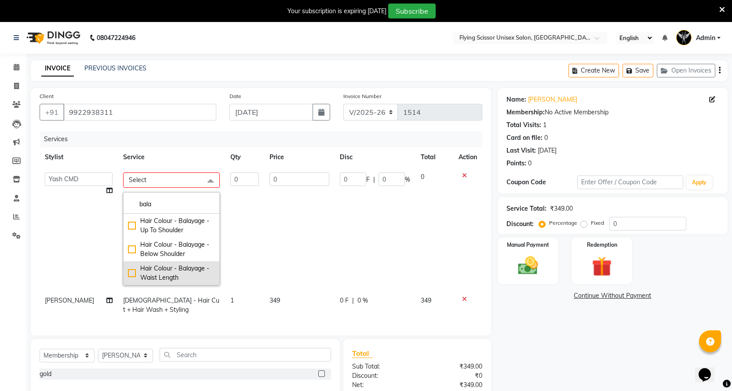
type input "bala"
click at [128, 273] on div "Hair Colour - Balayage - Waist Length" at bounding box center [171, 273] width 87 height 18
checkbox input "true"
type input "1"
type input "7999"
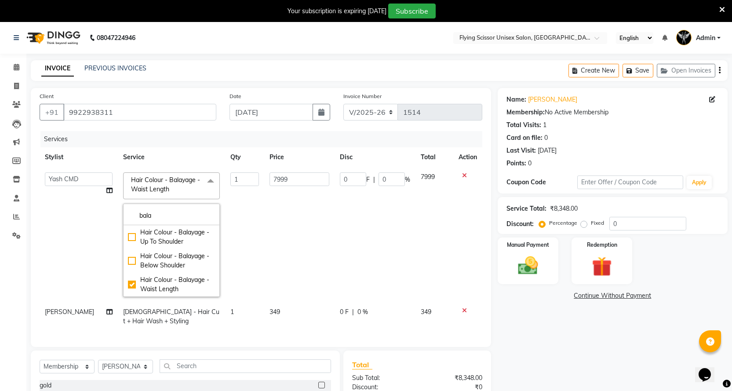
click at [307, 212] on td "7999" at bounding box center [299, 234] width 70 height 135
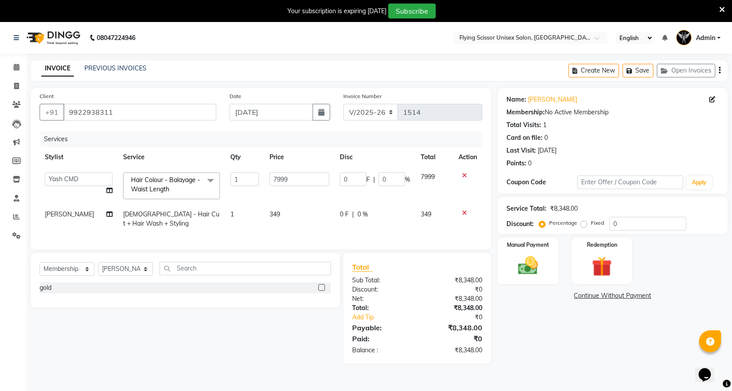
scroll to position [22, 0]
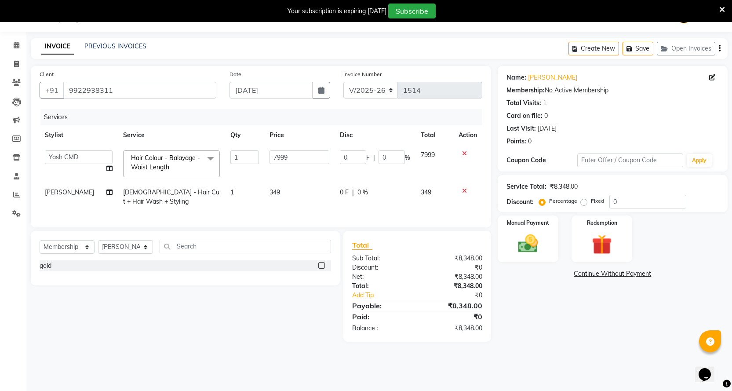
click at [55, 193] on span "[PERSON_NAME]" at bounding box center [69, 192] width 49 height 8
select select "18390"
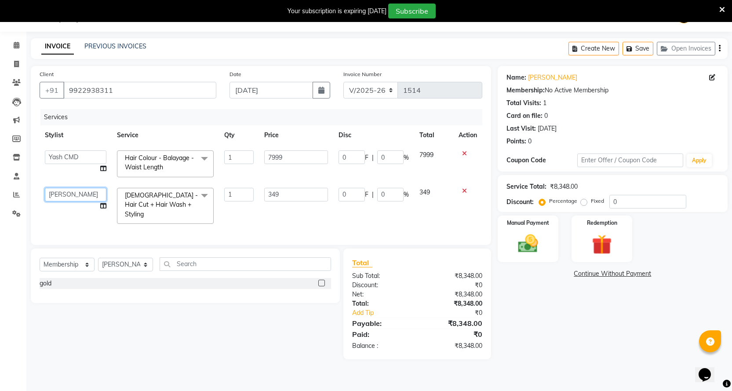
click at [55, 193] on select "[PERSON_NAME] J [PERSON_NAME][MEDICAL_DATA] MD [PERSON_NAME] L sachin [PERSON_N…" at bounding box center [76, 195] width 62 height 14
click at [160, 223] on div "Services Stylist Service Qty Price Disc Total Action Abhi B Ashish J [PERSON_NA…" at bounding box center [261, 172] width 443 height 127
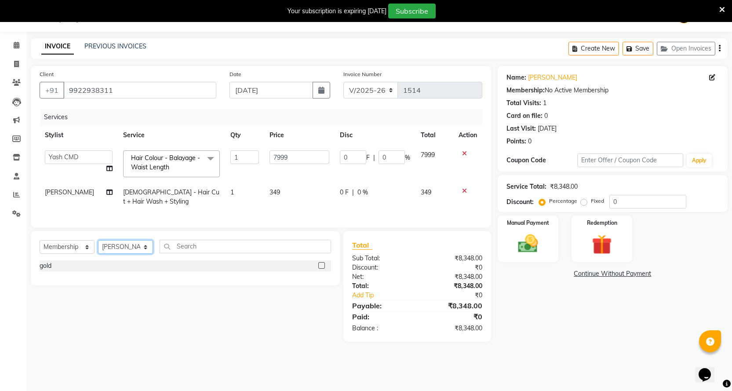
click at [136, 247] on select "Select Stylist Abhi B [PERSON_NAME] J [PERSON_NAME][MEDICAL_DATA] MD [PERSON_NA…" at bounding box center [125, 247] width 55 height 14
click at [140, 247] on select "Select Stylist Abhi B [PERSON_NAME] J [PERSON_NAME][MEDICAL_DATA] MD [PERSON_NA…" at bounding box center [125, 247] width 55 height 14
click at [189, 253] on input "text" at bounding box center [245, 247] width 171 height 14
click at [79, 253] on select "Select Service Product Membership Package Voucher Prepaid Gift Card" at bounding box center [67, 247] width 55 height 14
select select "service"
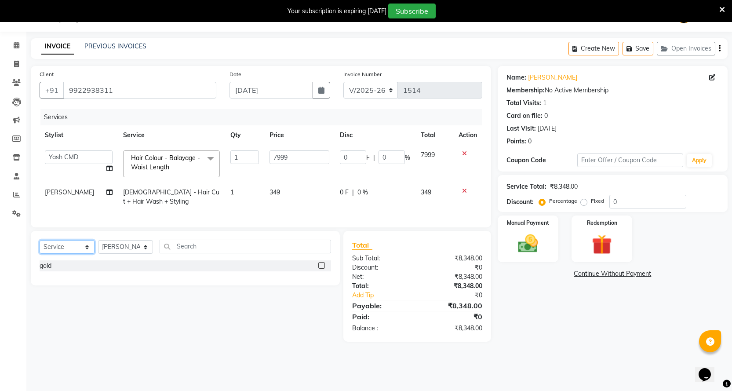
click at [40, 247] on select "Select Service Product Membership Package Voucher Prepaid Gift Card" at bounding box center [67, 247] width 55 height 14
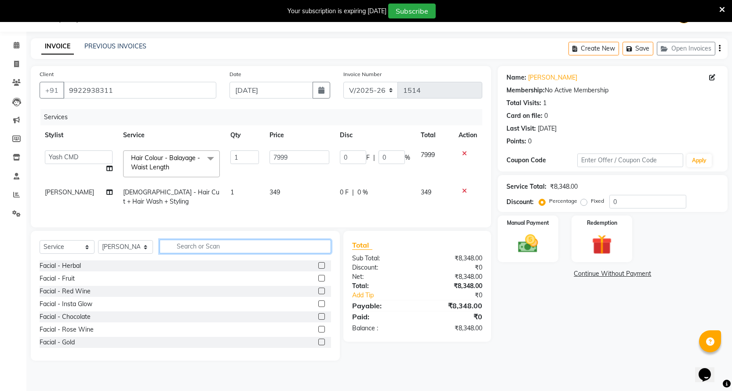
click at [194, 253] on input "text" at bounding box center [245, 247] width 171 height 14
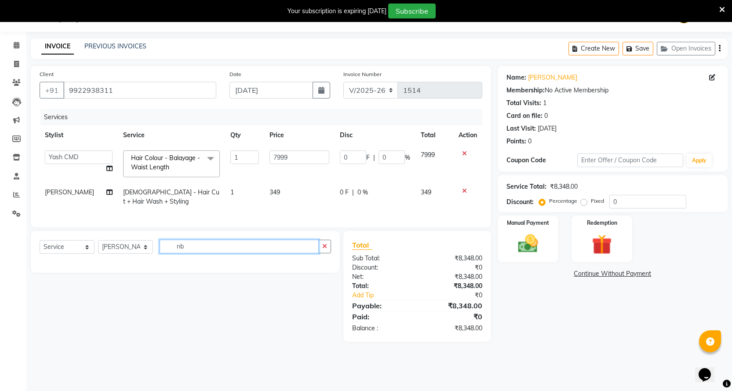
type input "n"
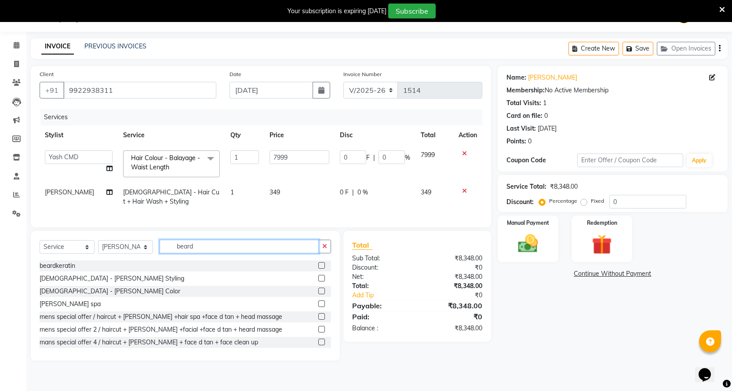
type input "beard"
click at [318, 281] on label at bounding box center [321, 278] width 7 height 7
click at [318, 281] on input "checkbox" at bounding box center [321, 279] width 6 height 6
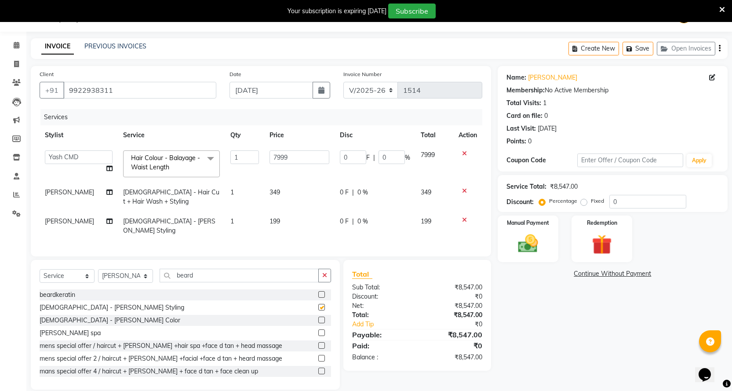
checkbox input "false"
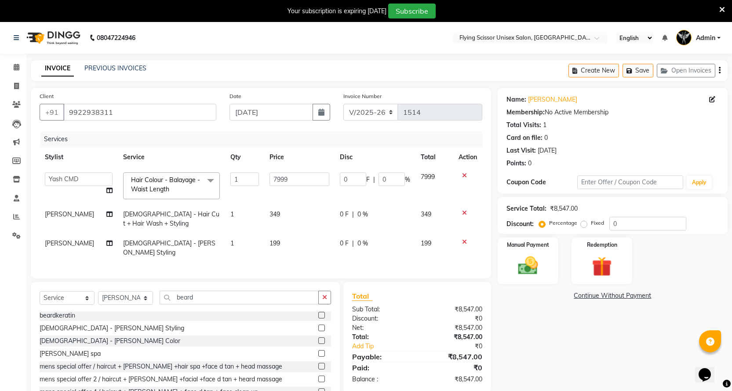
scroll to position [0, 0]
click at [118, 294] on select "Select Stylist Abhi B [PERSON_NAME] J [PERSON_NAME][MEDICAL_DATA] MD [PERSON_NA…" at bounding box center [125, 298] width 55 height 14
select select "10517"
click at [98, 291] on select "Select Stylist Abhi B [PERSON_NAME] J [PERSON_NAME][MEDICAL_DATA] MD [PERSON_NA…" at bounding box center [125, 298] width 55 height 14
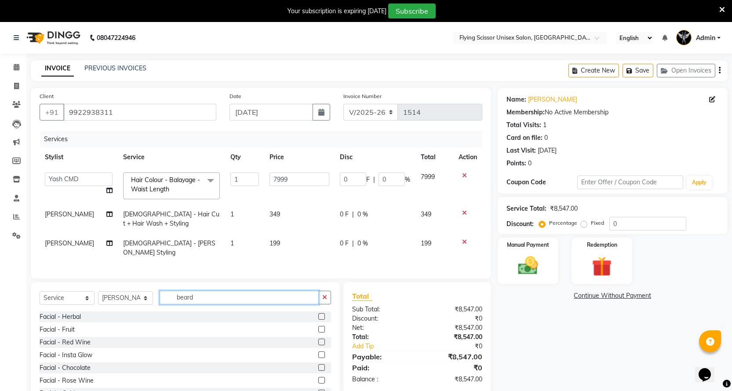
click at [209, 298] on input "beard" at bounding box center [239, 298] width 159 height 14
type input "b"
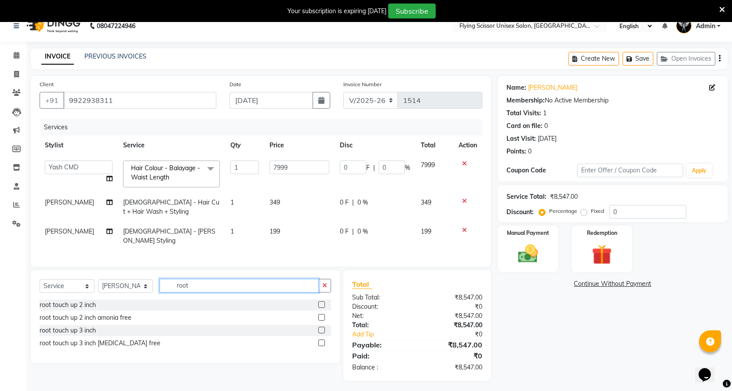
scroll to position [22, 0]
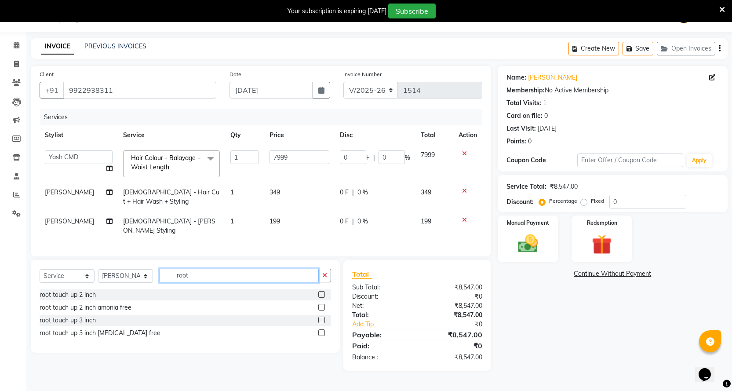
click at [217, 273] on input "root" at bounding box center [239, 276] width 159 height 14
type input "r"
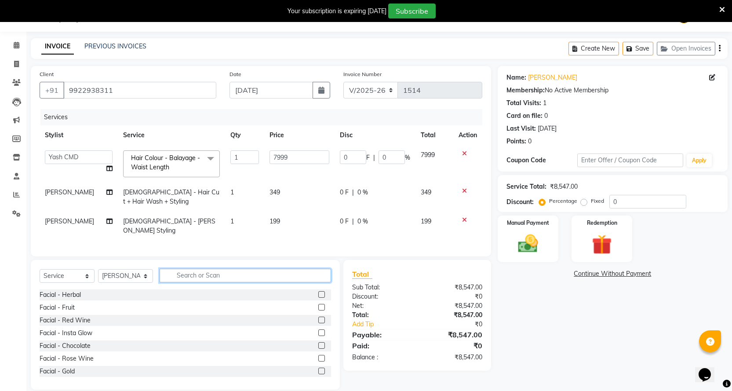
type input "4"
type input "\"
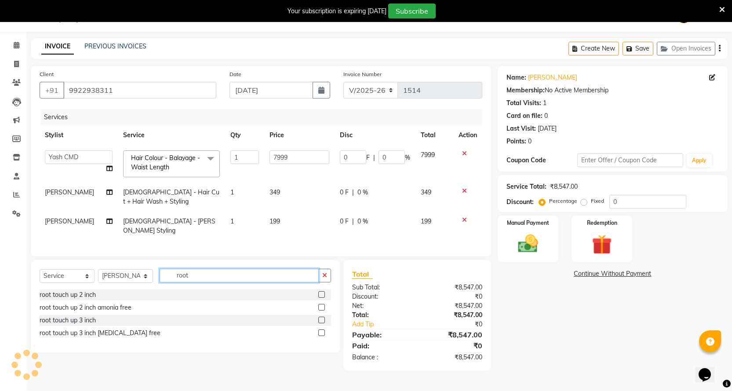
type input "root"
click at [320, 332] on label at bounding box center [321, 332] width 7 height 7
click at [320, 332] on input "checkbox" at bounding box center [321, 333] width 6 height 6
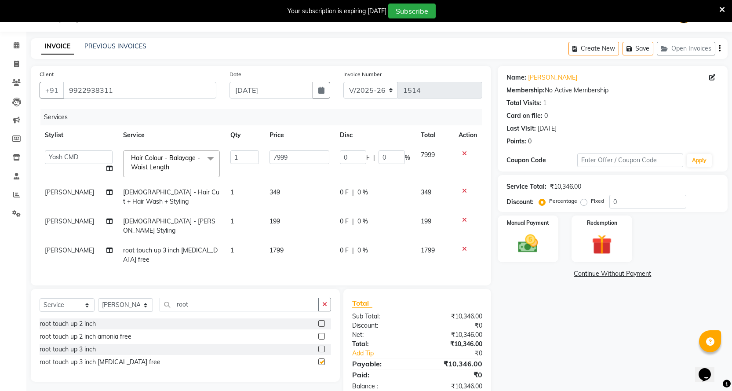
checkbox input "false"
click at [462, 246] on icon at bounding box center [464, 249] width 5 height 6
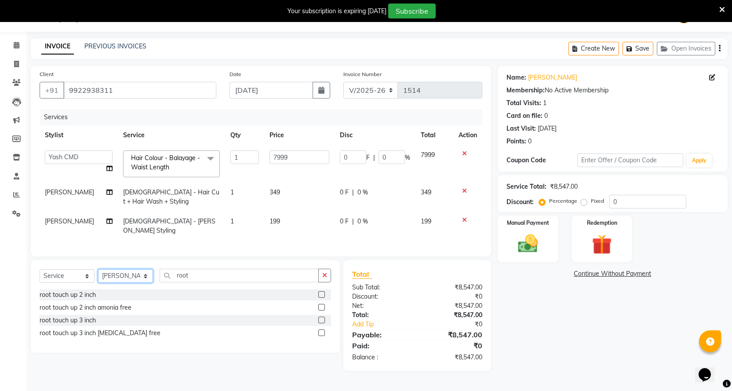
click at [131, 276] on select "Select Stylist Abhi B [PERSON_NAME] J [PERSON_NAME][MEDICAL_DATA] MD [PERSON_NA…" at bounding box center [125, 276] width 55 height 14
select select "1679"
click at [98, 269] on select "Select Stylist Abhi B [PERSON_NAME] J [PERSON_NAME][MEDICAL_DATA] MD [PERSON_NA…" at bounding box center [125, 276] width 55 height 14
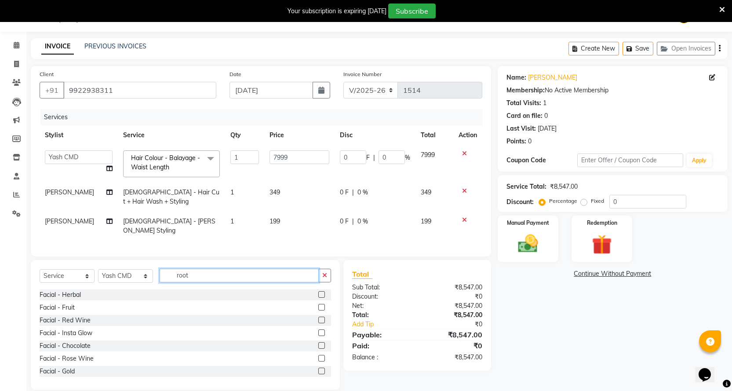
click at [176, 274] on input "root" at bounding box center [239, 276] width 159 height 14
click at [206, 274] on input "root" at bounding box center [239, 276] width 159 height 14
type input "roo"
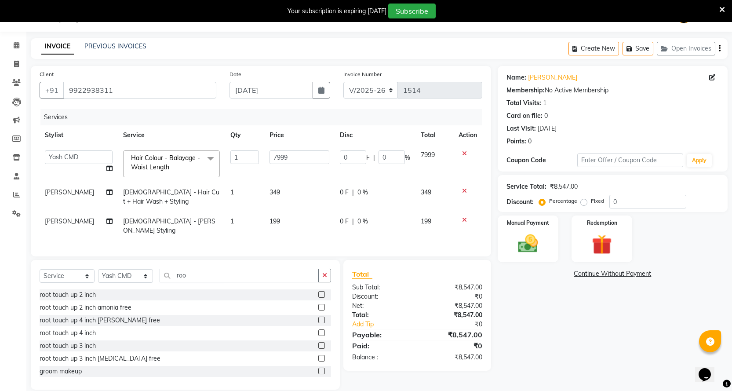
click at [318, 316] on label at bounding box center [321, 319] width 7 height 7
click at [318, 317] on input "checkbox" at bounding box center [321, 320] width 6 height 6
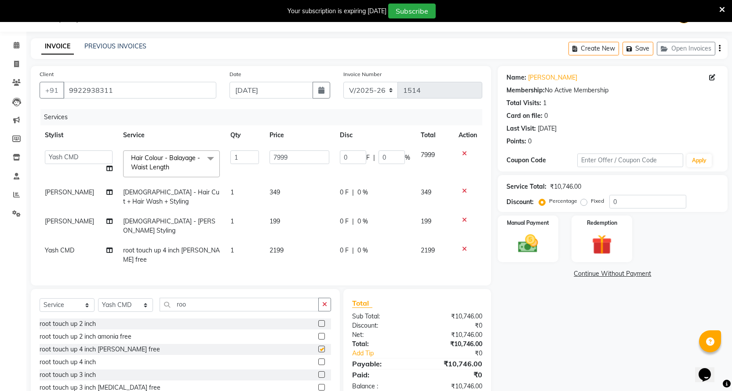
checkbox input "false"
click at [303, 248] on td "2199" at bounding box center [299, 254] width 70 height 29
select select "1679"
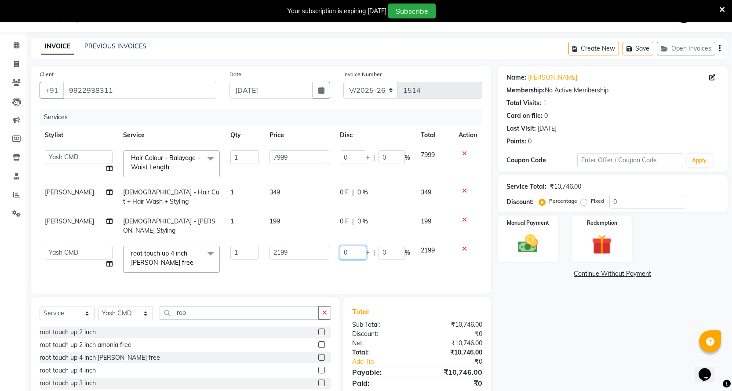
click at [352, 246] on input "0" at bounding box center [353, 253] width 26 height 14
type input "1199"
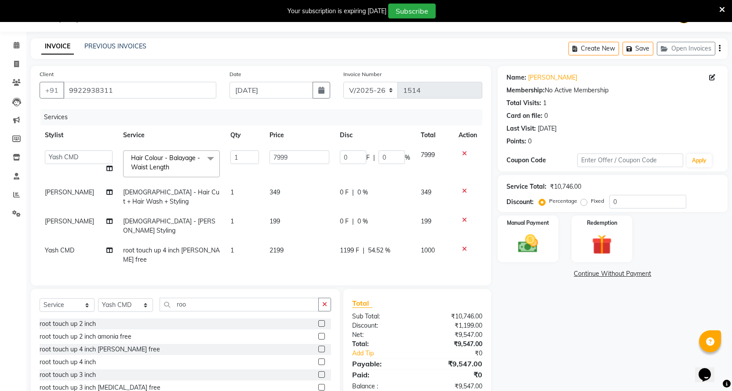
click at [374, 268] on div "Client [PHONE_NUMBER] Date [DATE] Invoice Number V/2025 V/[PHONE_NUMBER] Servic…" at bounding box center [261, 175] width 460 height 219
click at [191, 298] on input "roo" at bounding box center [239, 305] width 159 height 14
type input "r"
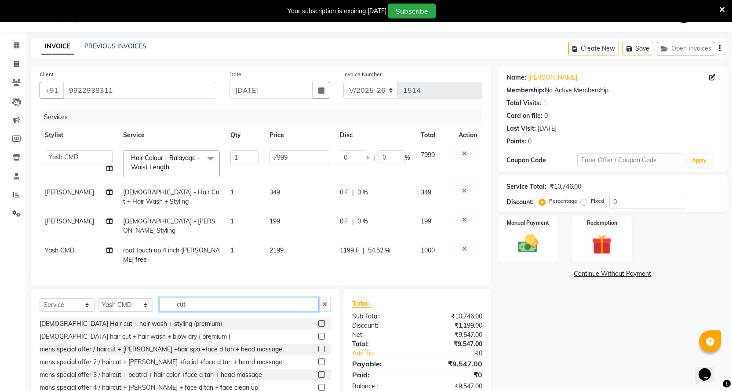
type input "cut"
click at [321, 333] on label at bounding box center [321, 336] width 7 height 7
click at [321, 334] on input "checkbox" at bounding box center [321, 337] width 6 height 6
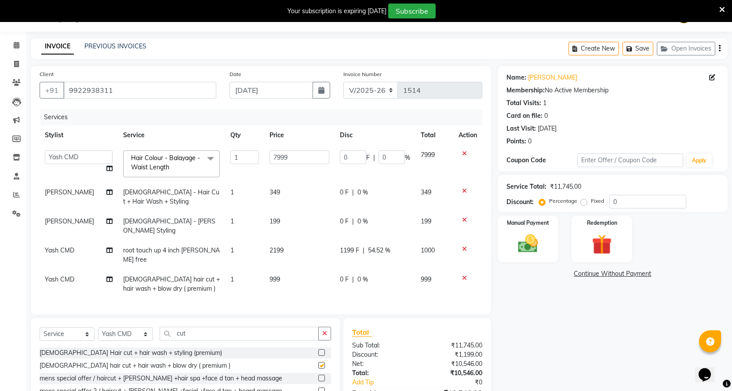
checkbox input "false"
click at [353, 275] on div "0 F | 0 %" at bounding box center [375, 279] width 70 height 9
select select "1679"
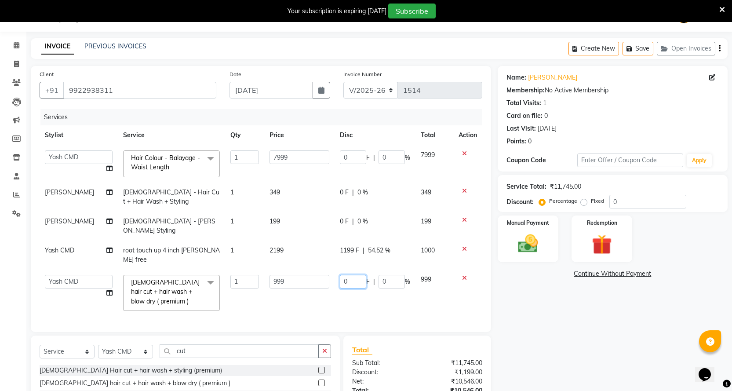
drag, startPoint x: 353, startPoint y: 261, endPoint x: 333, endPoint y: 268, distance: 21.4
click at [352, 275] on input "0" at bounding box center [353, 282] width 26 height 14
type input "999"
click at [362, 281] on div "Services Stylist Service Qty Price Disc Total Action Abhi B Ashish J [PERSON_NA…" at bounding box center [261, 216] width 443 height 214
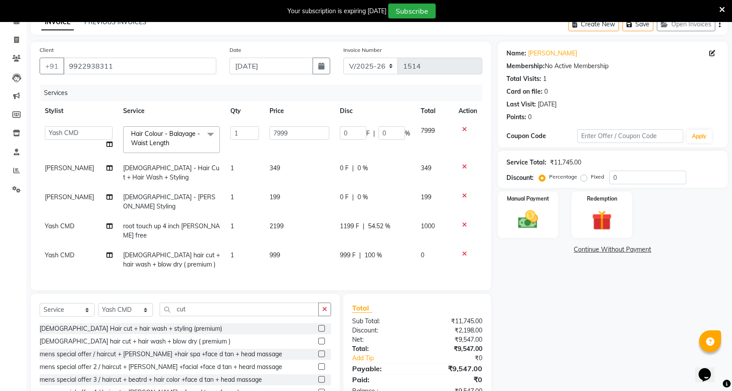
scroll to position [69, 0]
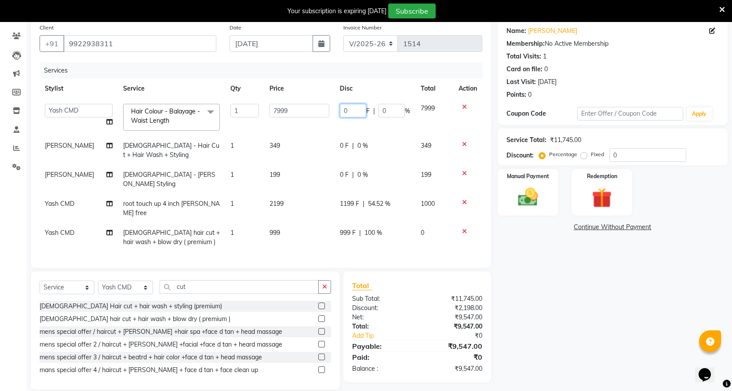
drag, startPoint x: 353, startPoint y: 116, endPoint x: 354, endPoint y: 124, distance: 8.4
click at [353, 116] on input "0" at bounding box center [353, 111] width 26 height 14
type input "47"
click at [403, 236] on div "Services Stylist Service Qty Price Disc Total Action Abhi B Ashish J [PERSON_NA…" at bounding box center [261, 160] width 443 height 196
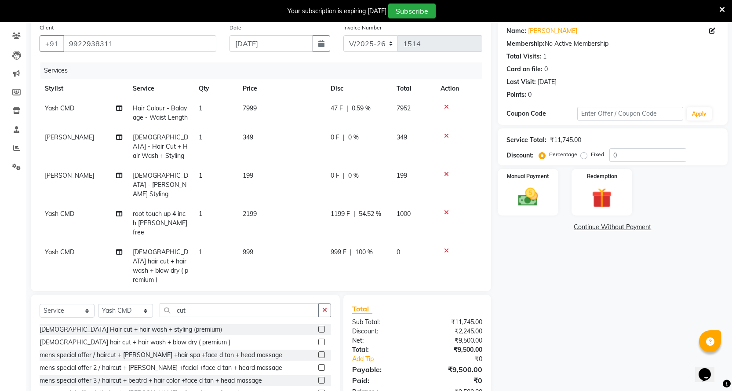
click at [341, 116] on td "47 F | 0.59 %" at bounding box center [358, 112] width 66 height 29
select select "1679"
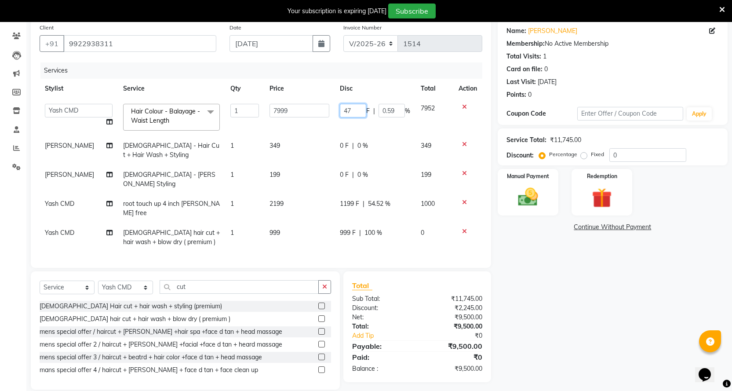
click at [356, 112] on input "47" at bounding box center [353, 111] width 26 height 14
type input "48"
click at [362, 130] on tbody "Abhi B [PERSON_NAME] J [PERSON_NAME] [MEDICAL_DATA] MD [PERSON_NAME] L sachin […" at bounding box center [261, 174] width 443 height 153
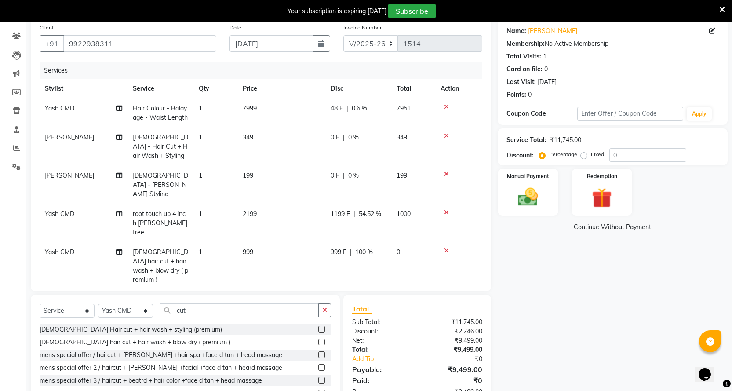
click at [336, 247] on span "999 F" at bounding box center [339, 251] width 16 height 9
select select "1679"
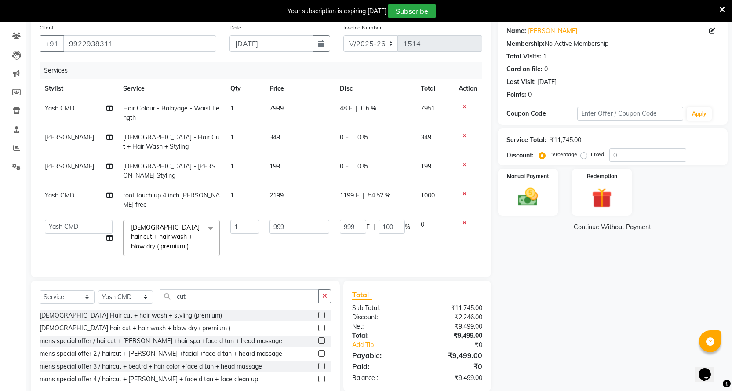
click at [367, 225] on td "999 F | 100 %" at bounding box center [374, 237] width 81 height 47
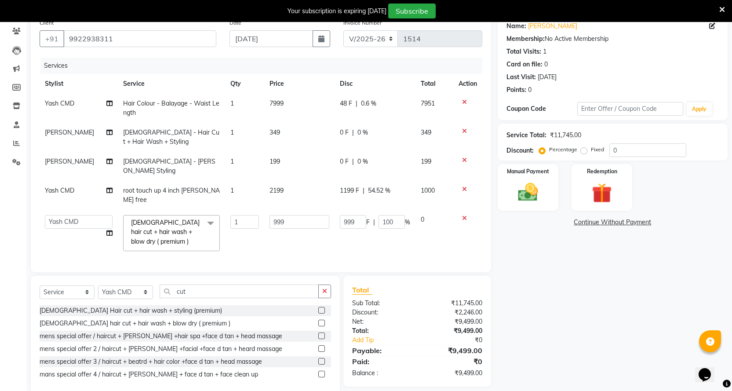
scroll to position [78, 0]
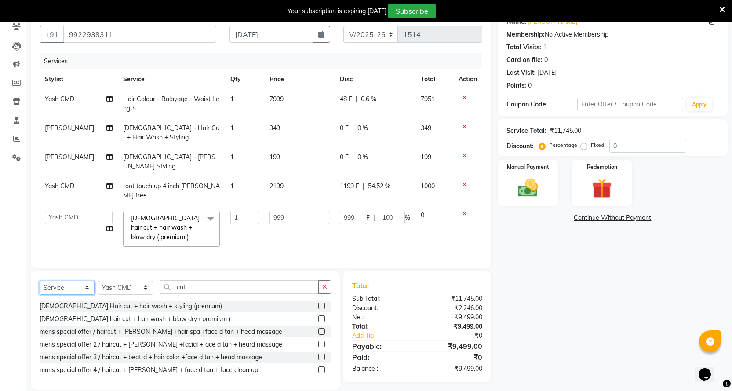
click at [72, 282] on select "Select Service Product Membership Package Voucher Prepaid Gift Card" at bounding box center [67, 288] width 55 height 14
select select "product"
click at [40, 281] on select "Select Service Product Membership Package Voucher Prepaid Gift Card" at bounding box center [67, 288] width 55 height 14
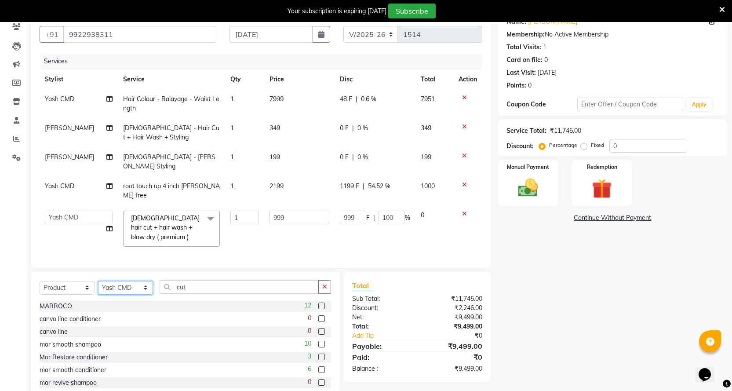
click at [123, 281] on select "Select Stylist Abhi B [PERSON_NAME] J [PERSON_NAME][MEDICAL_DATA] MD [PERSON_NA…" at bounding box center [125, 288] width 55 height 14
select select "29557"
click at [98, 281] on select "Select Stylist Abhi B [PERSON_NAME] J [PERSON_NAME][MEDICAL_DATA] MD [PERSON_NA…" at bounding box center [125, 288] width 55 height 14
click at [189, 280] on input "cut" at bounding box center [239, 287] width 159 height 14
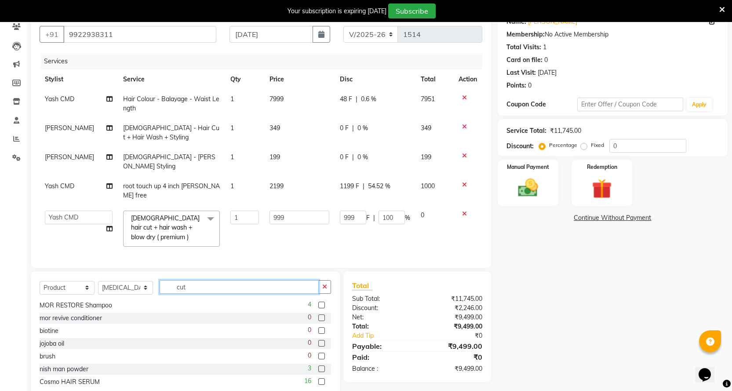
scroll to position [91, 0]
click at [318, 378] on label at bounding box center [321, 381] width 7 height 7
click at [318, 378] on input "checkbox" at bounding box center [321, 381] width 6 height 6
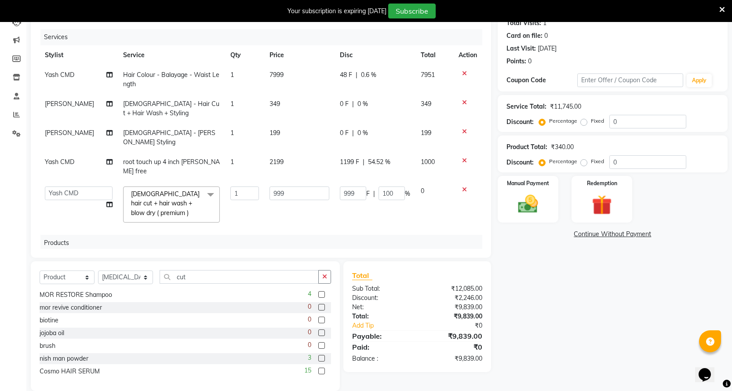
scroll to position [115, 0]
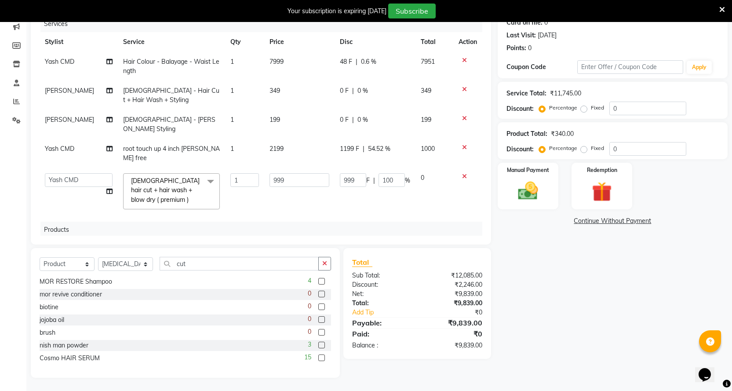
click at [318, 356] on label at bounding box center [321, 357] width 7 height 7
click at [318, 356] on input "checkbox" at bounding box center [321, 358] width 6 height 6
checkbox input "false"
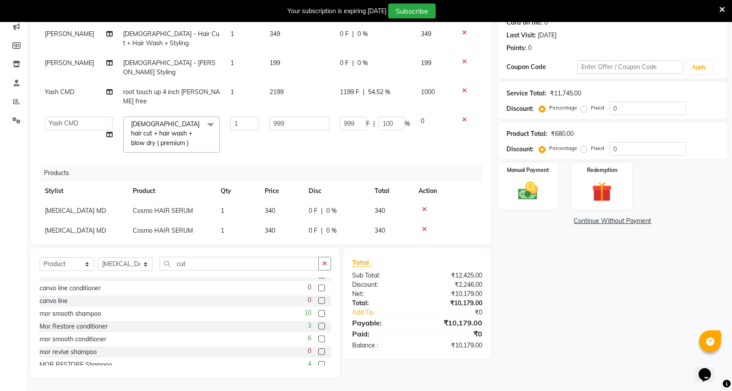
scroll to position [0, 0]
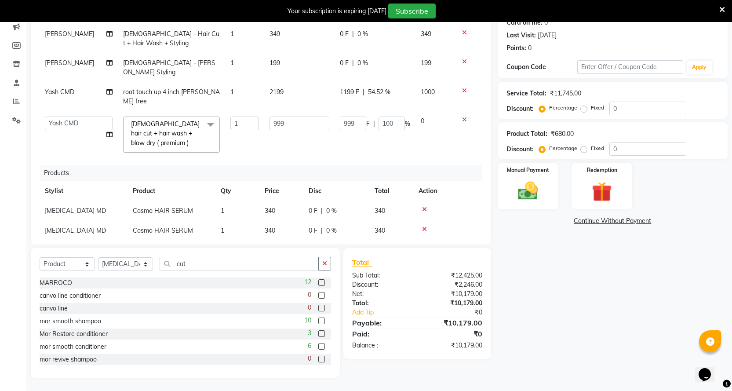
click at [318, 321] on label at bounding box center [321, 320] width 7 height 7
click at [318, 321] on input "checkbox" at bounding box center [321, 321] width 6 height 6
checkbox input "false"
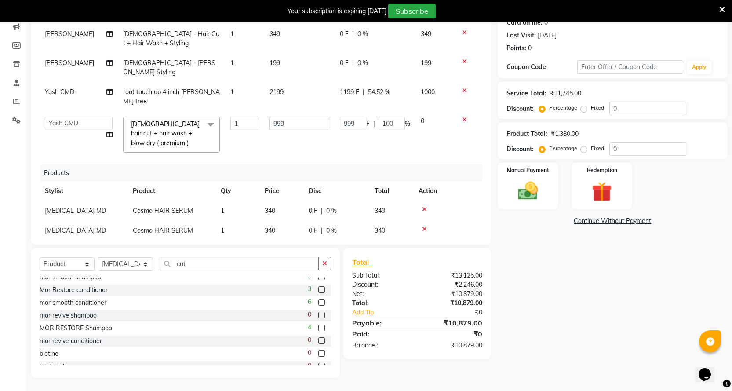
click at [318, 305] on label at bounding box center [321, 302] width 7 height 7
click at [318, 305] on input "checkbox" at bounding box center [321, 303] width 6 height 6
checkbox input "false"
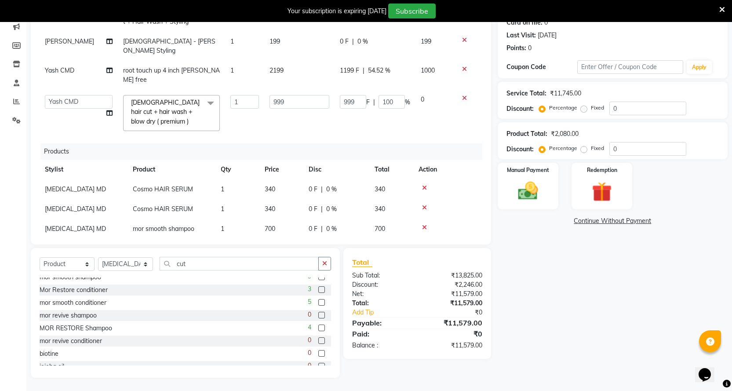
scroll to position [96, 0]
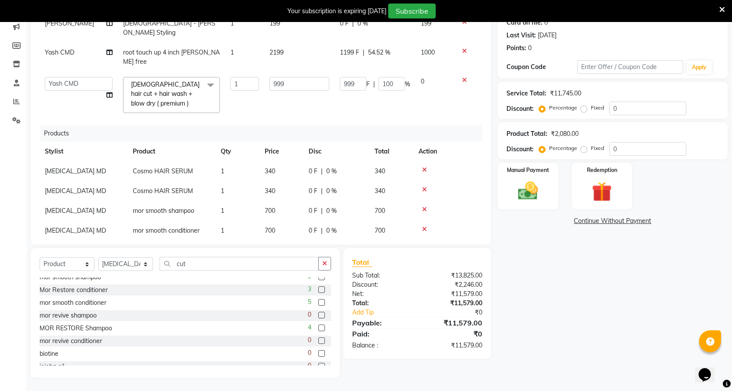
click at [313, 226] on span "0 F" at bounding box center [313, 230] width 9 height 9
select select "29557"
click at [323, 226] on input "0" at bounding box center [322, 233] width 26 height 14
type input "100"
click at [315, 206] on span "0 F" at bounding box center [313, 210] width 9 height 9
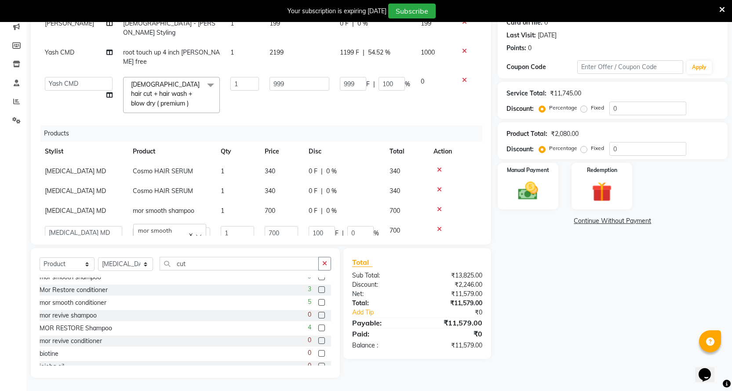
select select "29557"
click at [317, 206] on input "0" at bounding box center [322, 213] width 26 height 14
type input "100"
click at [363, 206] on tbody "[MEDICAL_DATA] MD Cosmo HAIR SERUM 1 340 0 F | 0 % 340 [MEDICAL_DATA] MD Cosmo …" at bounding box center [261, 203] width 443 height 84
click at [531, 188] on img at bounding box center [528, 191] width 34 height 24
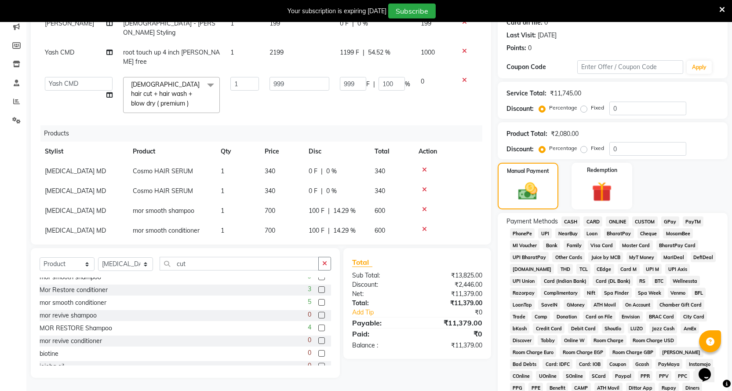
click at [524, 232] on span "PhonePe" at bounding box center [522, 233] width 25 height 10
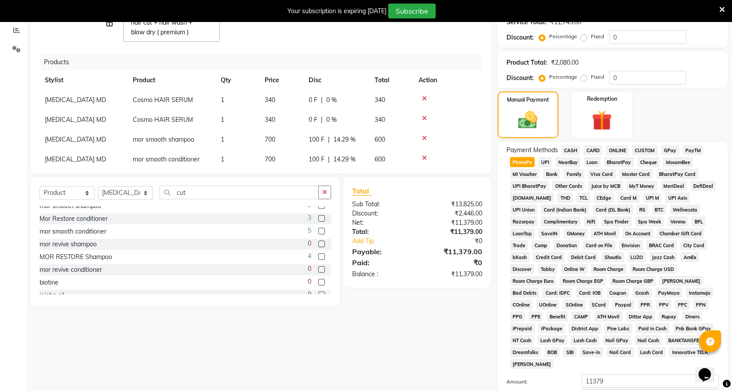
scroll to position [269, 0]
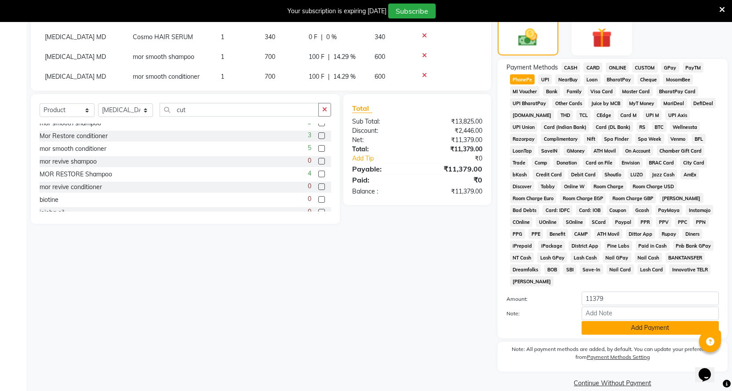
click at [592, 321] on button "Add Payment" at bounding box center [650, 328] width 137 height 14
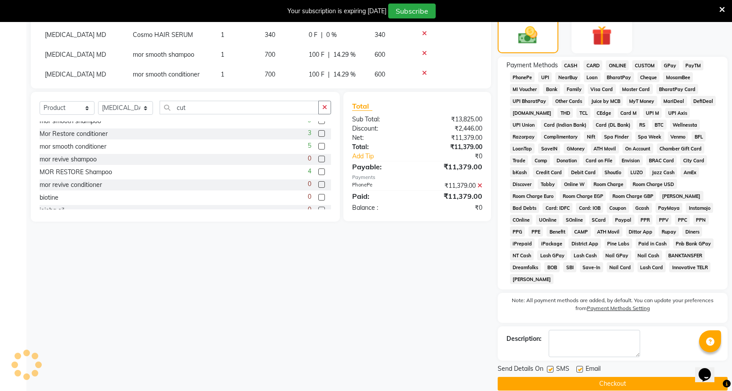
scroll to position [272, 0]
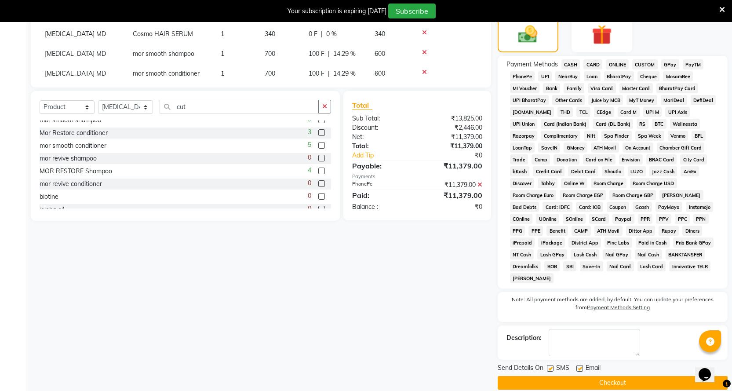
click at [591, 376] on button "Checkout" at bounding box center [613, 383] width 230 height 14
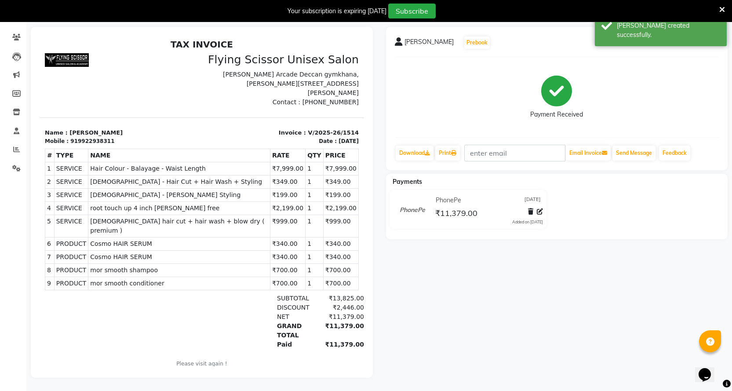
click at [717, 40] on button "button" at bounding box center [715, 42] width 5 height 9
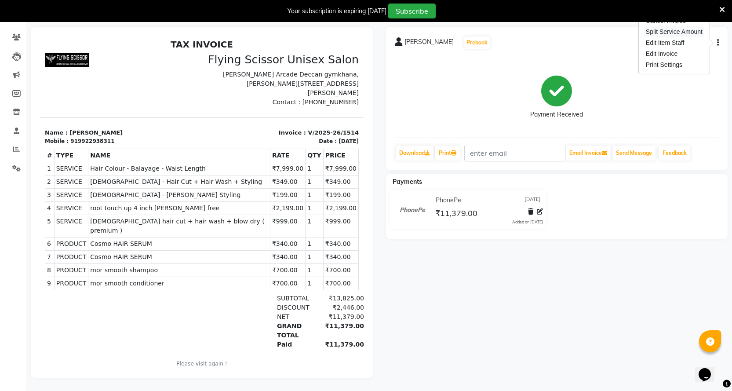
click at [676, 27] on div "Split Service Amount" at bounding box center [674, 31] width 60 height 11
select select "1679"
select select "18390"
select select "1679"
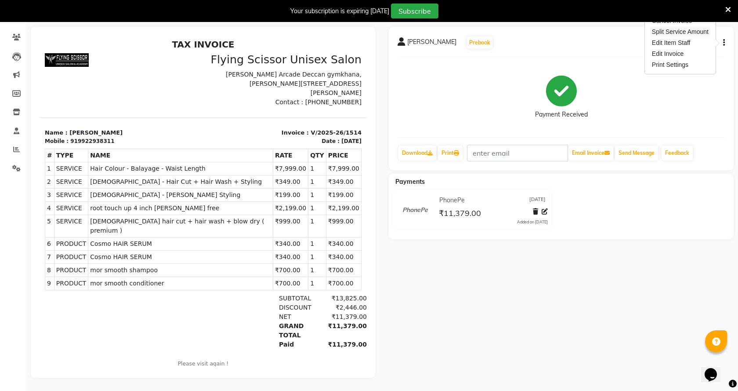
select select "1679"
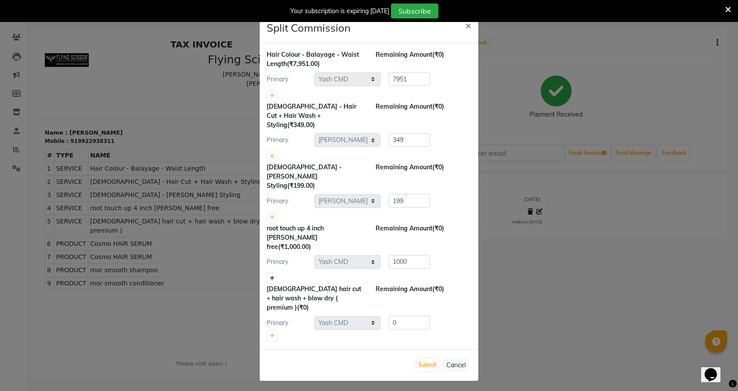
click at [274, 276] on icon at bounding box center [272, 278] width 5 height 5
type input "500"
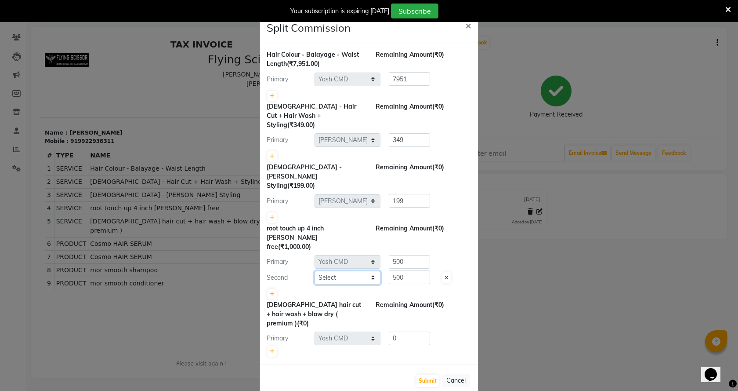
click at [358, 271] on select "Select Abhi B [PERSON_NAME] J [PERSON_NAME] [MEDICAL_DATA] MD [PERSON_NAME] L s…" at bounding box center [348, 278] width 66 height 14
select select "10517"
click at [315, 271] on select "Select Abhi B [PERSON_NAME] J [PERSON_NAME] [MEDICAL_DATA] MD [PERSON_NAME] L s…" at bounding box center [348, 278] width 66 height 14
click at [412, 255] on input "500" at bounding box center [409, 262] width 41 height 14
type input "5"
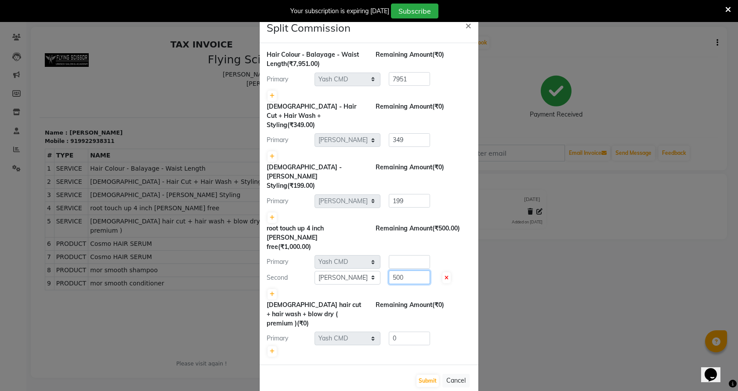
click at [407, 270] on input "500" at bounding box center [409, 277] width 41 height 14
type input "5"
type input "1000"
click at [432, 374] on button "Submit" at bounding box center [428, 380] width 22 height 12
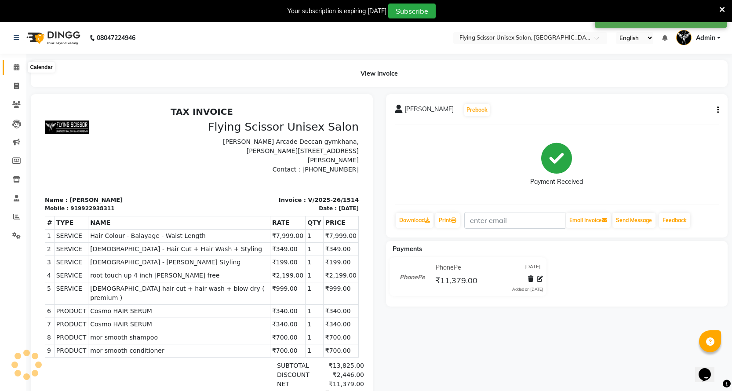
click at [17, 65] on icon at bounding box center [17, 67] width 6 height 7
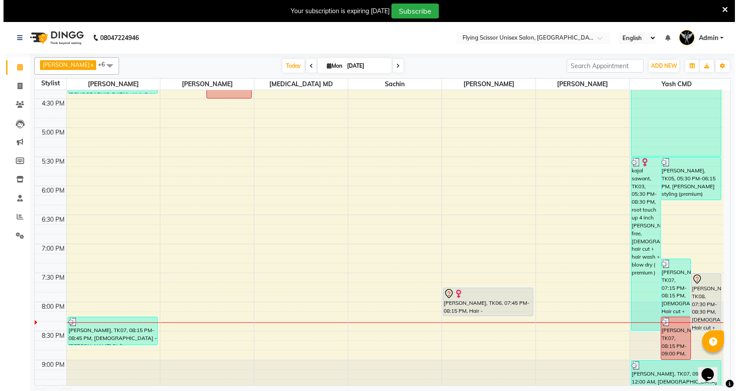
scroll to position [239, 0]
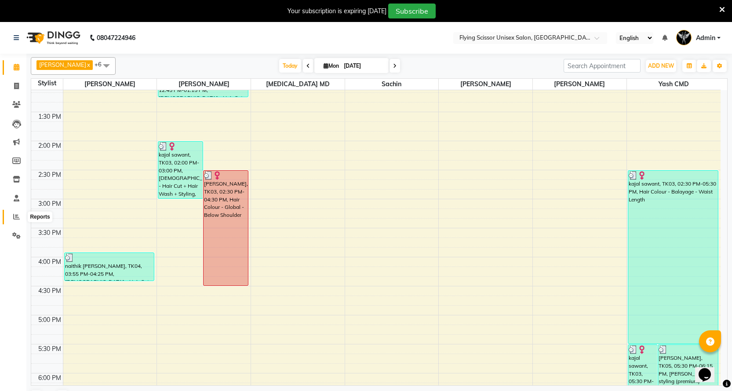
click at [13, 214] on icon at bounding box center [16, 216] width 7 height 7
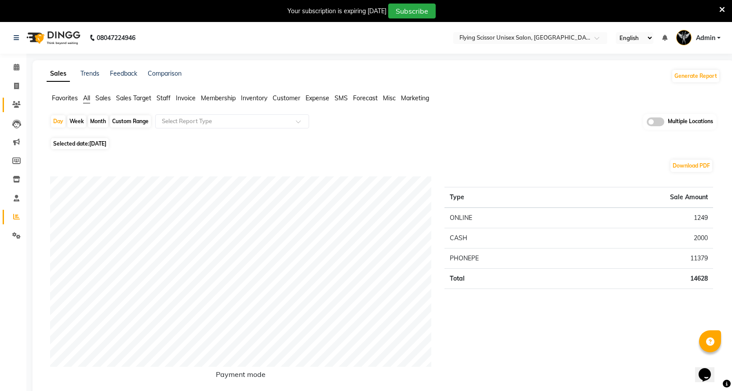
click at [18, 98] on link "Clients" at bounding box center [13, 105] width 21 height 15
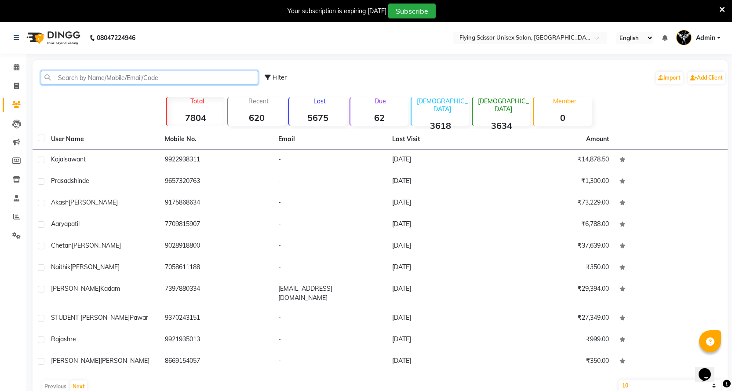
click at [85, 80] on input "text" at bounding box center [149, 78] width 217 height 14
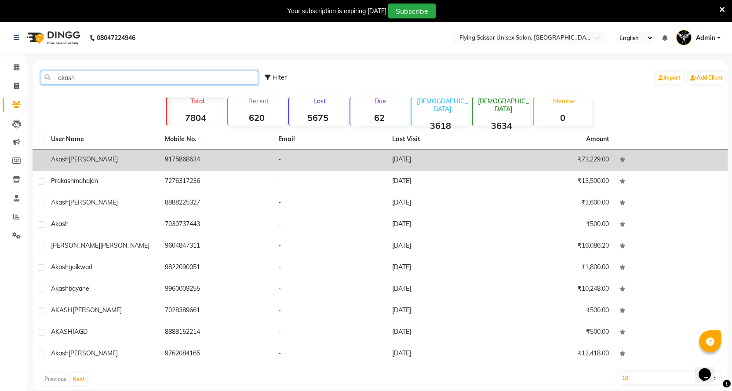
type input "akash"
click at [200, 167] on td "9175868634" at bounding box center [217, 160] width 114 height 22
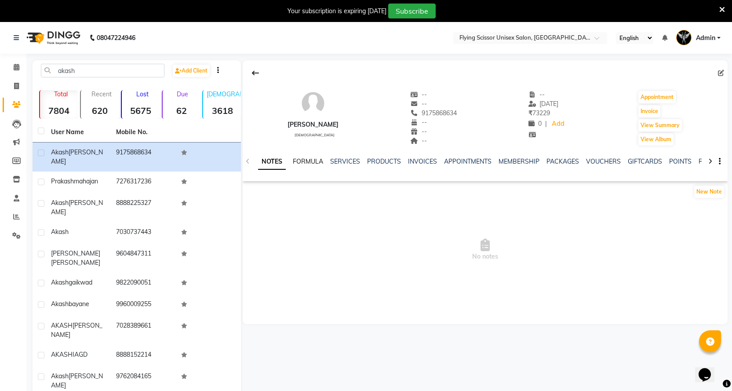
click at [312, 162] on link "FORMULA" at bounding box center [308, 161] width 30 height 8
click at [336, 161] on link "SERVICES" at bounding box center [344, 161] width 30 height 8
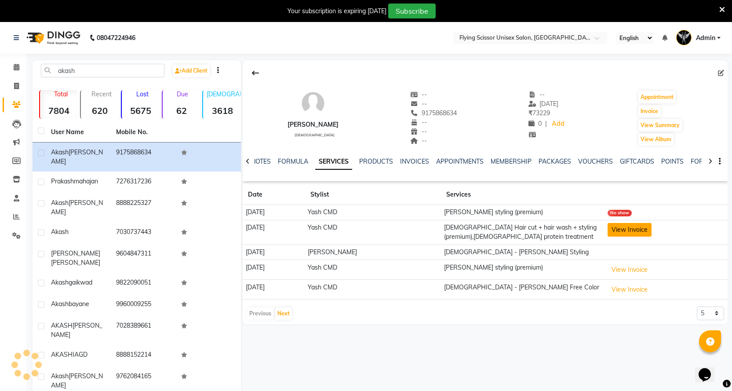
click at [617, 233] on button "View Invoice" at bounding box center [629, 230] width 44 height 14
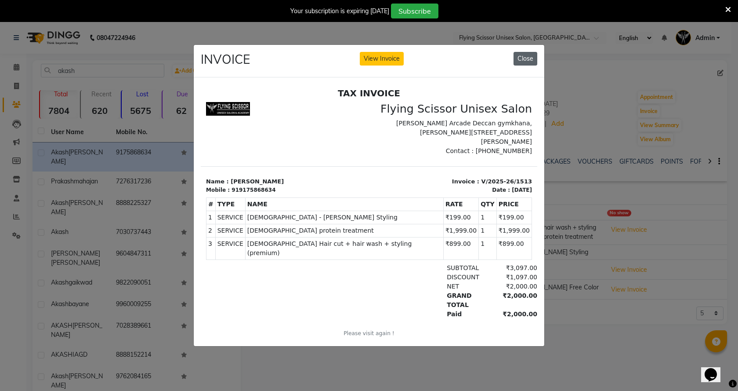
click at [524, 52] on button "Close" at bounding box center [526, 59] width 24 height 14
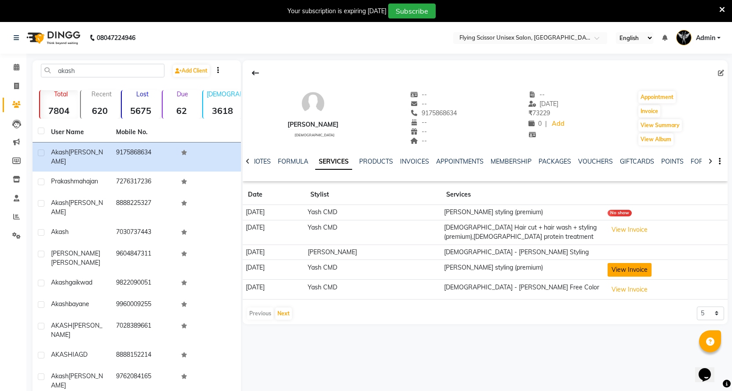
click at [617, 274] on button "View Invoice" at bounding box center [629, 270] width 44 height 14
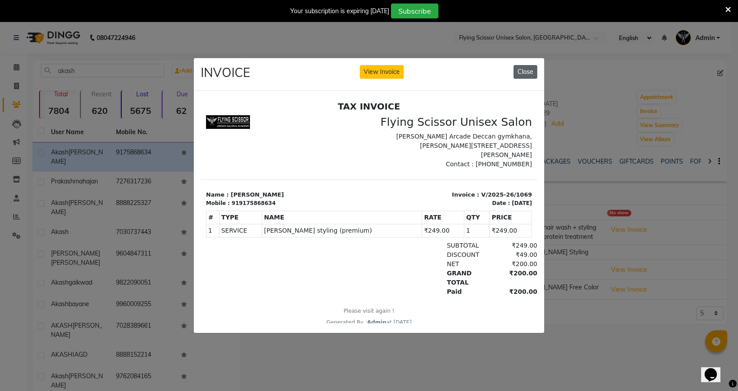
click at [528, 69] on button "Close" at bounding box center [526, 72] width 24 height 14
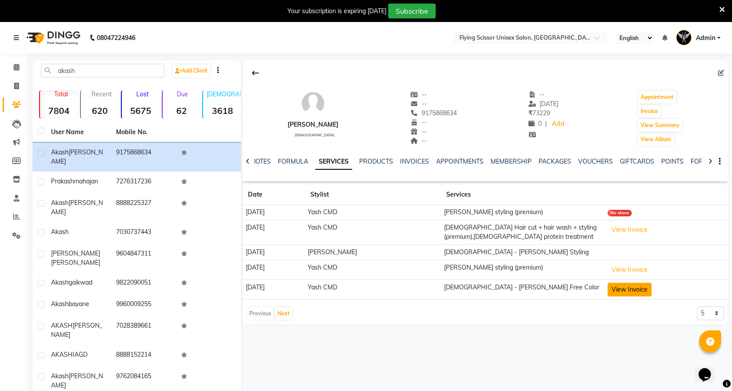
click at [627, 290] on button "View Invoice" at bounding box center [629, 290] width 44 height 14
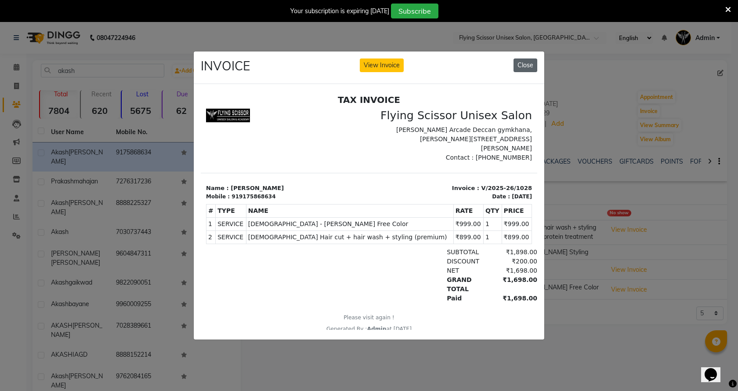
click at [535, 62] on button "Close" at bounding box center [526, 65] width 24 height 14
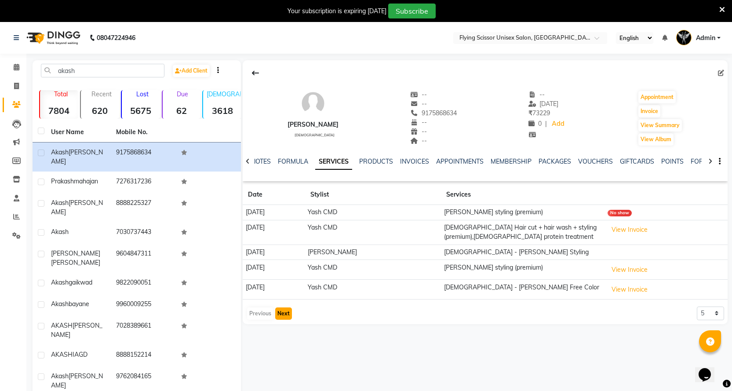
click at [289, 315] on button "Next" at bounding box center [283, 313] width 17 height 12
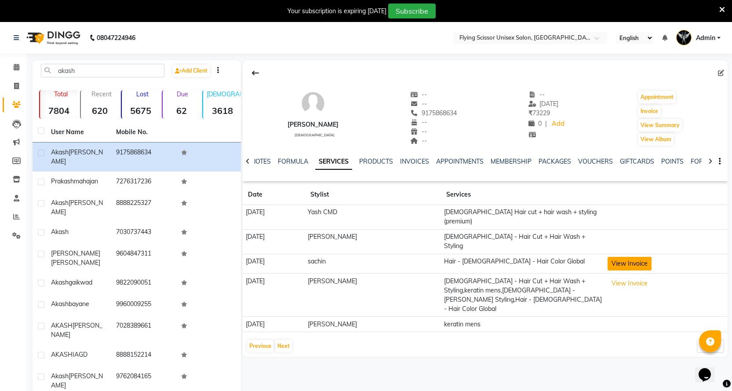
click at [633, 257] on button "View Invoice" at bounding box center [629, 264] width 44 height 14
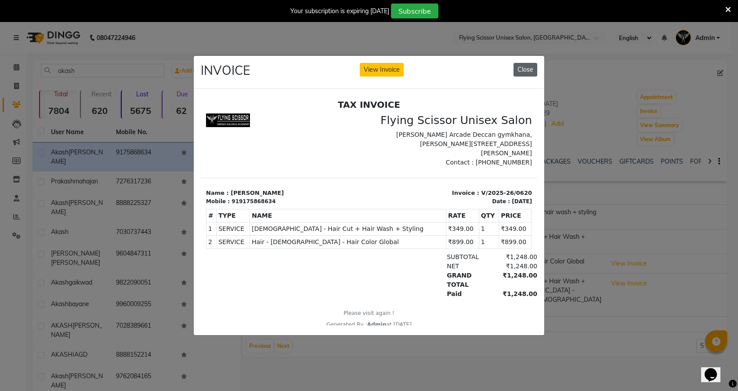
click at [533, 69] on button "Close" at bounding box center [526, 70] width 24 height 14
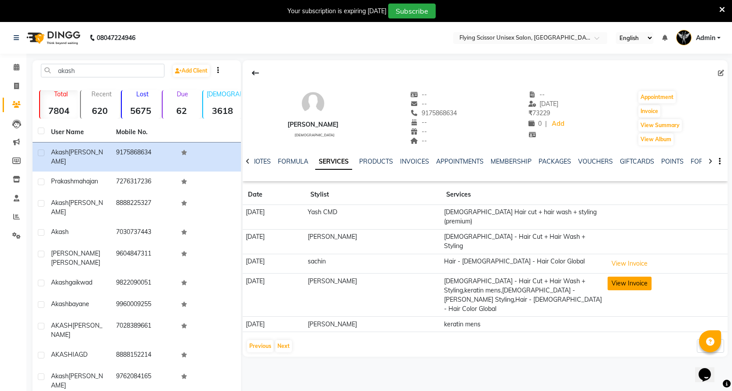
click at [611, 276] on button "View Invoice" at bounding box center [629, 283] width 44 height 14
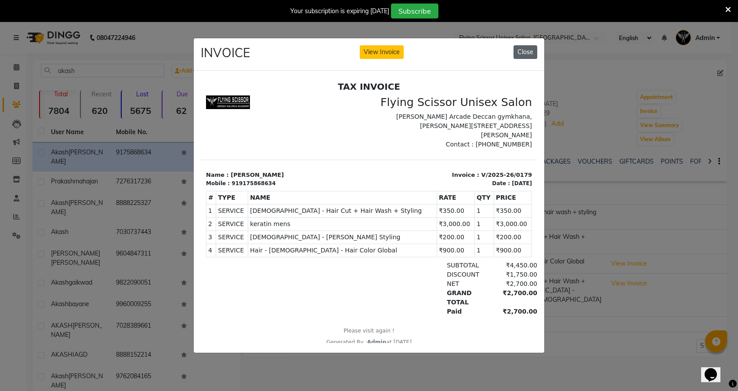
click at [527, 47] on button "Close" at bounding box center [526, 52] width 24 height 14
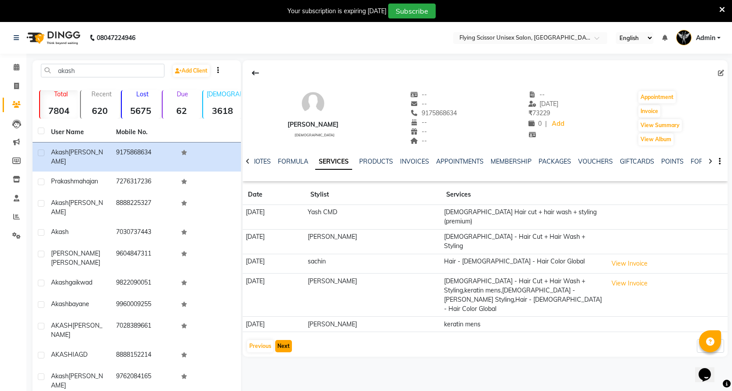
click at [279, 340] on button "Next" at bounding box center [283, 346] width 17 height 12
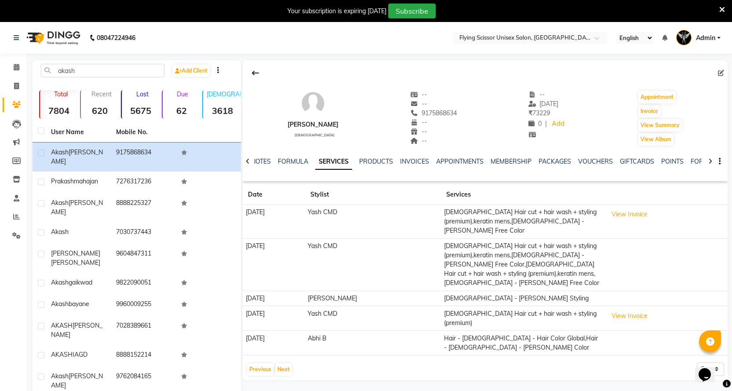
click at [604, 218] on td "View Invoice" at bounding box center [665, 222] width 123 height 34
click at [609, 216] on button "View Invoice" at bounding box center [629, 214] width 44 height 14
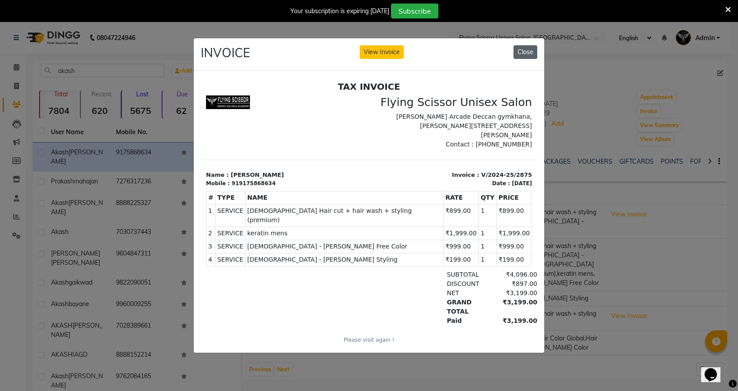
click at [524, 47] on button "Close" at bounding box center [526, 52] width 24 height 14
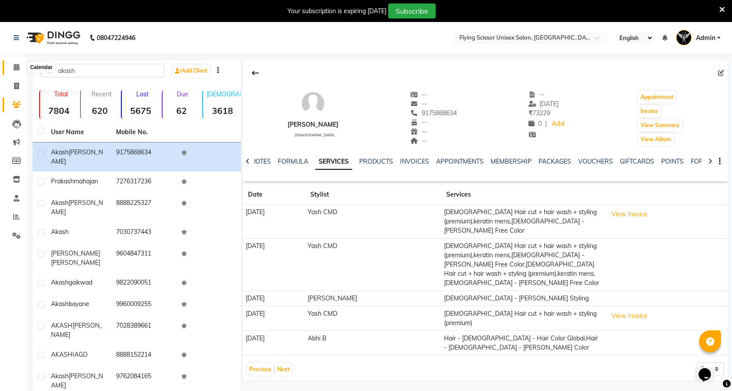
click at [13, 64] on span at bounding box center [16, 67] width 15 height 10
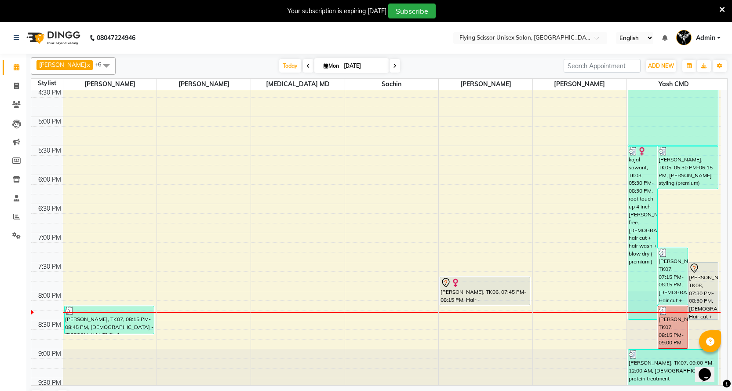
scroll to position [459, 0]
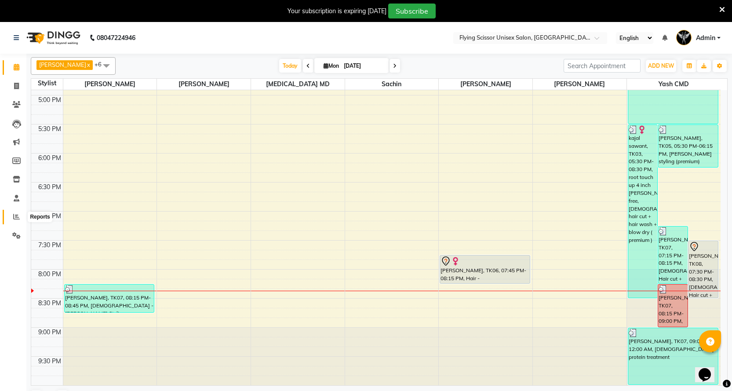
click at [16, 222] on span at bounding box center [16, 217] width 15 height 10
